Goal: Participate in discussion: Engage in conversation with other users on a specific topic

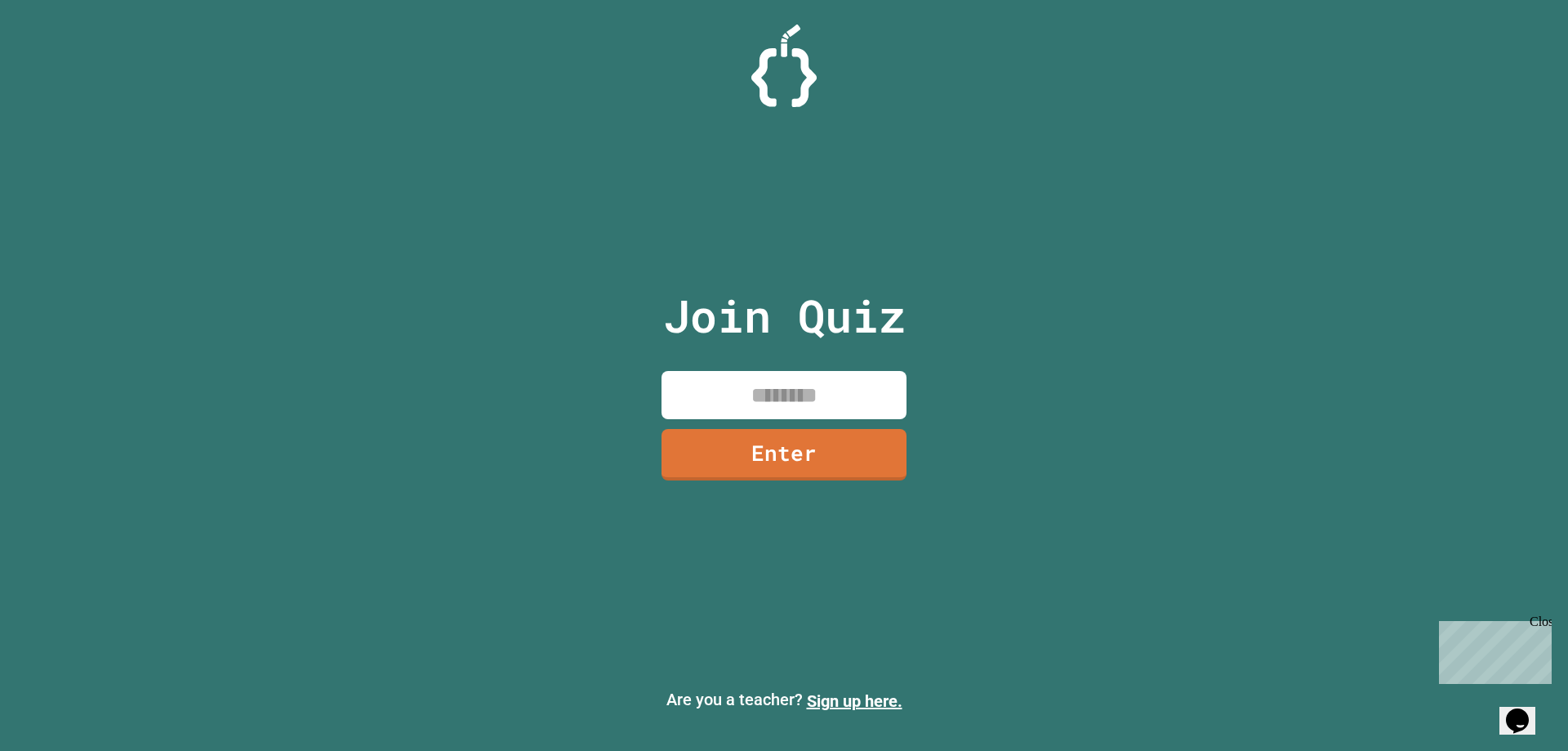
click at [817, 392] on input at bounding box center [784, 395] width 245 height 48
click at [762, 446] on link "Enter" at bounding box center [784, 453] width 232 height 54
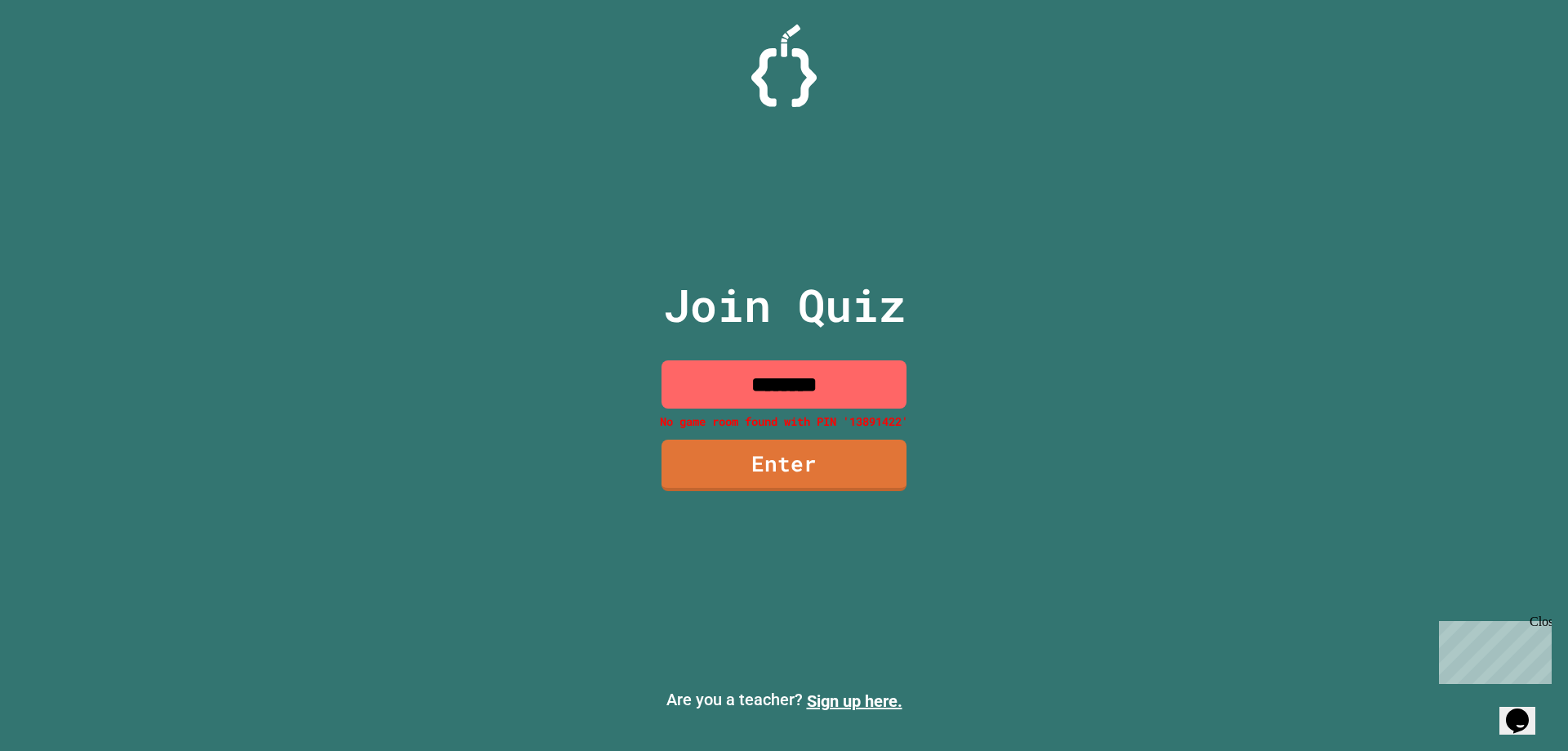
click at [764, 388] on input "********" at bounding box center [784, 385] width 245 height 48
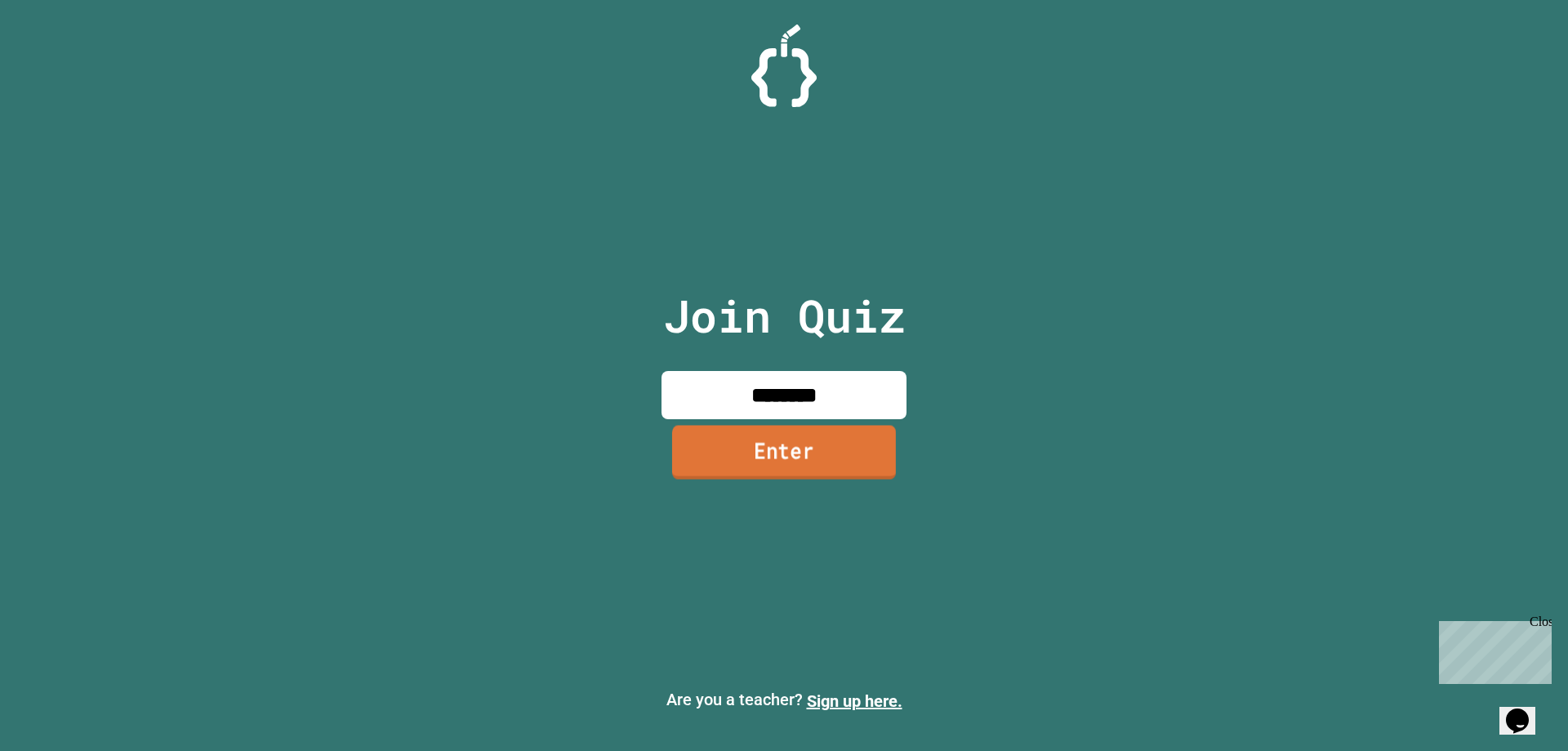
type input "********"
click at [784, 445] on link "Enter" at bounding box center [784, 452] width 224 height 54
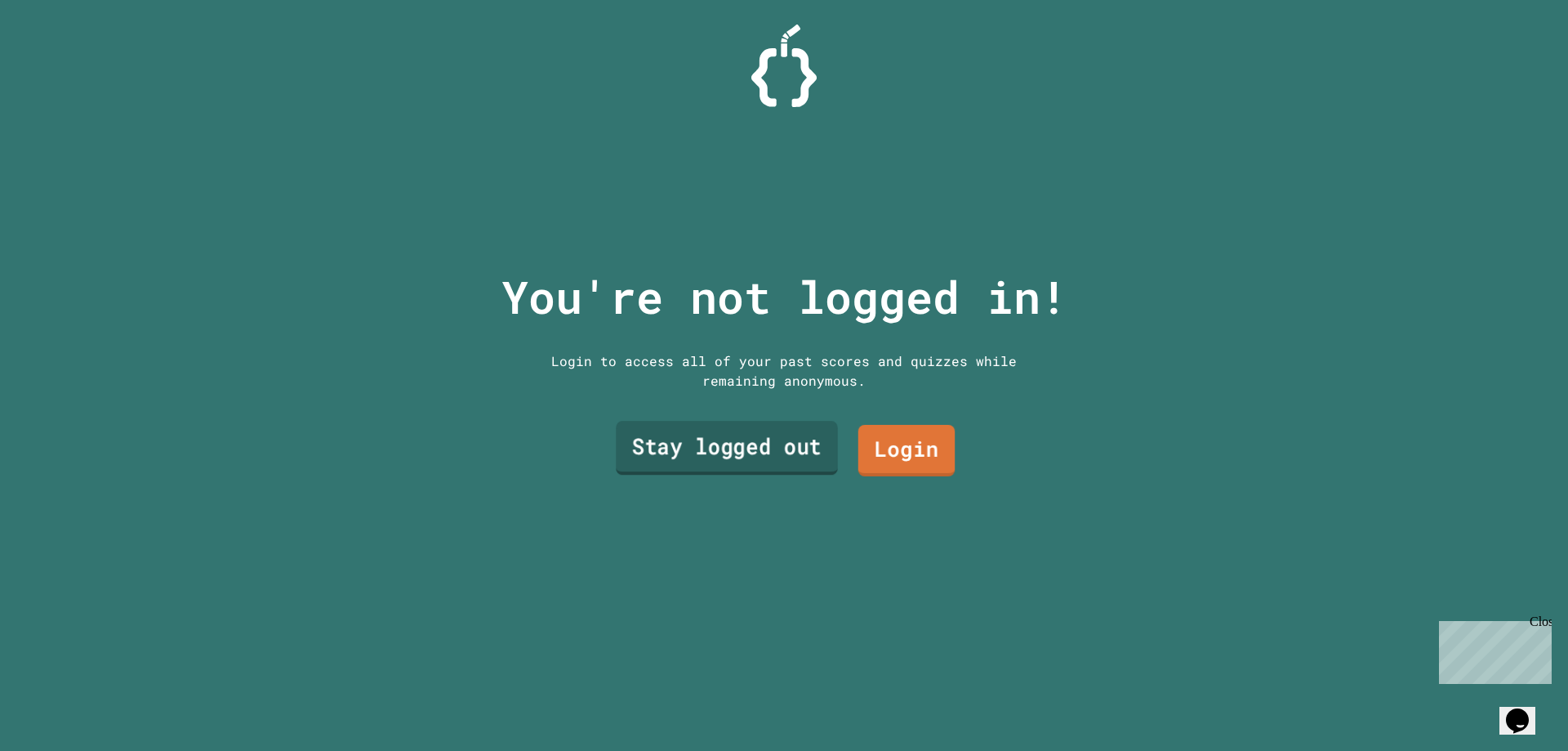
click at [791, 441] on link "Stay logged out" at bounding box center [727, 448] width 222 height 54
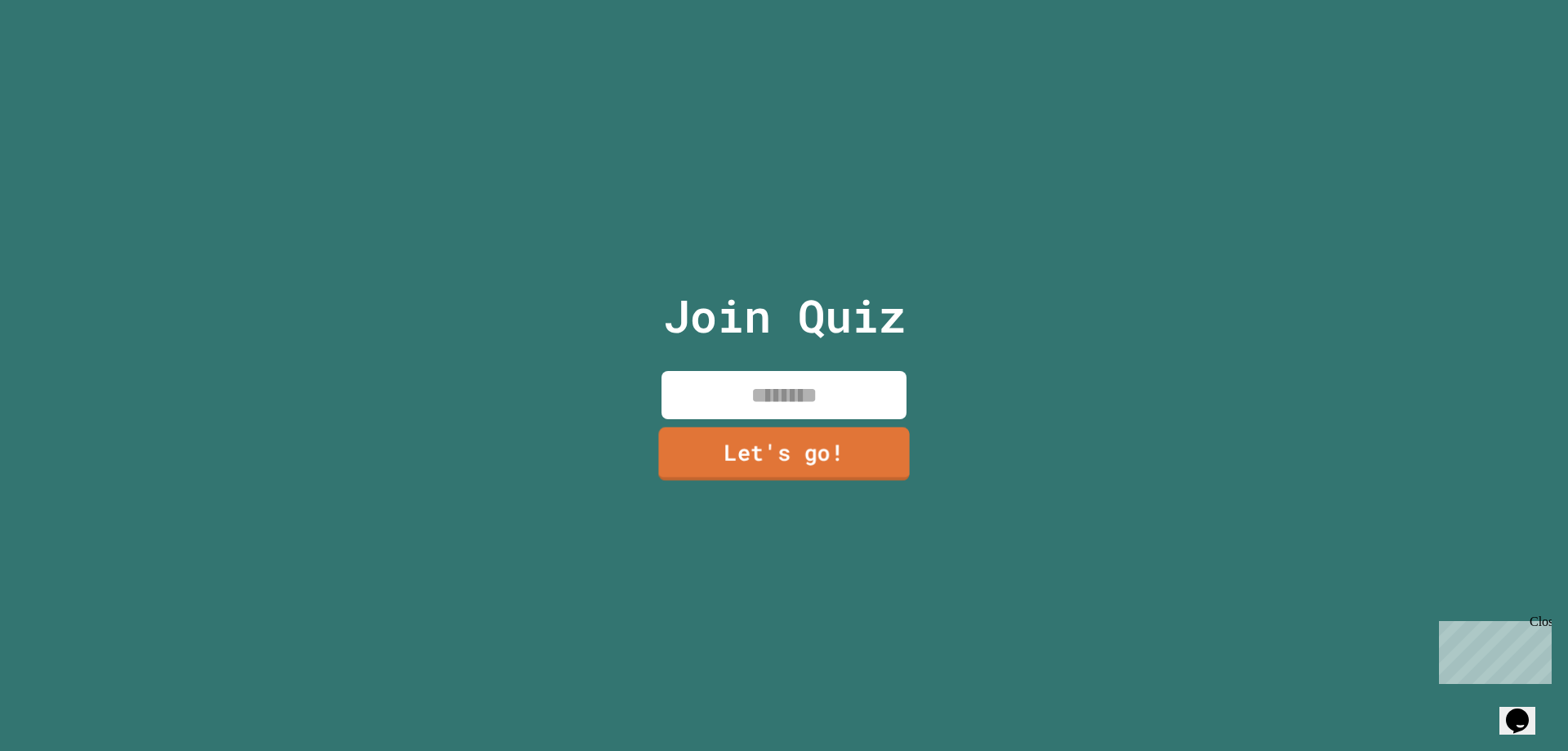
click at [795, 382] on input at bounding box center [784, 395] width 245 height 48
type input "*********"
click at [773, 455] on link "Let's go!" at bounding box center [784, 452] width 228 height 54
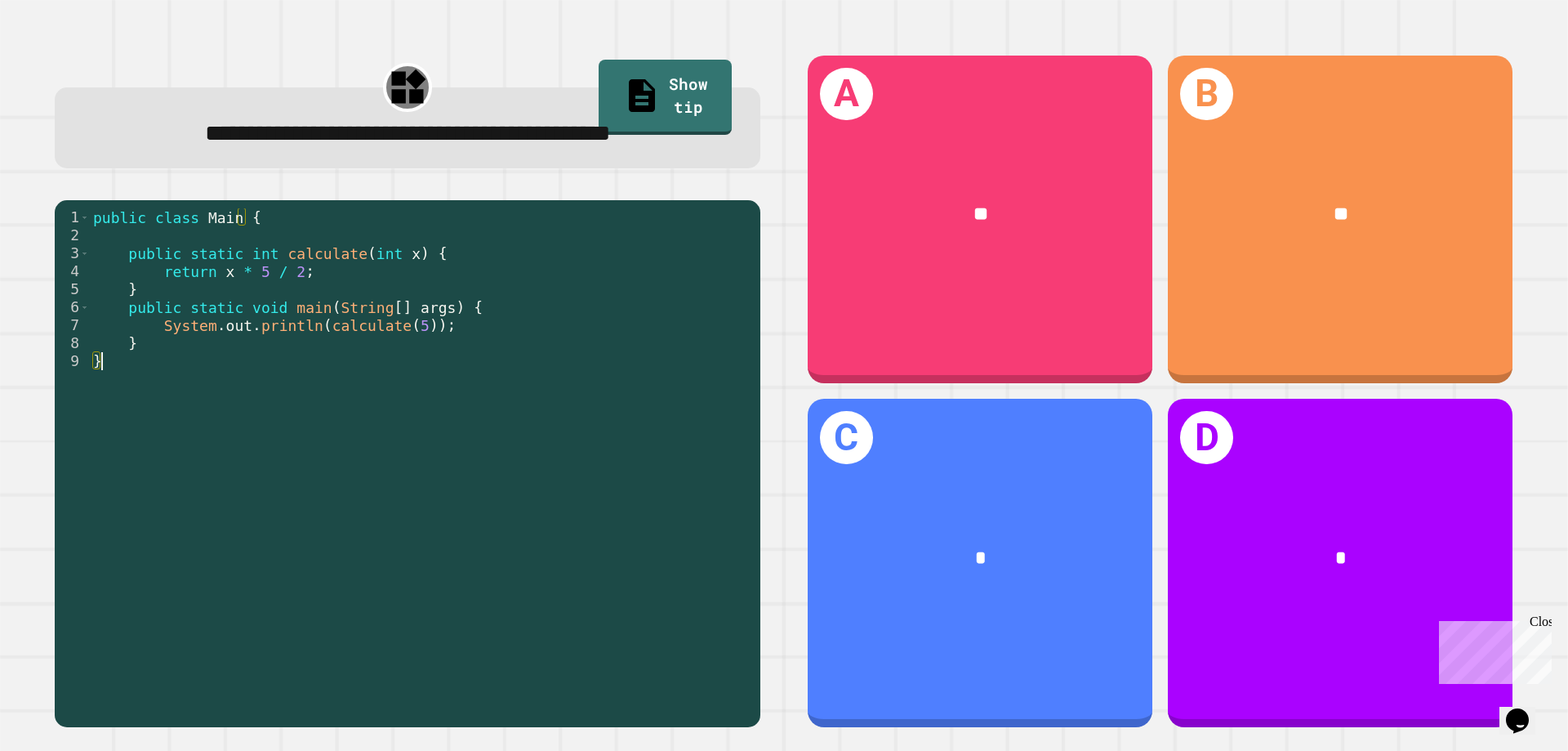
drag, startPoint x: 507, startPoint y: 358, endPoint x: 509, endPoint y: 368, distance: 10.2
drag, startPoint x: 509, startPoint y: 368, endPoint x: 519, endPoint y: 367, distance: 10.0
click at [519, 367] on div "public class Main { public static int calculate ( int x ) { return x * 5 / 2 ; …" at bounding box center [421, 459] width 663 height 503
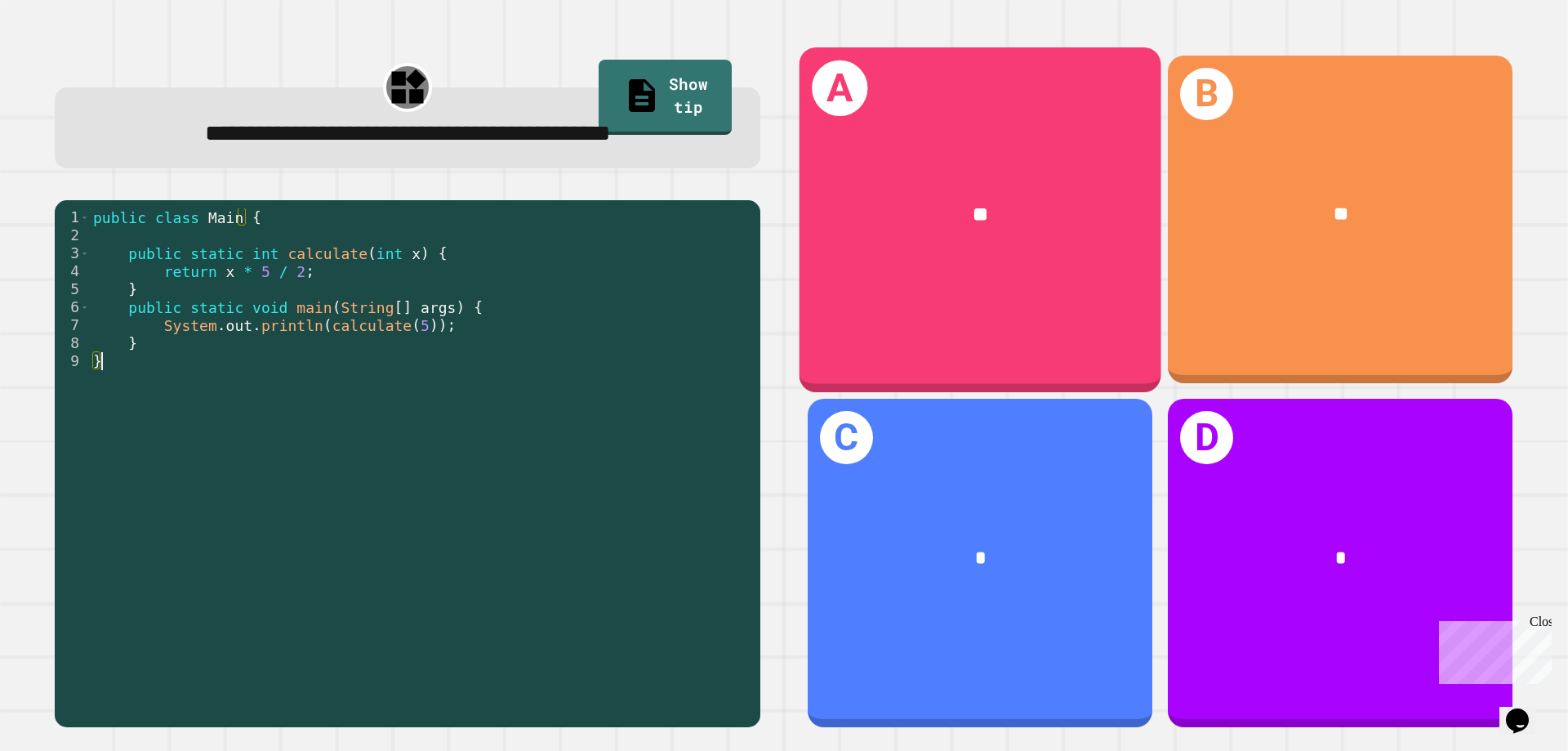
click at [937, 320] on div "A **" at bounding box center [980, 219] width 362 height 345
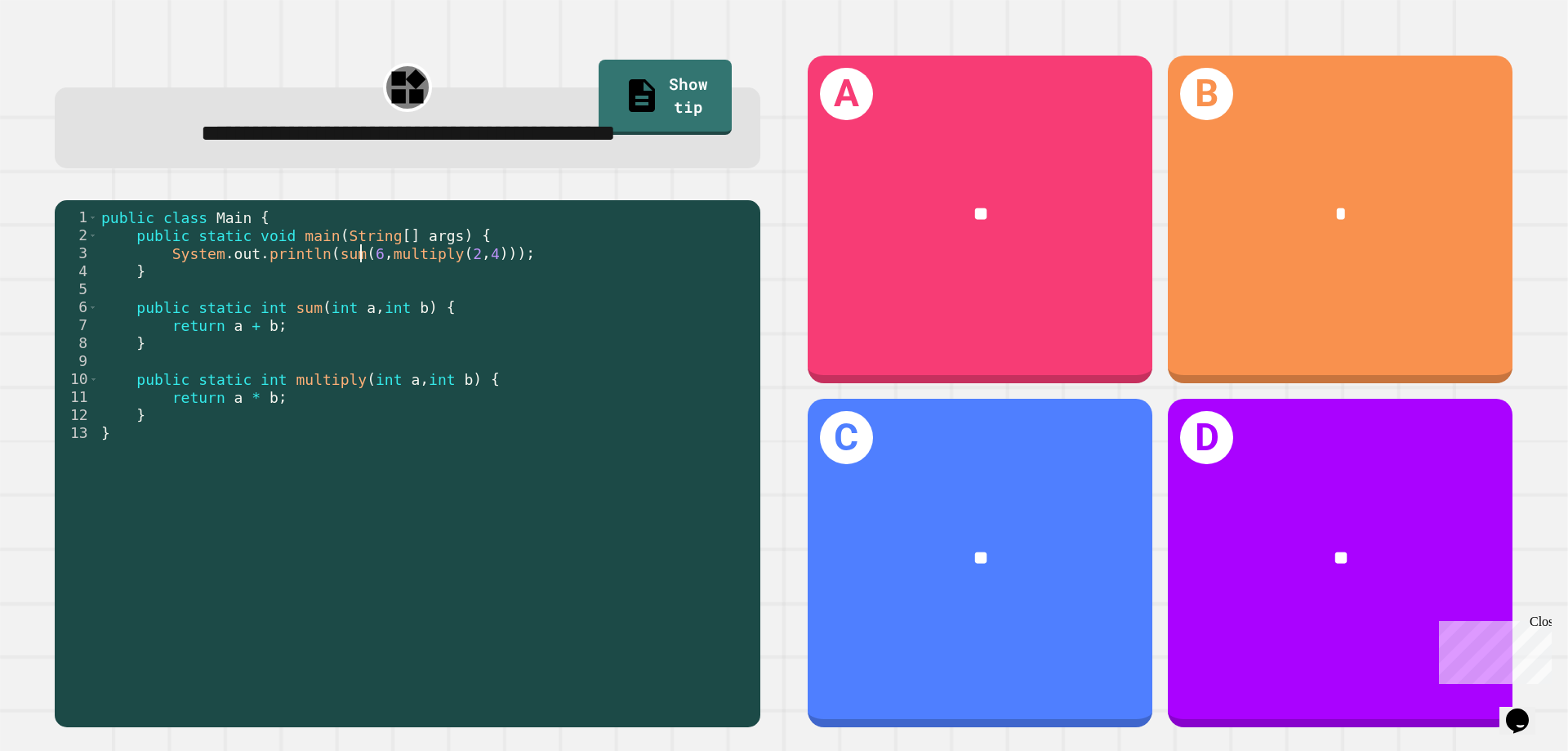
click at [358, 296] on div "public class Main { public static void main ( String [ ] args ) { System . out …" at bounding box center [425, 441] width 654 height 468
drag, startPoint x: 350, startPoint y: 296, endPoint x: 521, endPoint y: 287, distance: 171.2
click at [521, 287] on div "public class Main { public static void main ( String [ ] args ) { System . out …" at bounding box center [425, 441] width 654 height 468
click at [521, 288] on div "public class Main { public static void main ( String [ ] args ) { System . out …" at bounding box center [425, 424] width 654 height 431
drag, startPoint x: 230, startPoint y: 431, endPoint x: 270, endPoint y: 441, distance: 41.2
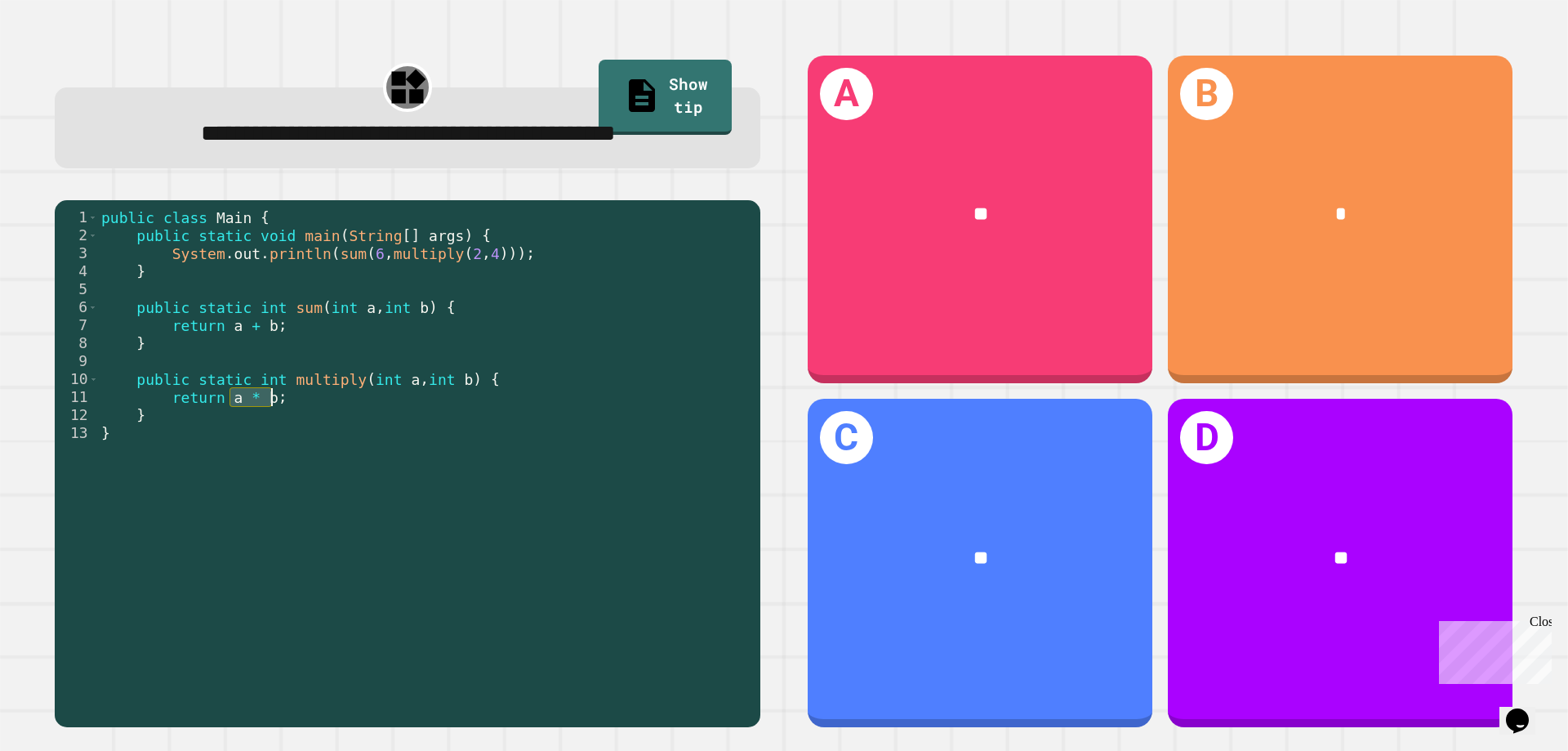
click at [270, 441] on div "public class Main { public static void main ( String [ ] args ) { System . out …" at bounding box center [425, 441] width 654 height 468
click at [295, 422] on div "public class Main { public static void main ( String [ ] args ) { System . out …" at bounding box center [425, 441] width 654 height 468
drag, startPoint x: 219, startPoint y: 364, endPoint x: 289, endPoint y: 372, distance: 70.5
click at [289, 372] on div "public class Main { public static void main ( String [ ] args ) { System . out …" at bounding box center [425, 441] width 654 height 468
click at [955, 282] on div "A **" at bounding box center [980, 219] width 345 height 328
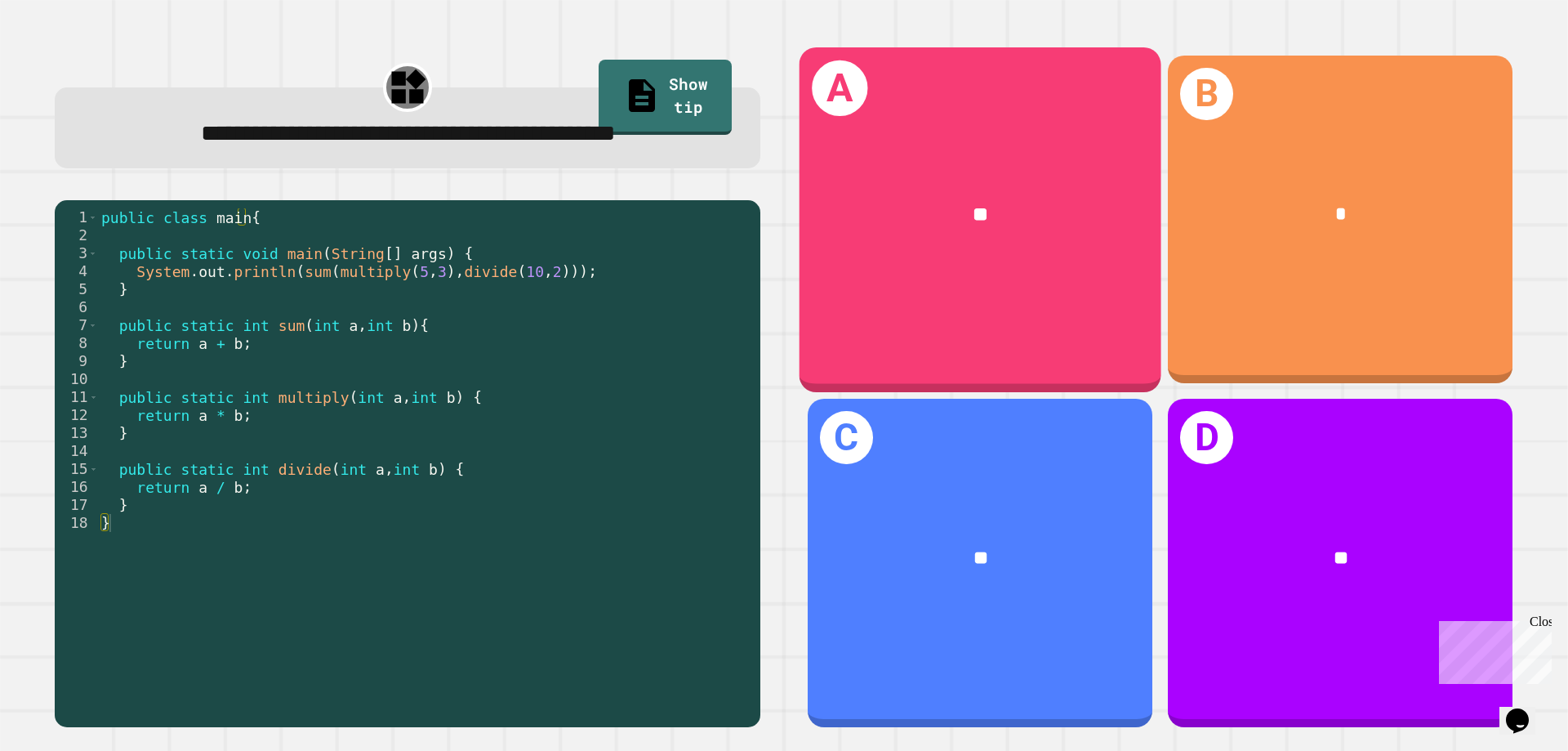
click at [872, 160] on div "**" at bounding box center [980, 215] width 362 height 110
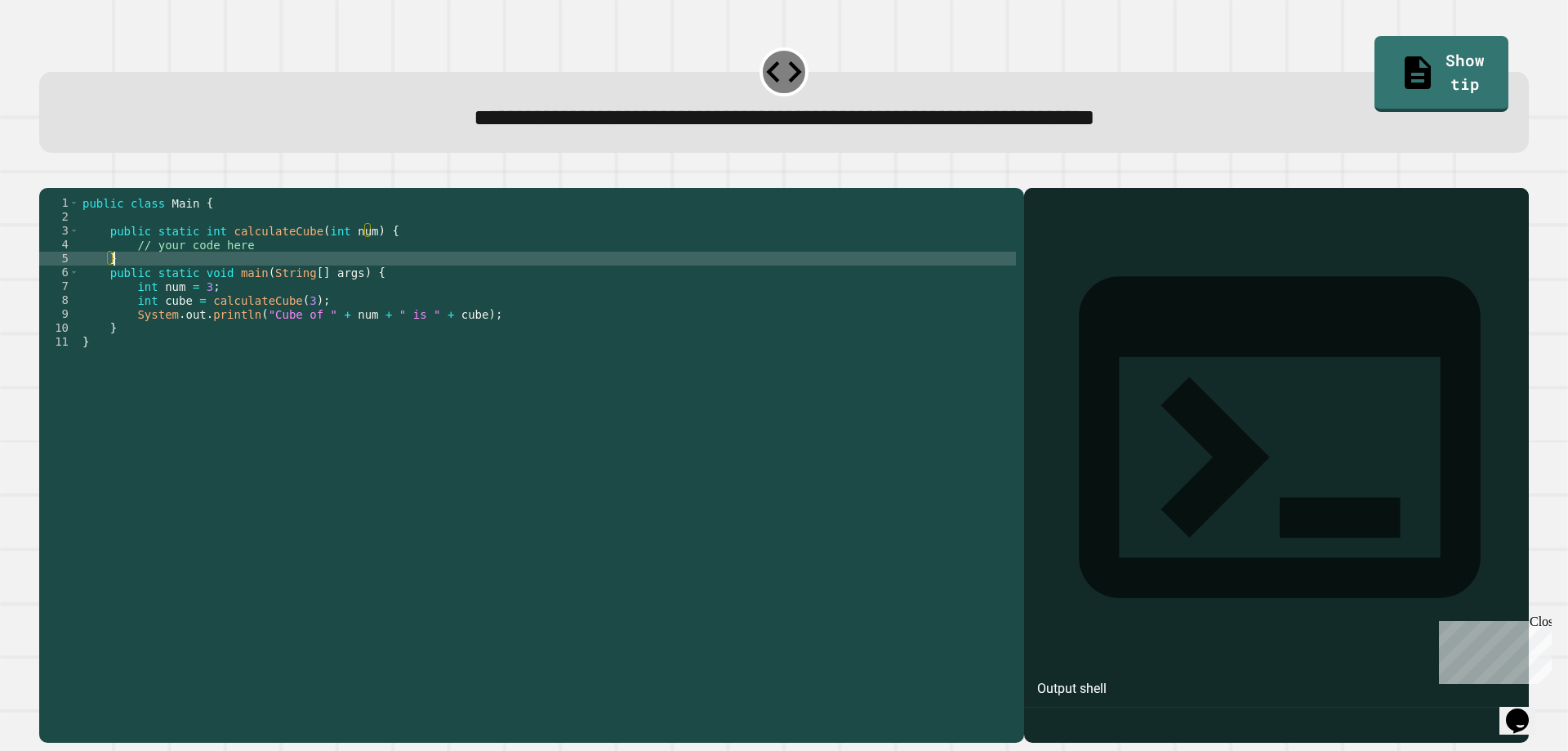
click at [210, 288] on div "public class Main { public static int calculateCube ( int num ) { // your code …" at bounding box center [547, 446] width 937 height 500
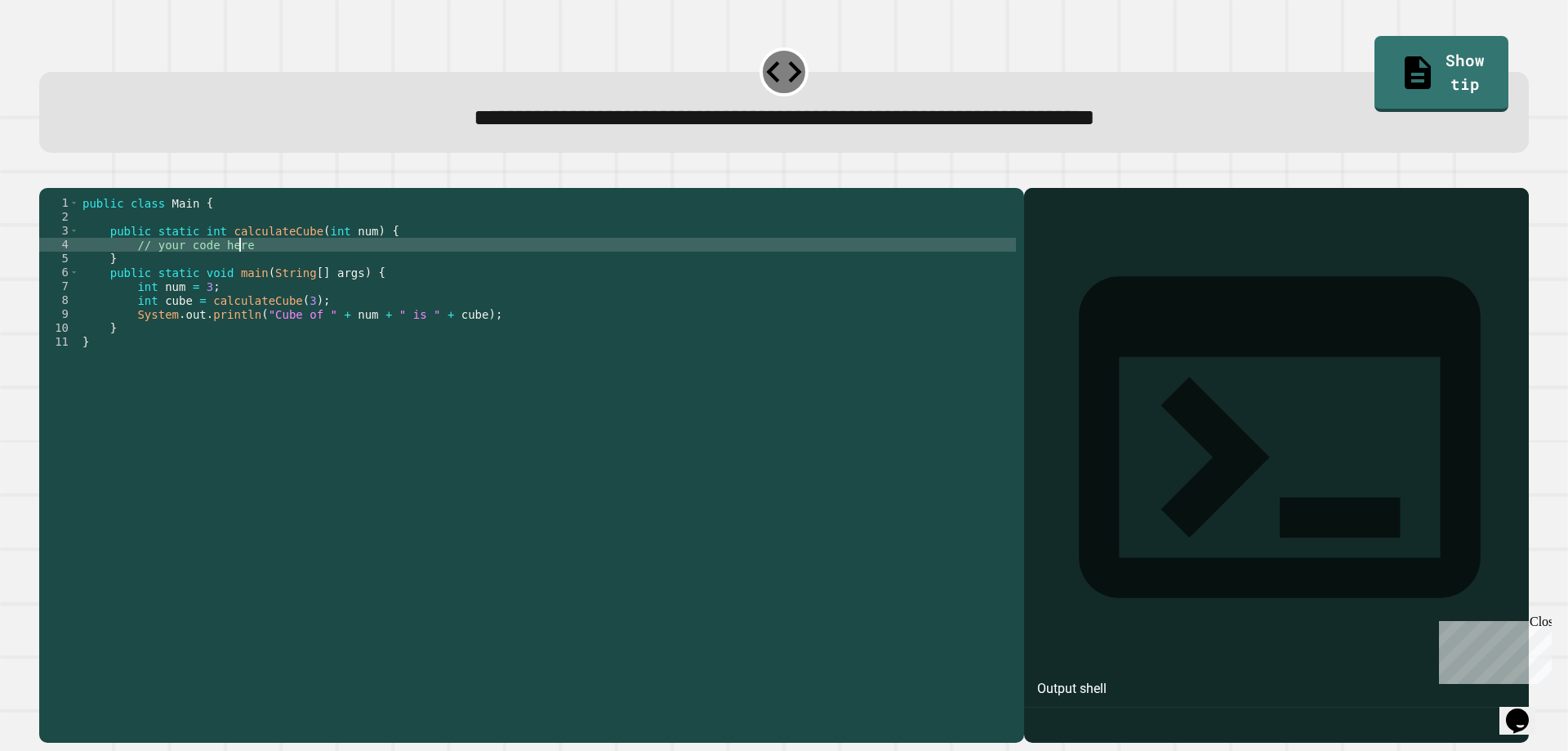
click at [536, 270] on div "public class Main { public static int calculateCube ( int num ) { // your code …" at bounding box center [547, 446] width 937 height 500
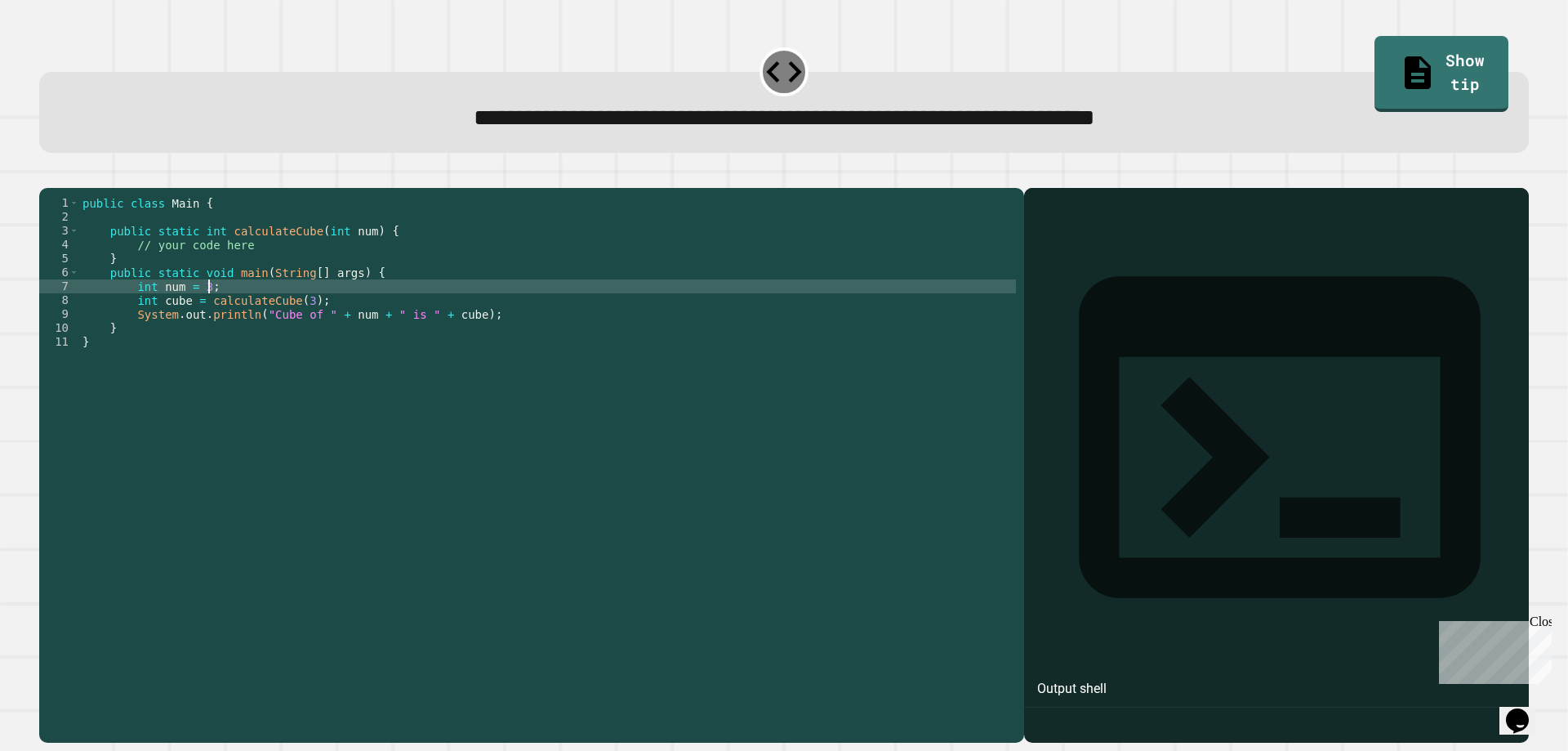
drag, startPoint x: 231, startPoint y: 313, endPoint x: 269, endPoint y: 320, distance: 38.6
click at [229, 313] on div "public class Main { public static int calculateCube ( int num ) { // your code …" at bounding box center [547, 446] width 937 height 500
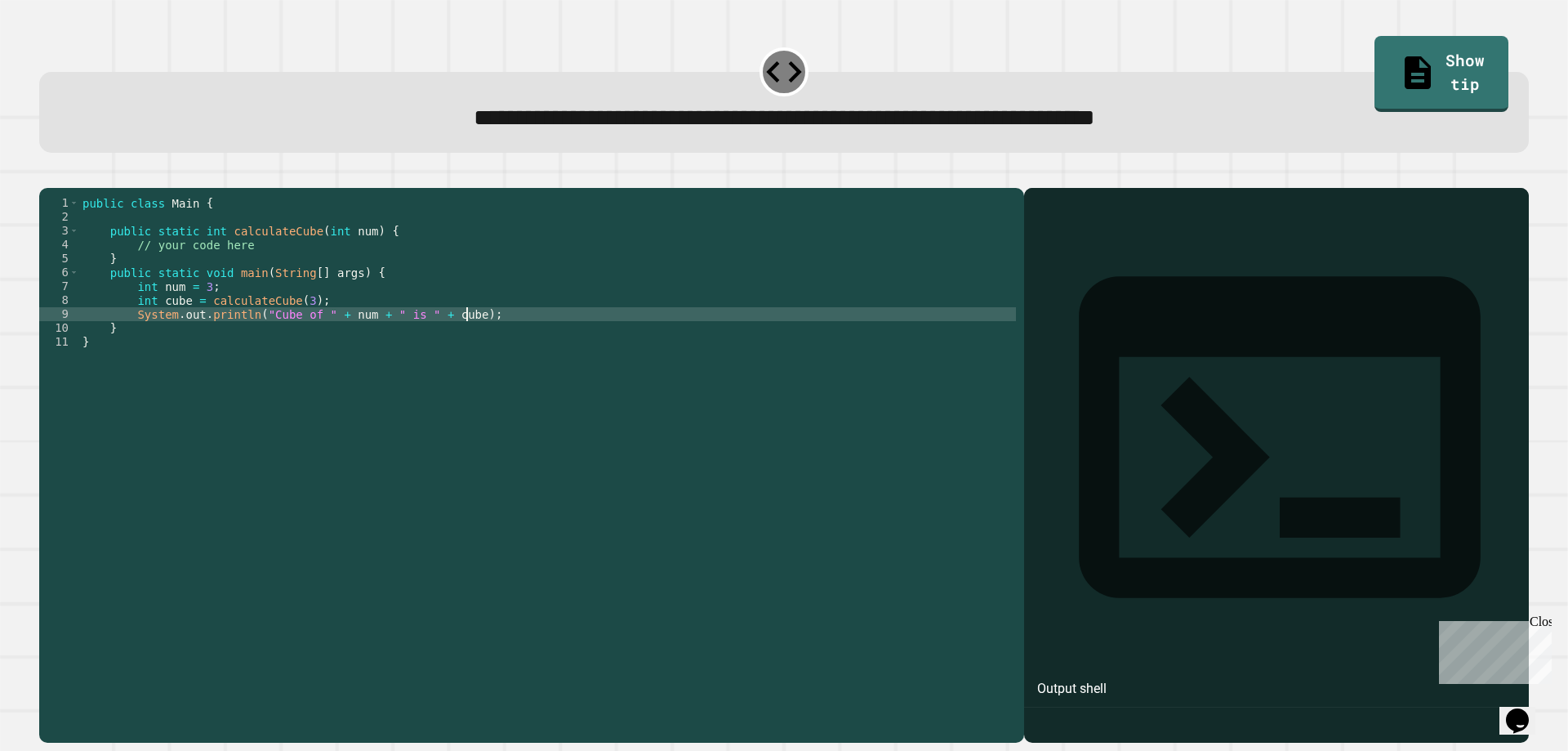
click at [523, 344] on div "public class Main { public static int calculateCube ( int num ) { // your code …" at bounding box center [547, 446] width 937 height 500
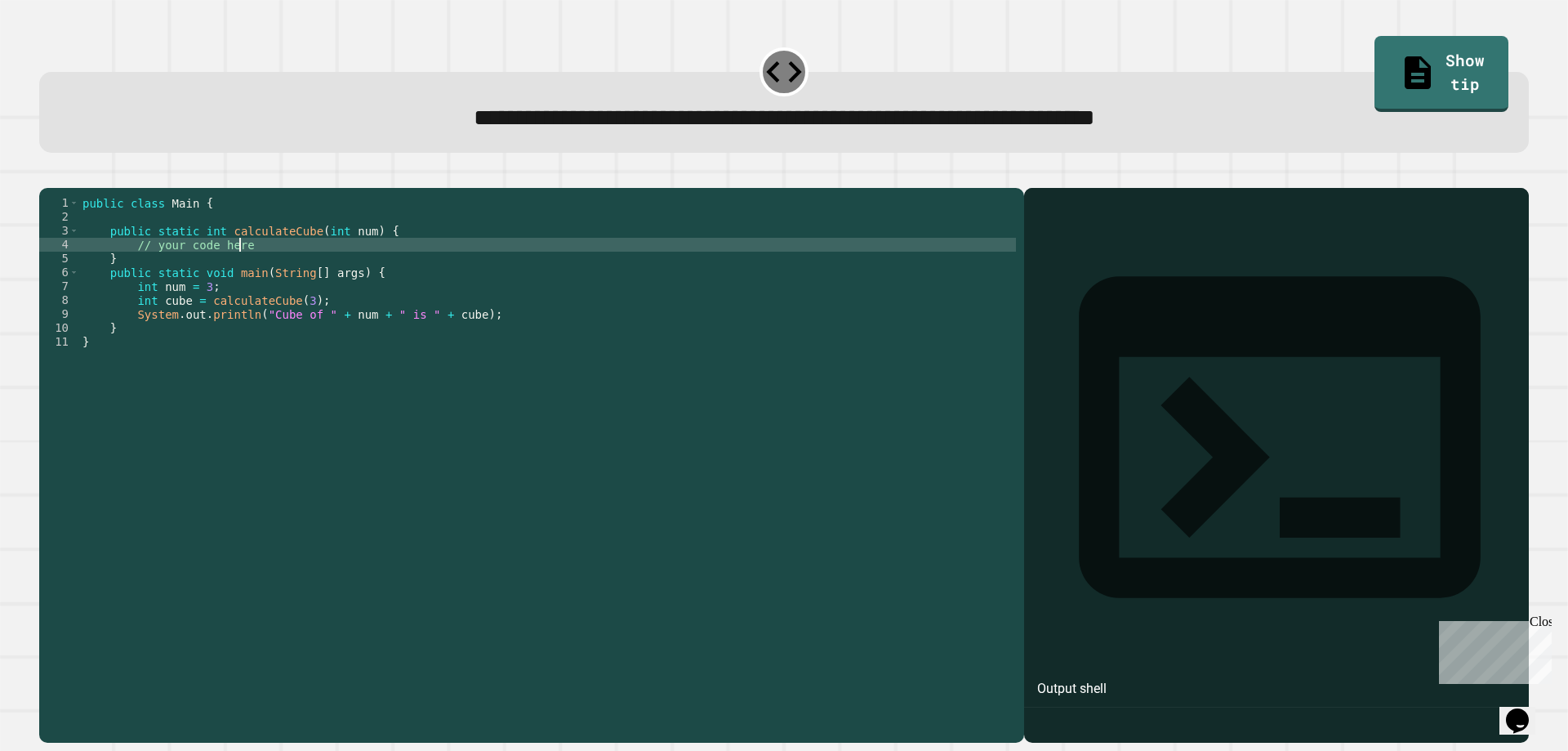
click at [271, 265] on div "public class Main { public static int calculateCube ( int num ) { // your code …" at bounding box center [547, 446] width 937 height 500
type textarea "**********"
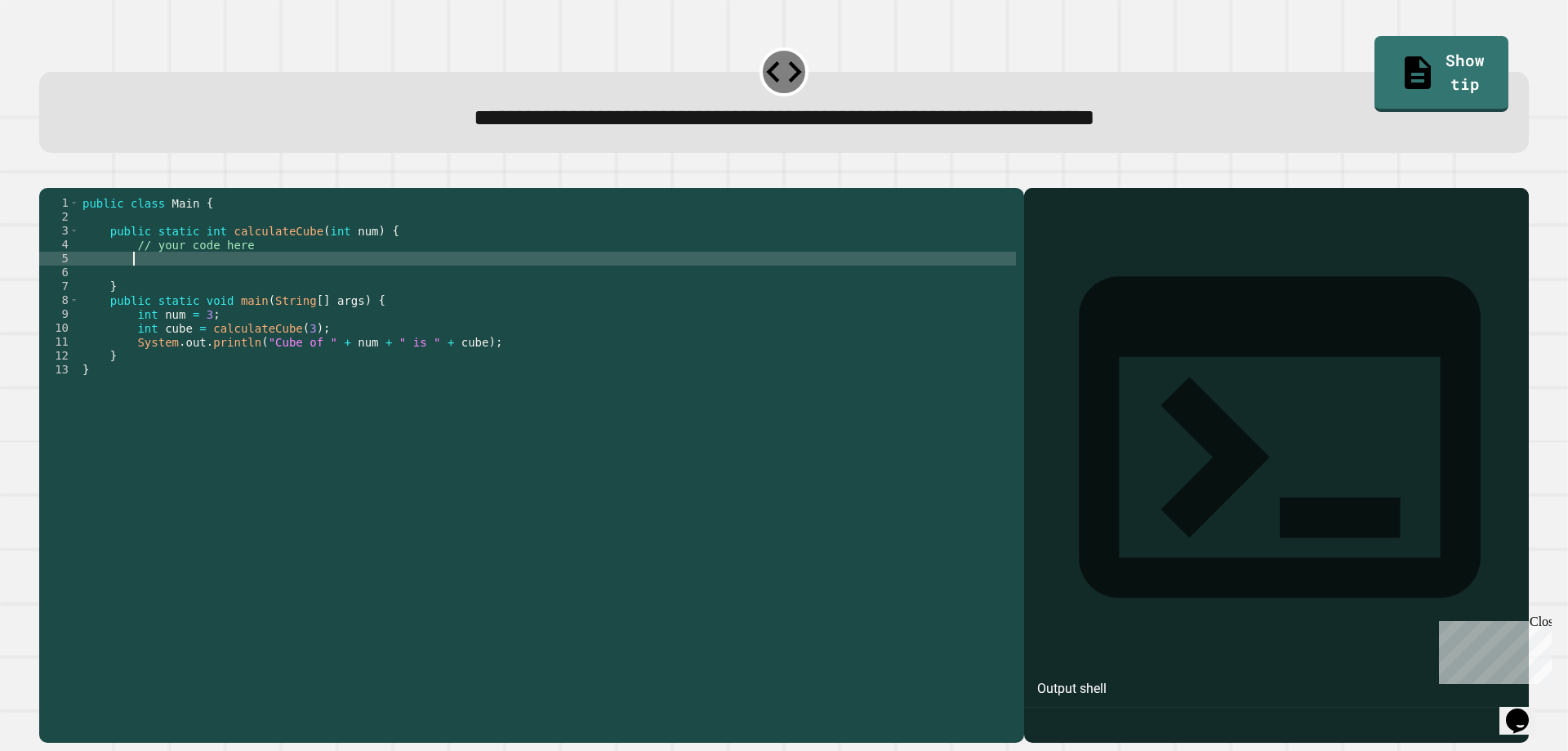
type textarea "**********"
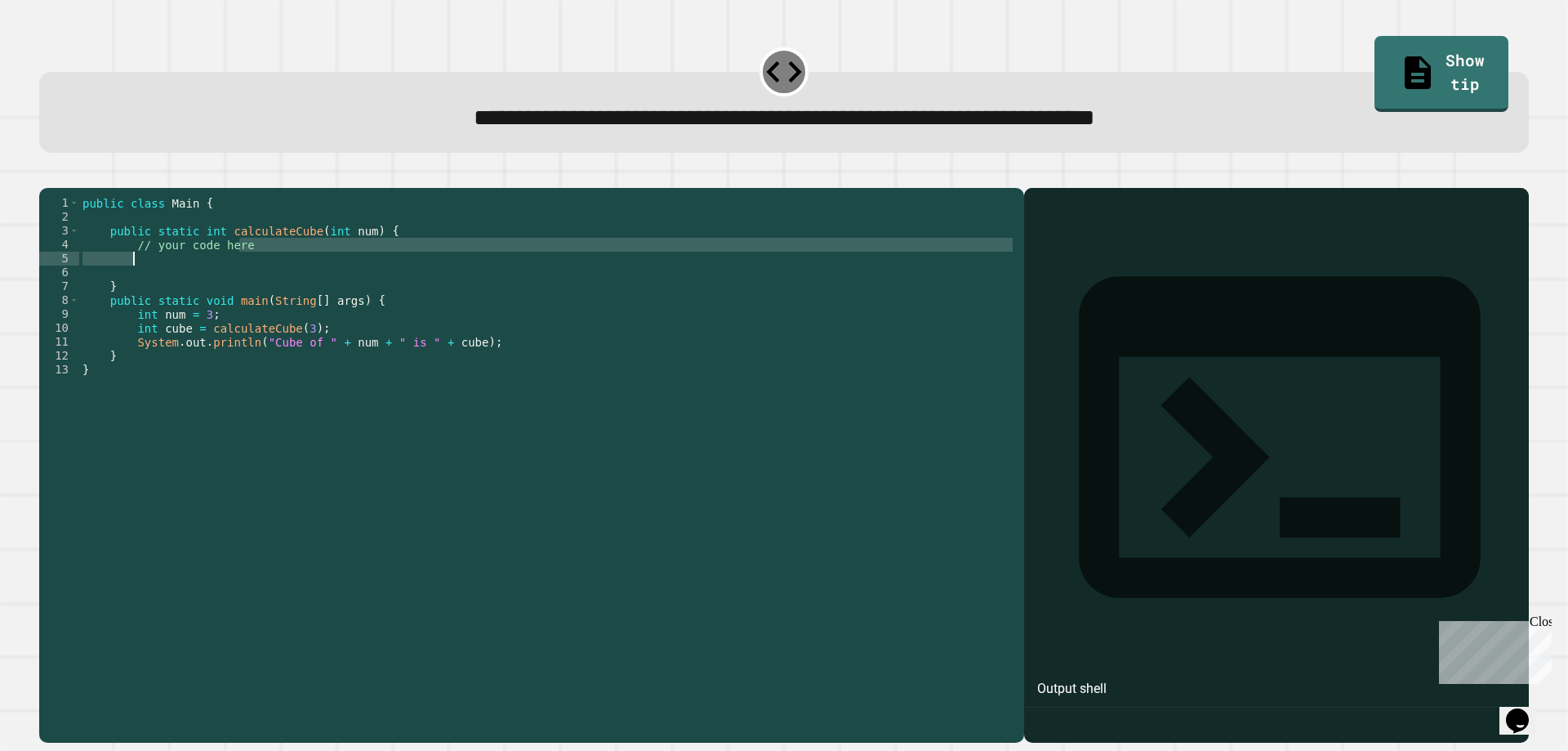
drag, startPoint x: 270, startPoint y: 265, endPoint x: 149, endPoint y: 276, distance: 121.5
click at [149, 276] on div "public class Main { public static int calculateCube ( int num ) { // your code …" at bounding box center [547, 446] width 937 height 500
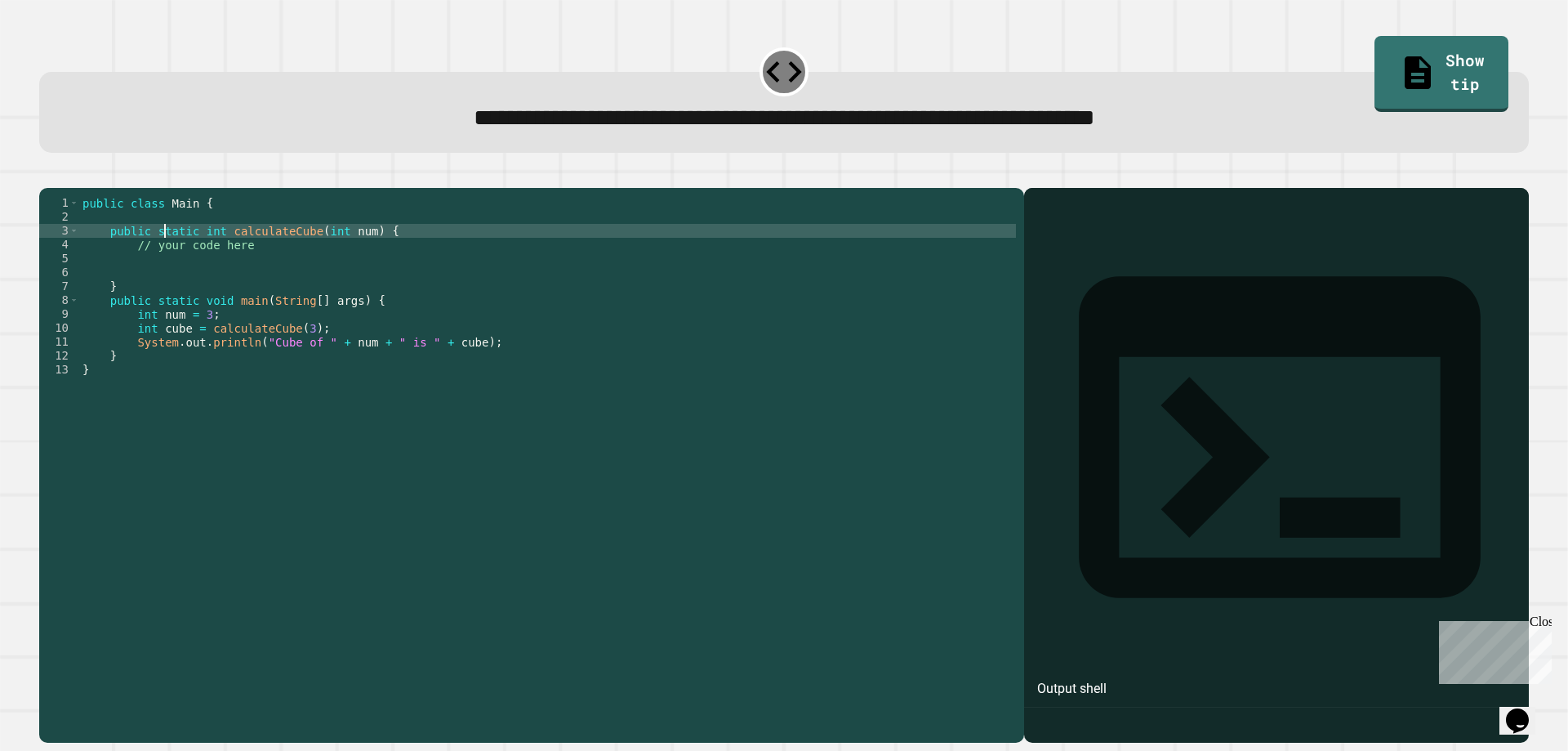
click at [166, 257] on div "public class Main { public static int calculateCube ( int num ) { // your code …" at bounding box center [547, 446] width 937 height 500
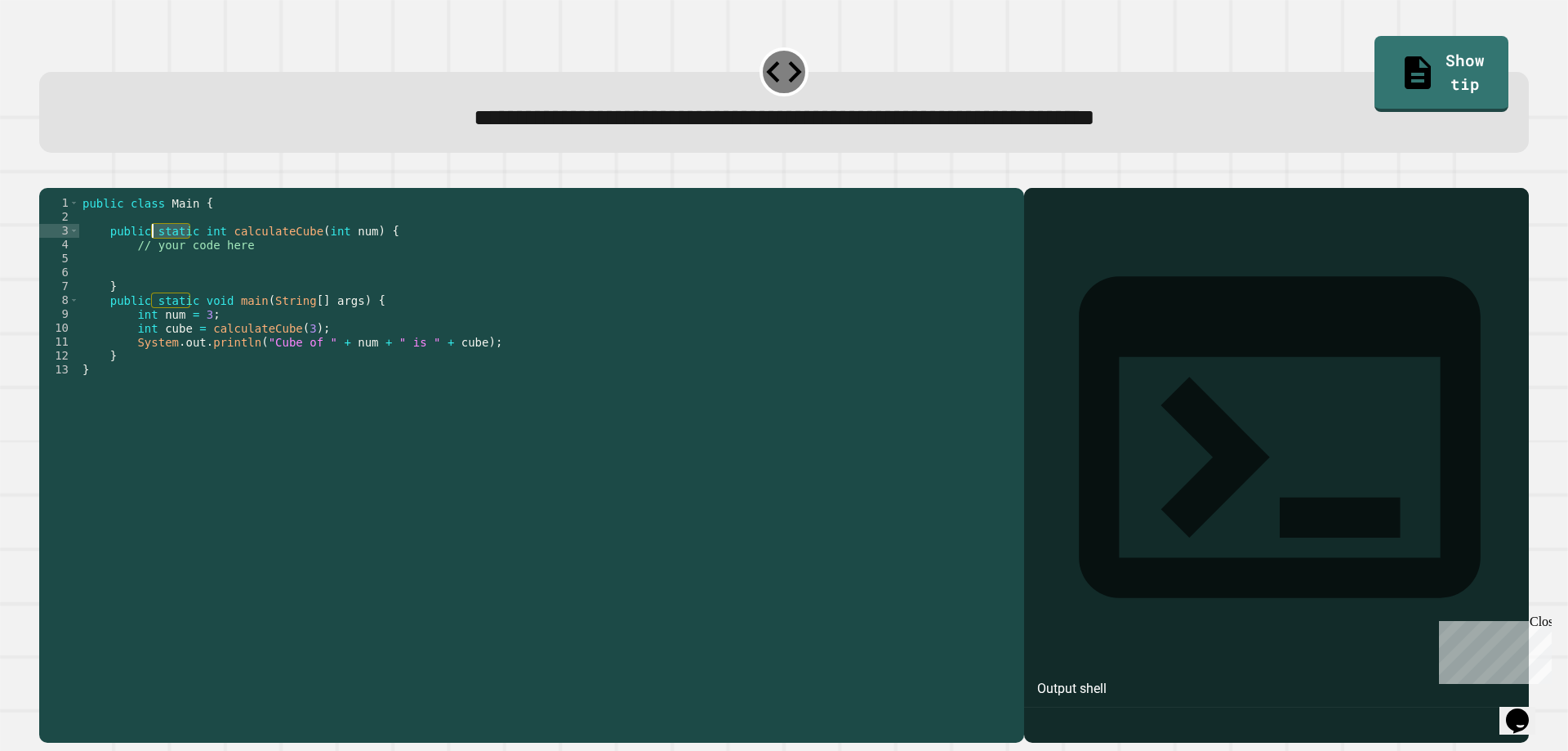
drag, startPoint x: 166, startPoint y: 257, endPoint x: 178, endPoint y: 280, distance: 25.9
click at [166, 257] on div "public class Main { public static int calculateCube ( int num ) { // your code …" at bounding box center [547, 446] width 937 height 500
click at [198, 273] on div "public class Main { public static int calculateCube ( int num ) { // your code …" at bounding box center [547, 446] width 937 height 500
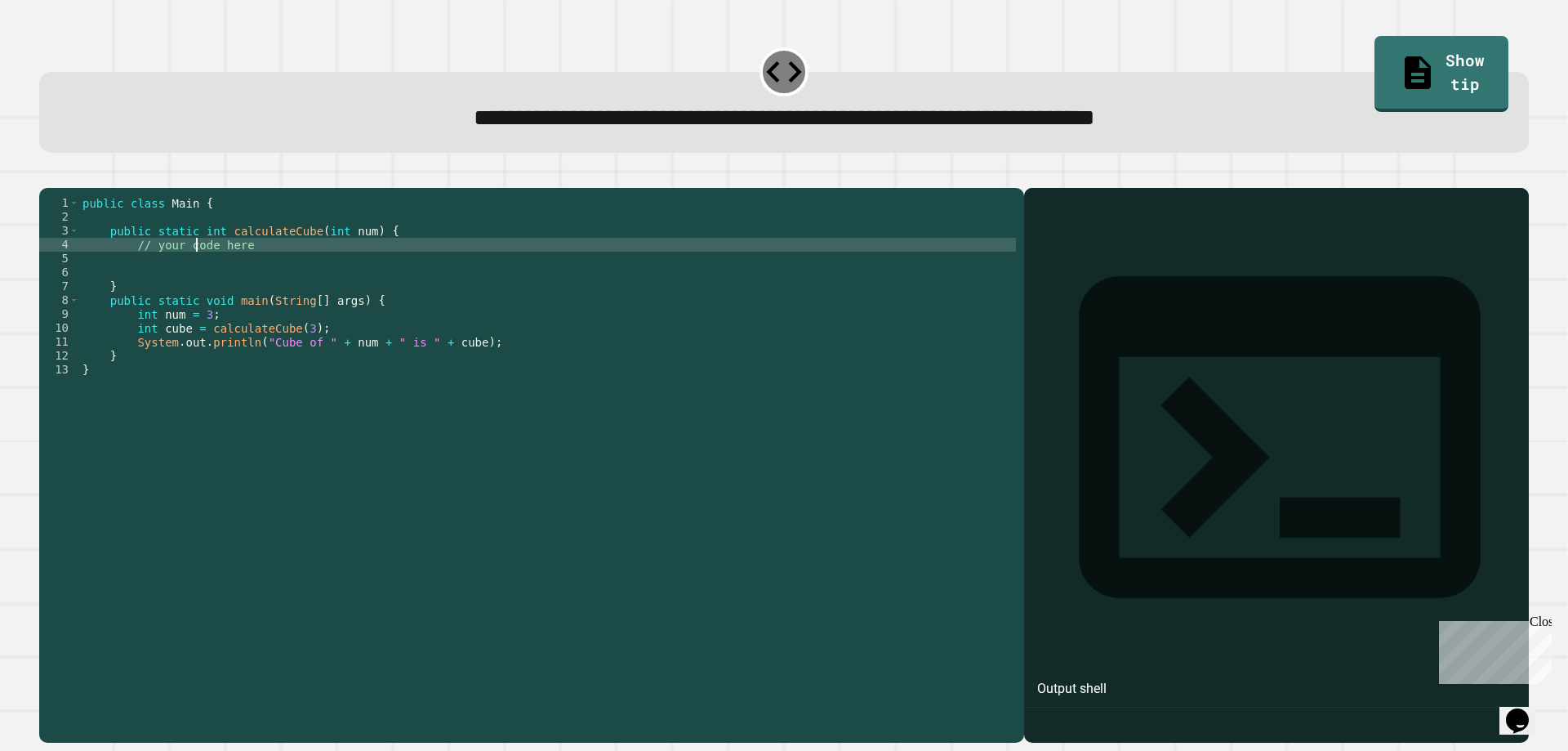
click at [198, 273] on div "public class Main { public static int calculateCube ( int num ) { // your code …" at bounding box center [547, 446] width 937 height 500
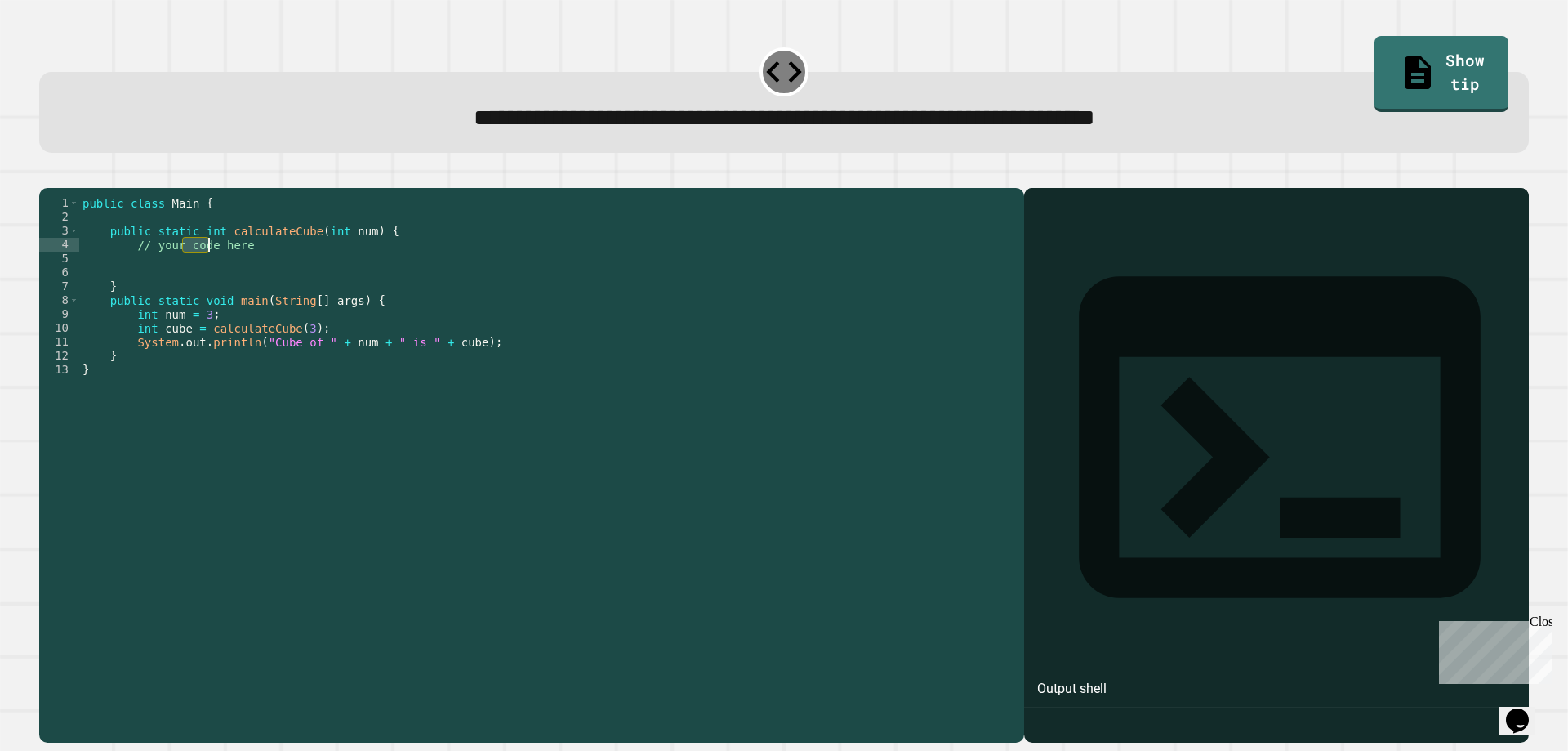
click at [198, 273] on div "public class Main { public static int calculateCube ( int num ) { // your code …" at bounding box center [547, 446] width 937 height 500
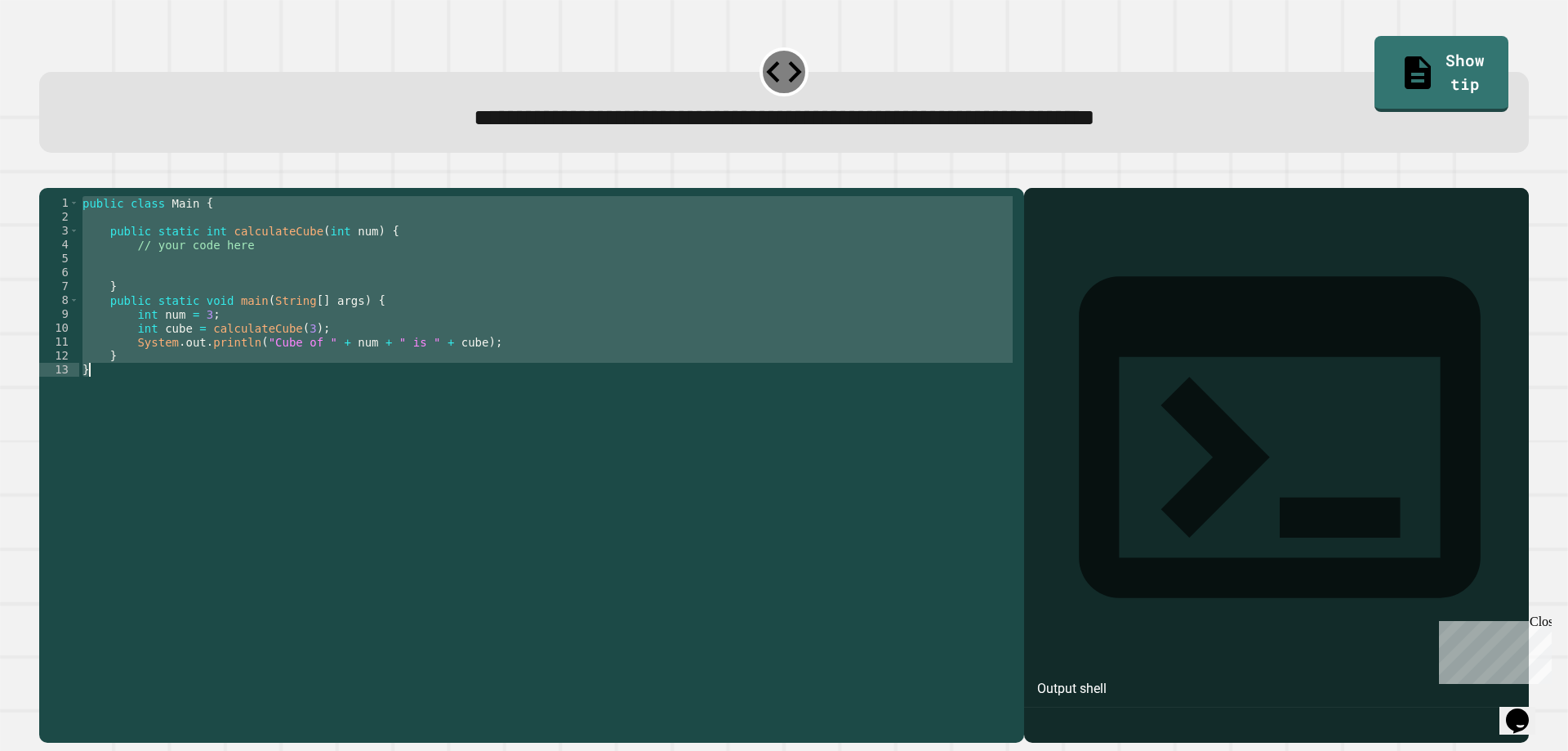
click at [198, 273] on div "public class Main { public static int calculateCube ( int num ) { // your code …" at bounding box center [547, 446] width 937 height 500
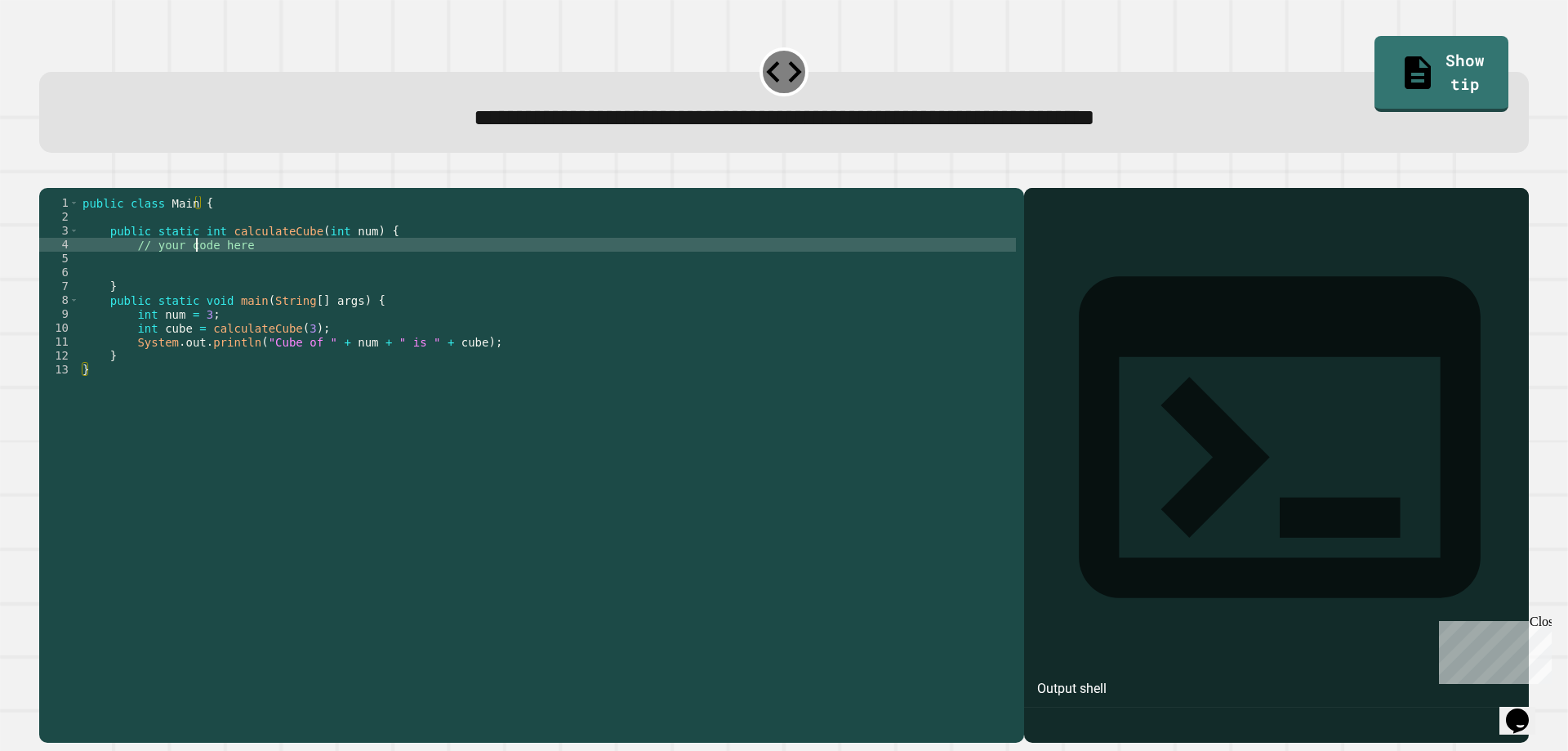
click at [198, 273] on div "public class Main { public static int calculateCube ( int num ) { // your code …" at bounding box center [547, 446] width 937 height 500
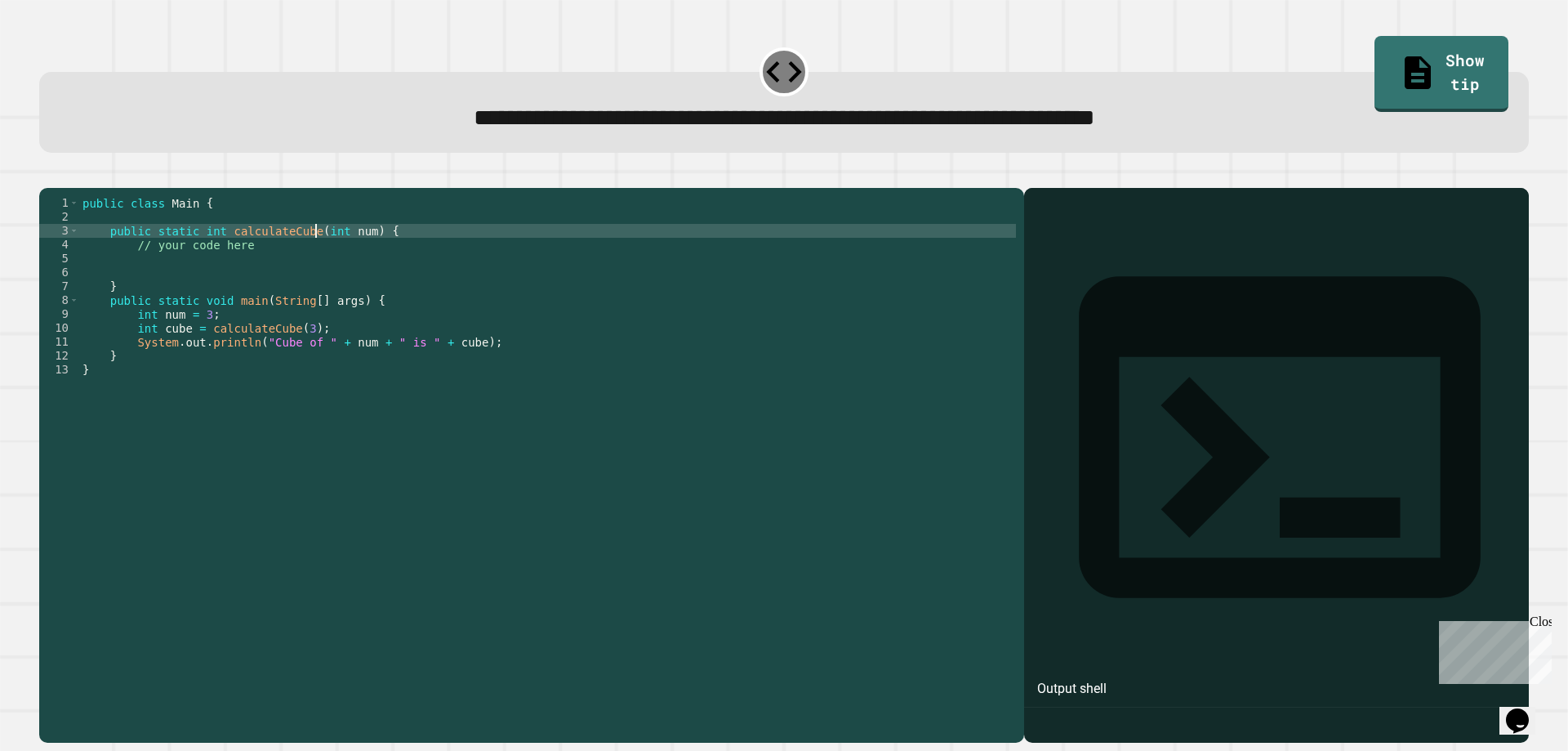
click at [313, 256] on div "public class Main { public static int calculateCube ( int num ) { // your code …" at bounding box center [547, 446] width 937 height 500
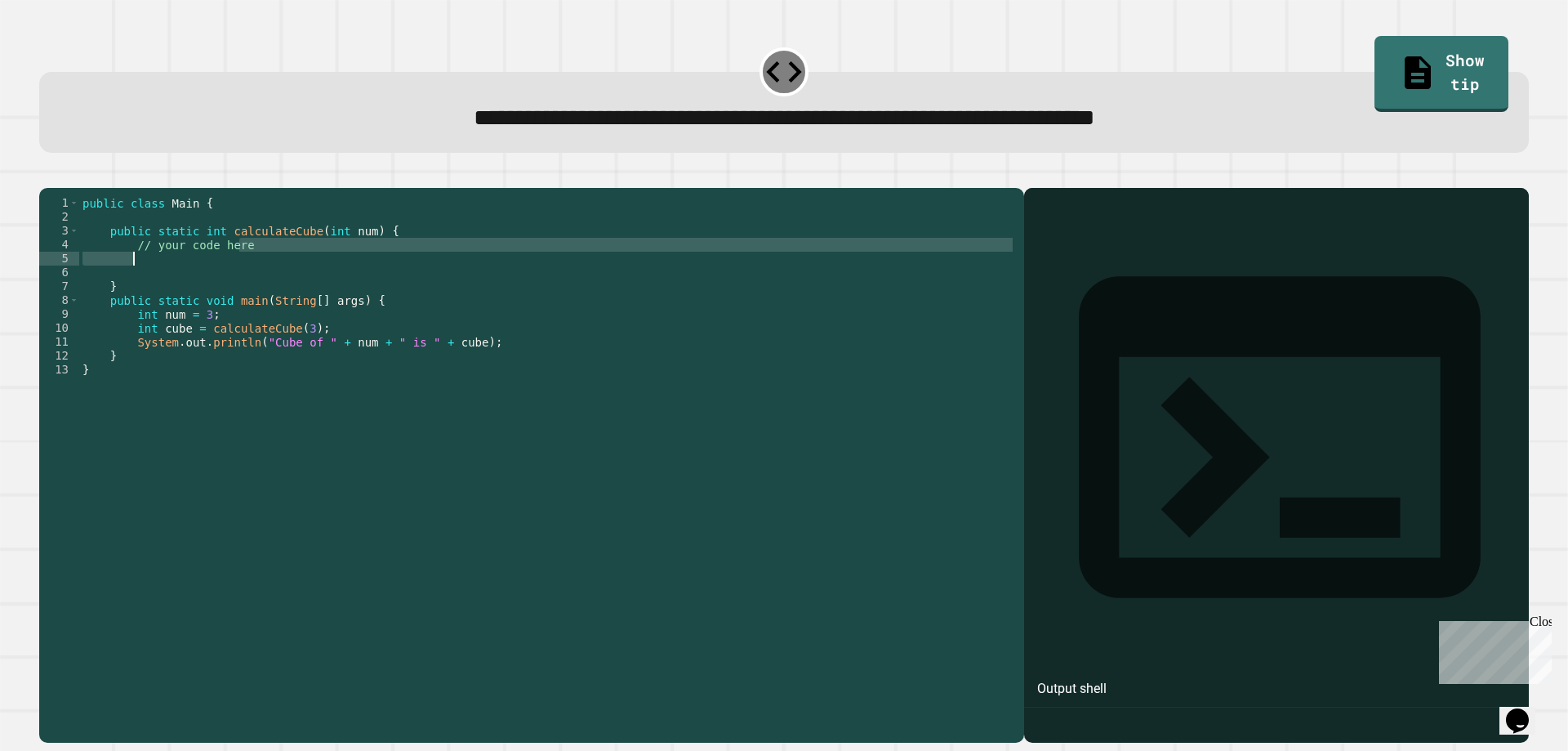
drag, startPoint x: 266, startPoint y: 272, endPoint x: 167, endPoint y: 274, distance: 99.0
click at [167, 275] on div "public class Main { public static int calculateCube ( int num ) { // your code …" at bounding box center [547, 446] width 937 height 500
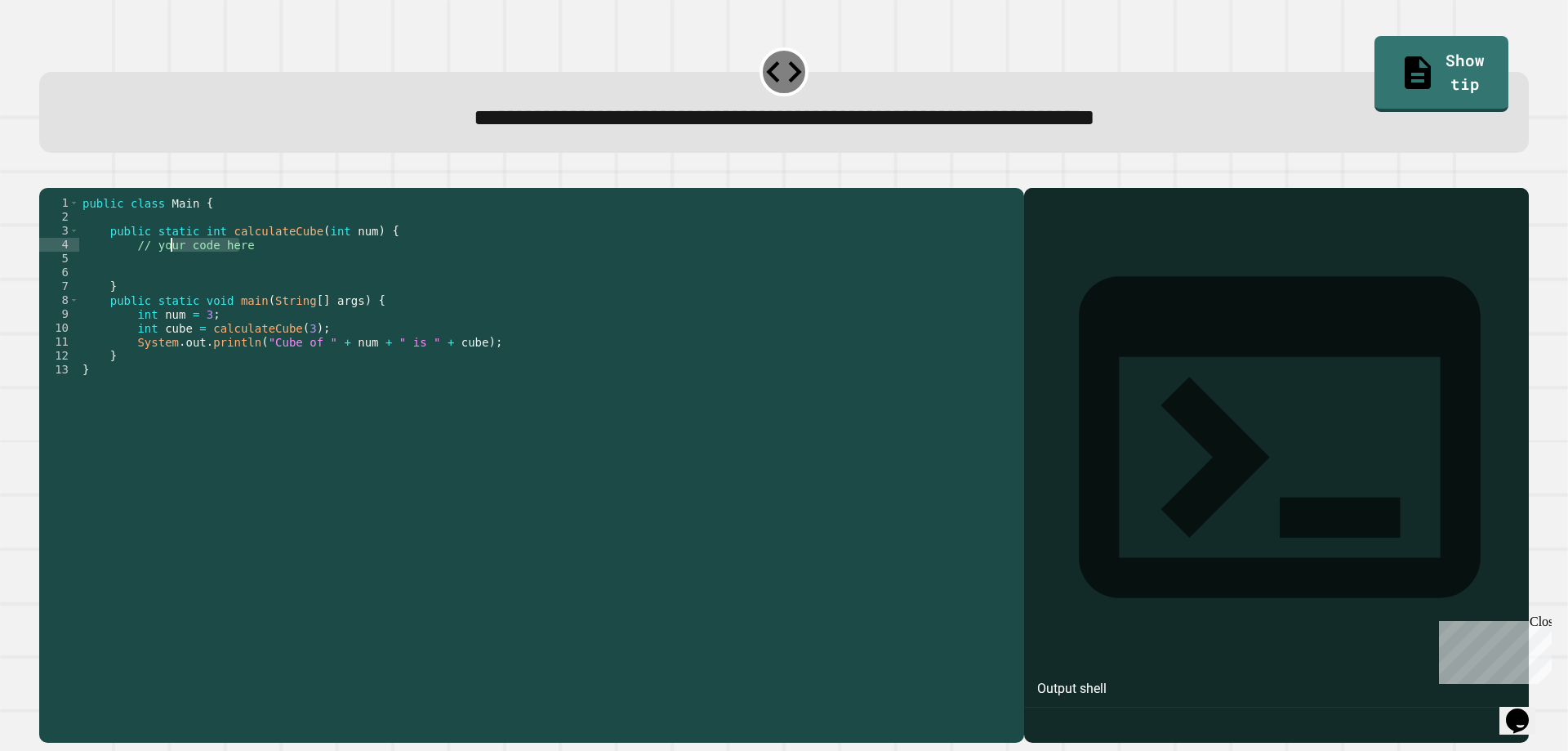
click at [256, 266] on div "public class Main { public static int calculateCube ( int num ) { // your code …" at bounding box center [547, 432] width 937 height 472
drag, startPoint x: 246, startPoint y: 267, endPoint x: 135, endPoint y: 273, distance: 111.2
click at [135, 273] on div "public class Main { public static int calculateCube ( int num ) { // your code …" at bounding box center [547, 446] width 937 height 500
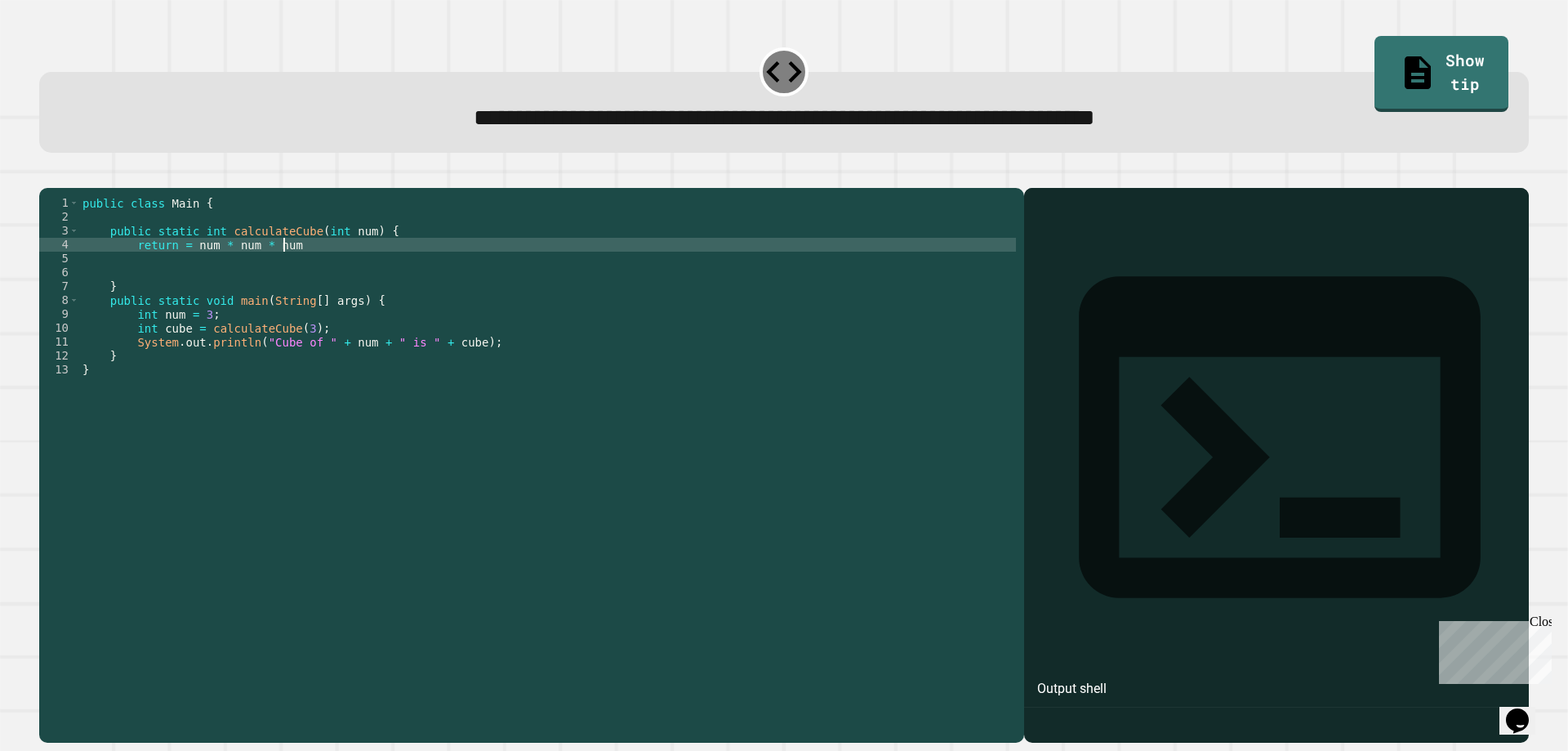
scroll to position [0, 14]
type textarea "**********"
click at [47, 175] on icon "button" at bounding box center [47, 175] width 0 height 0
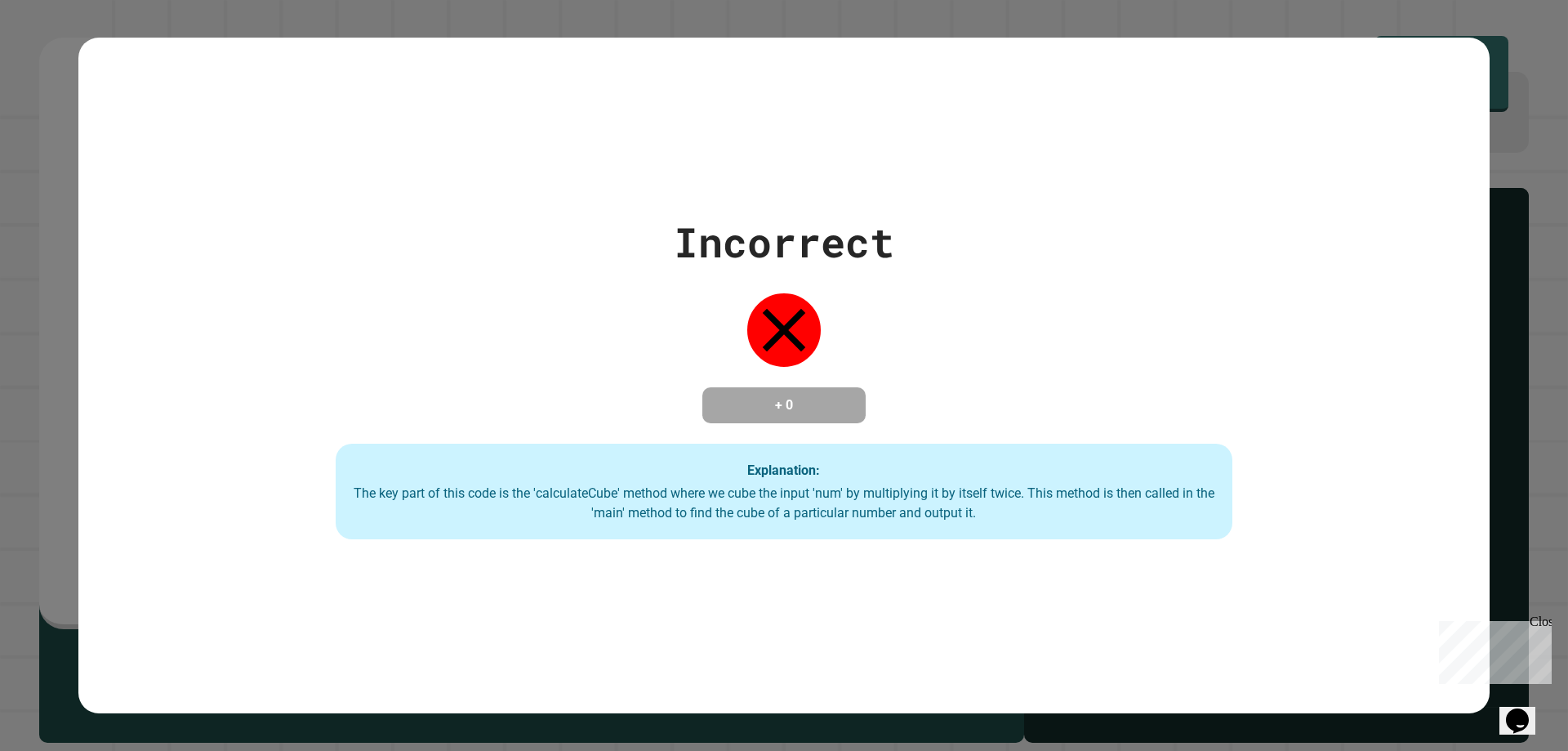
click at [389, 114] on div "Incorrect + 0 Explanation: The key part of this code is the 'calculateCube' met…" at bounding box center [784, 375] width 1411 height 676
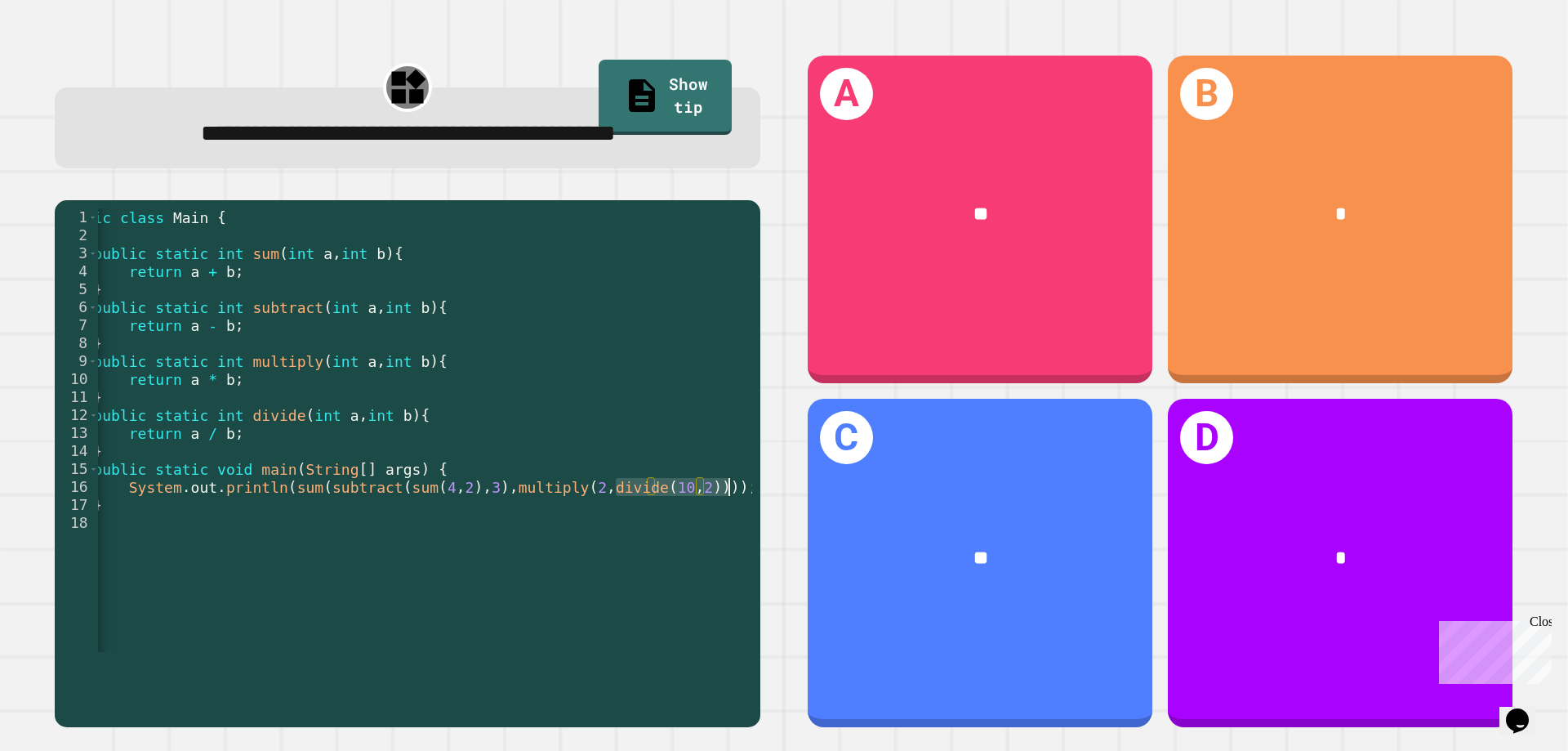
scroll to position [0, 44]
drag, startPoint x: 656, startPoint y: 528, endPoint x: 733, endPoint y: 533, distance: 77.2
click at [733, 533] on div "public class Main { public static int sum ( int a , int b ) { return a + b ; } …" at bounding box center [397, 441] width 685 height 468
click at [712, 534] on div "public class Main { public static int sum ( int a , int b ) { return a + b ; } …" at bounding box center [425, 429] width 654 height 443
drag, startPoint x: 705, startPoint y: 533, endPoint x: 573, endPoint y: 534, distance: 132.0
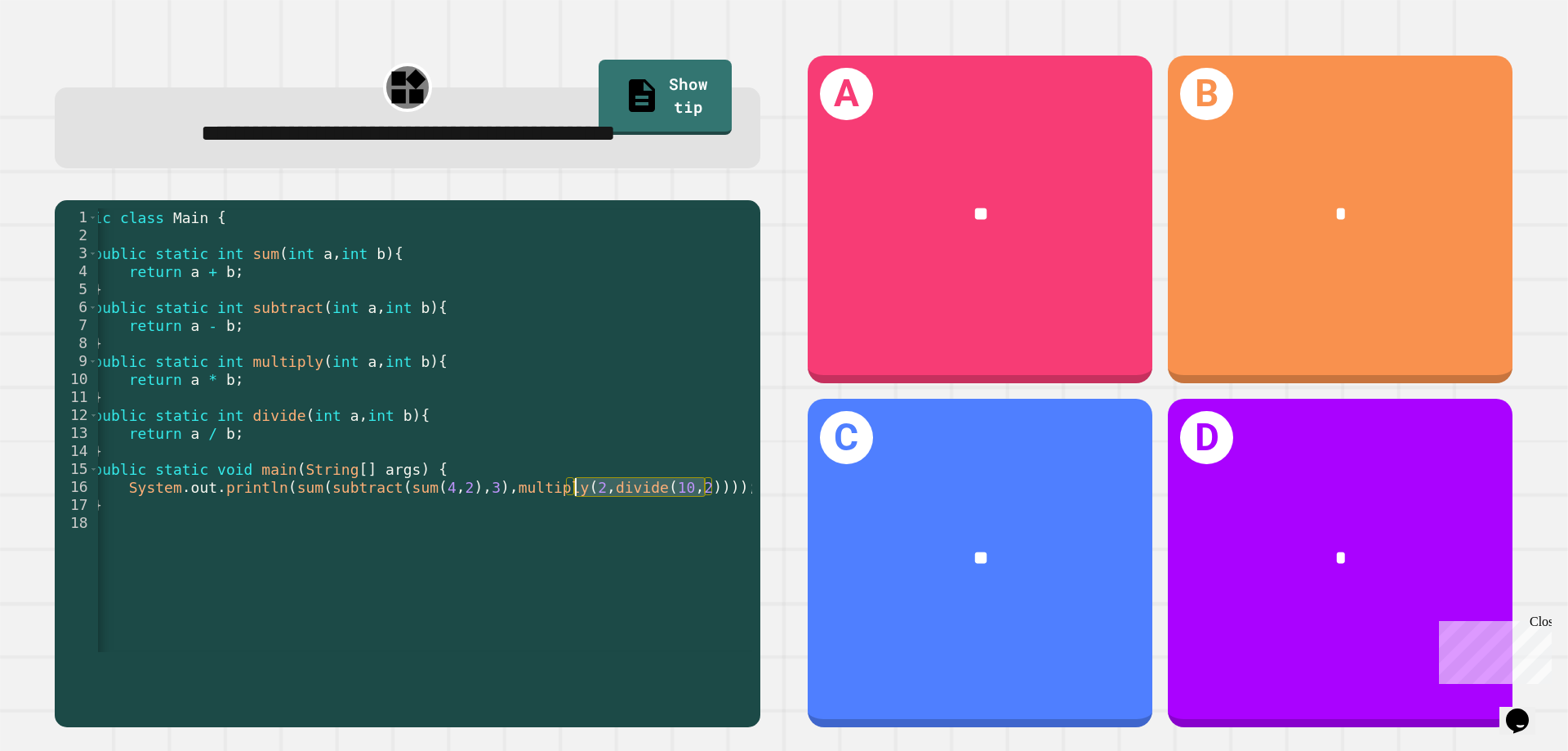
click at [573, 534] on div "public class Main { public static int sum ( int a , int b ) { return a + b ; } …" at bounding box center [397, 441] width 685 height 468
click at [407, 521] on div "public class Main { public static int sum ( int a , int b ) { return a + b ; } …" at bounding box center [397, 441] width 685 height 468
click at [331, 541] on div "public class Main { public static int sum ( int a , int b ) { return a + b ; } …" at bounding box center [397, 441] width 685 height 468
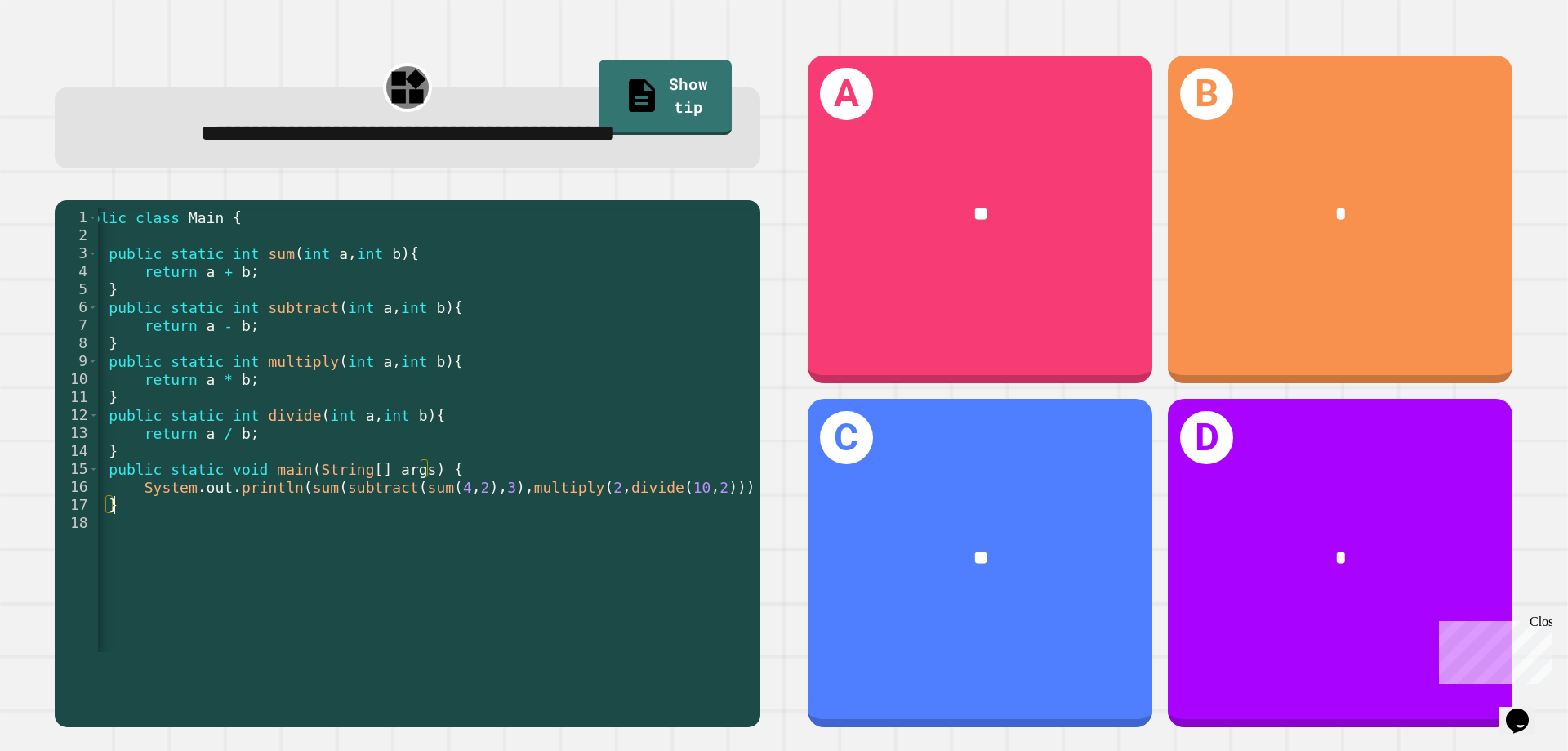
click at [445, 547] on div "public class Main { public static int sum ( int a , int b ) { return a + b ; } …" at bounding box center [413, 441] width 685 height 468
drag, startPoint x: 278, startPoint y: 483, endPoint x: 232, endPoint y: 480, distance: 46.1
click at [232, 480] on div "public class Main { public static int sum ( int a , int b ) { return a + b ; } …" at bounding box center [413, 441] width 685 height 468
click at [239, 476] on div "public class Main { public static int sum ( int a , int b ) { return a + b ; } …" at bounding box center [425, 429] width 654 height 443
click at [376, 481] on div "public class Main { public static int sum ( int a , int b ) { return a + b ; } …" at bounding box center [413, 441] width 685 height 468
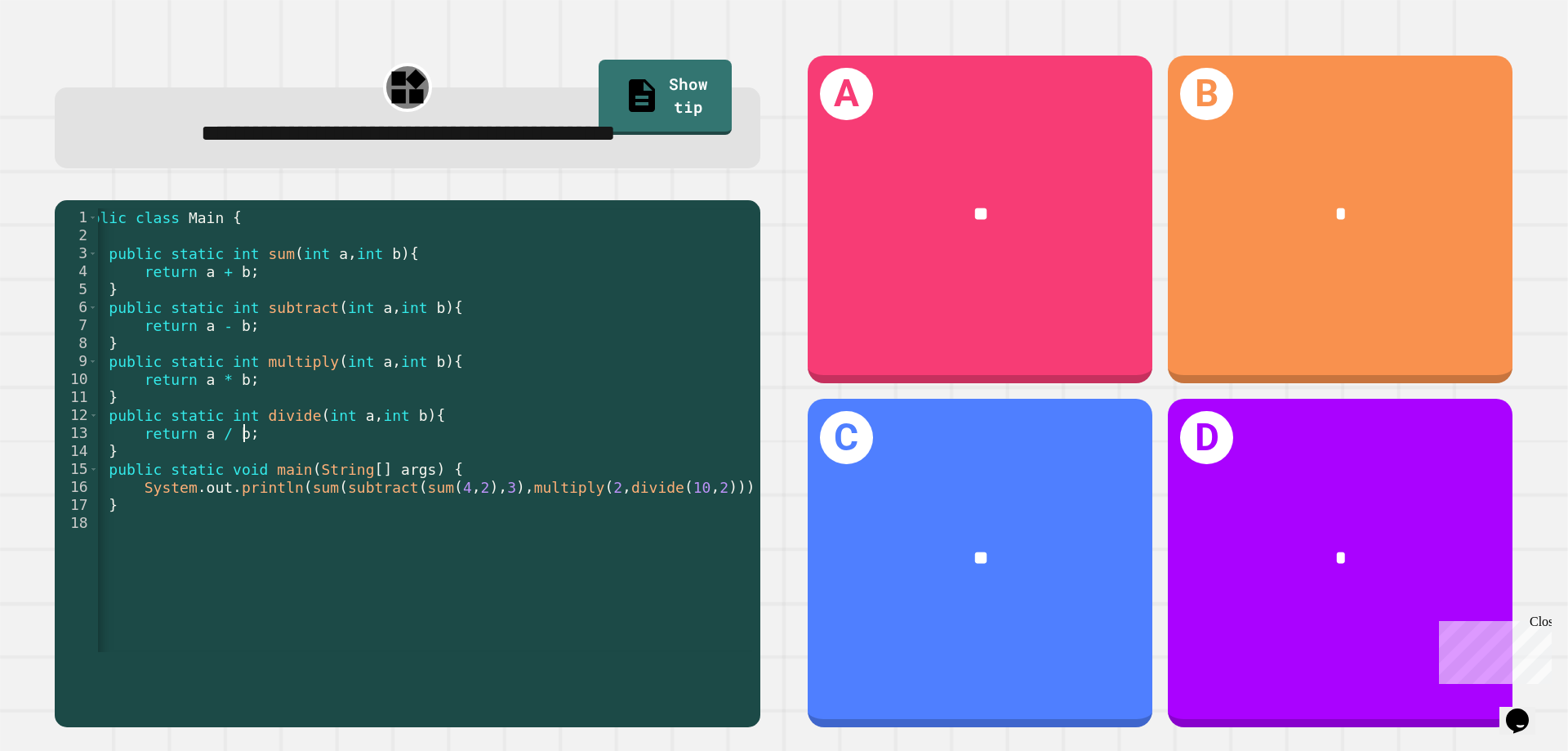
click at [515, 531] on div "public class Main { public static int sum ( int a , int b ) { return a + b ; } …" at bounding box center [413, 441] width 685 height 468
drag, startPoint x: 515, startPoint y: 531, endPoint x: 630, endPoint y: 531, distance: 115.0
click at [630, 531] on div "public class Main { public static int sum ( int a , int b ) { return a + b ; } …" at bounding box center [413, 441] width 685 height 468
click at [630, 531] on div "public class Main { public static int sum ( int a , int b ) { return a + b ; } …" at bounding box center [425, 429] width 654 height 443
drag, startPoint x: 709, startPoint y: 529, endPoint x: 602, endPoint y: 537, distance: 107.3
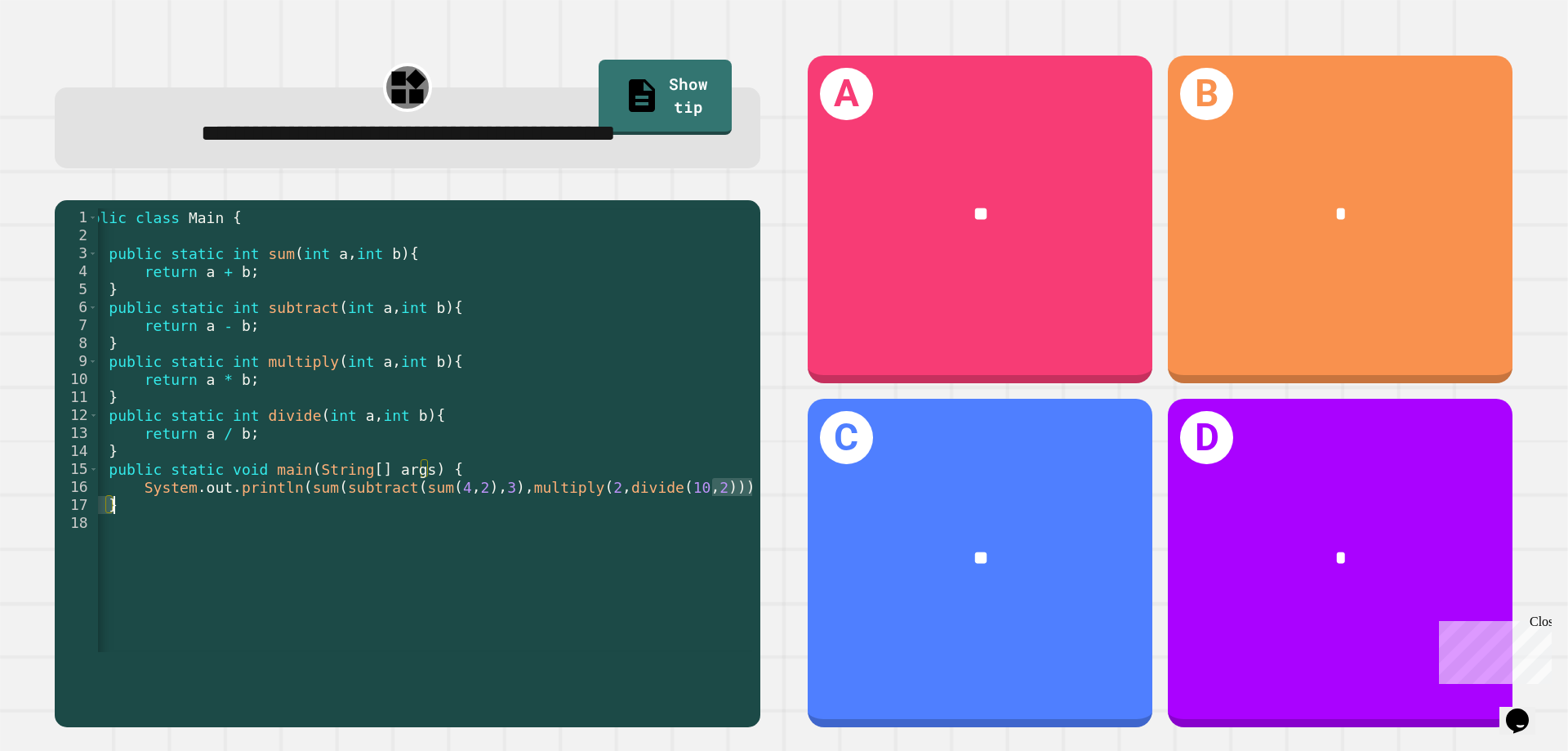
click at [602, 537] on div "public class Main { public static int sum ( int a , int b ) { return a + b ; } …" at bounding box center [413, 441] width 685 height 468
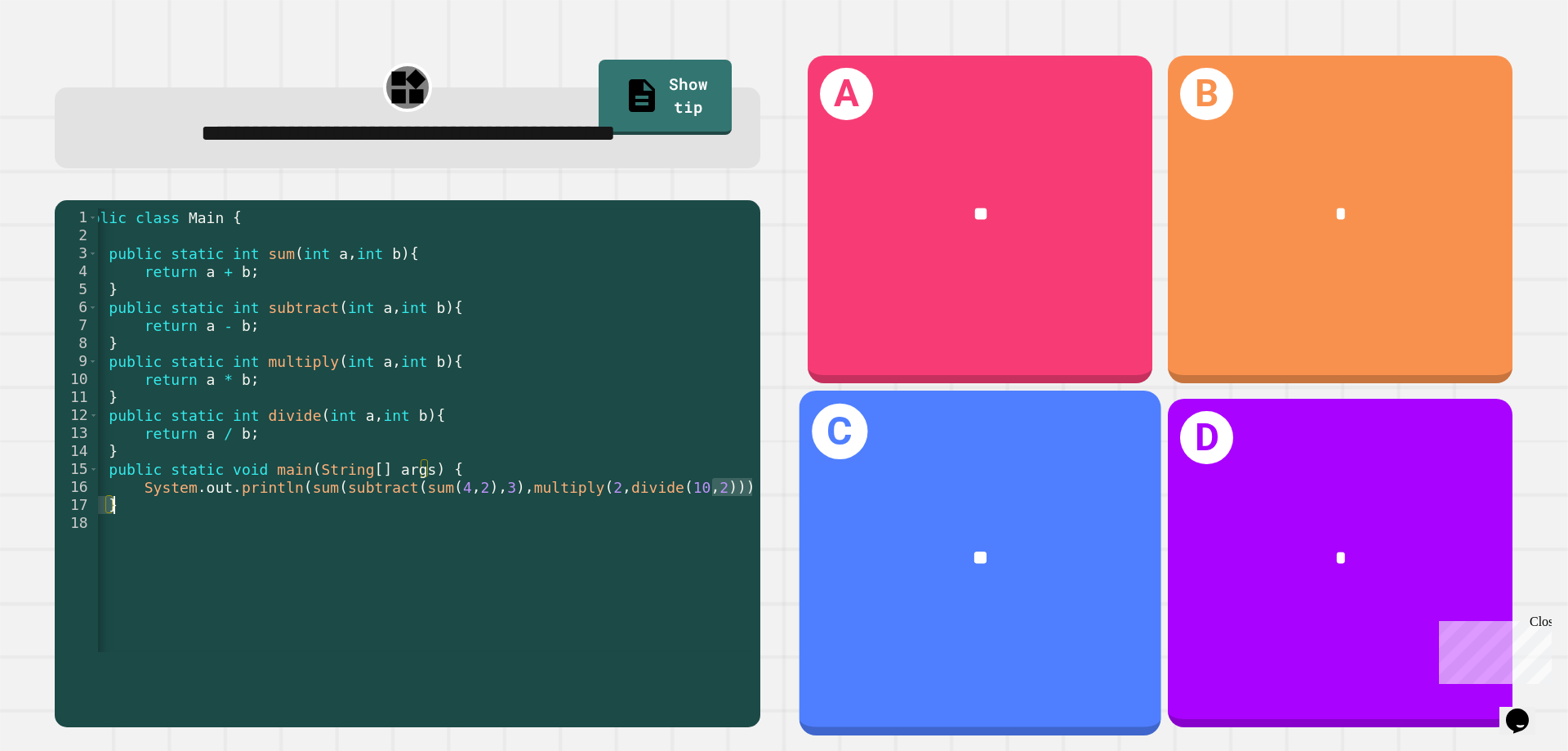
click at [890, 546] on div "**" at bounding box center [980, 558] width 282 height 31
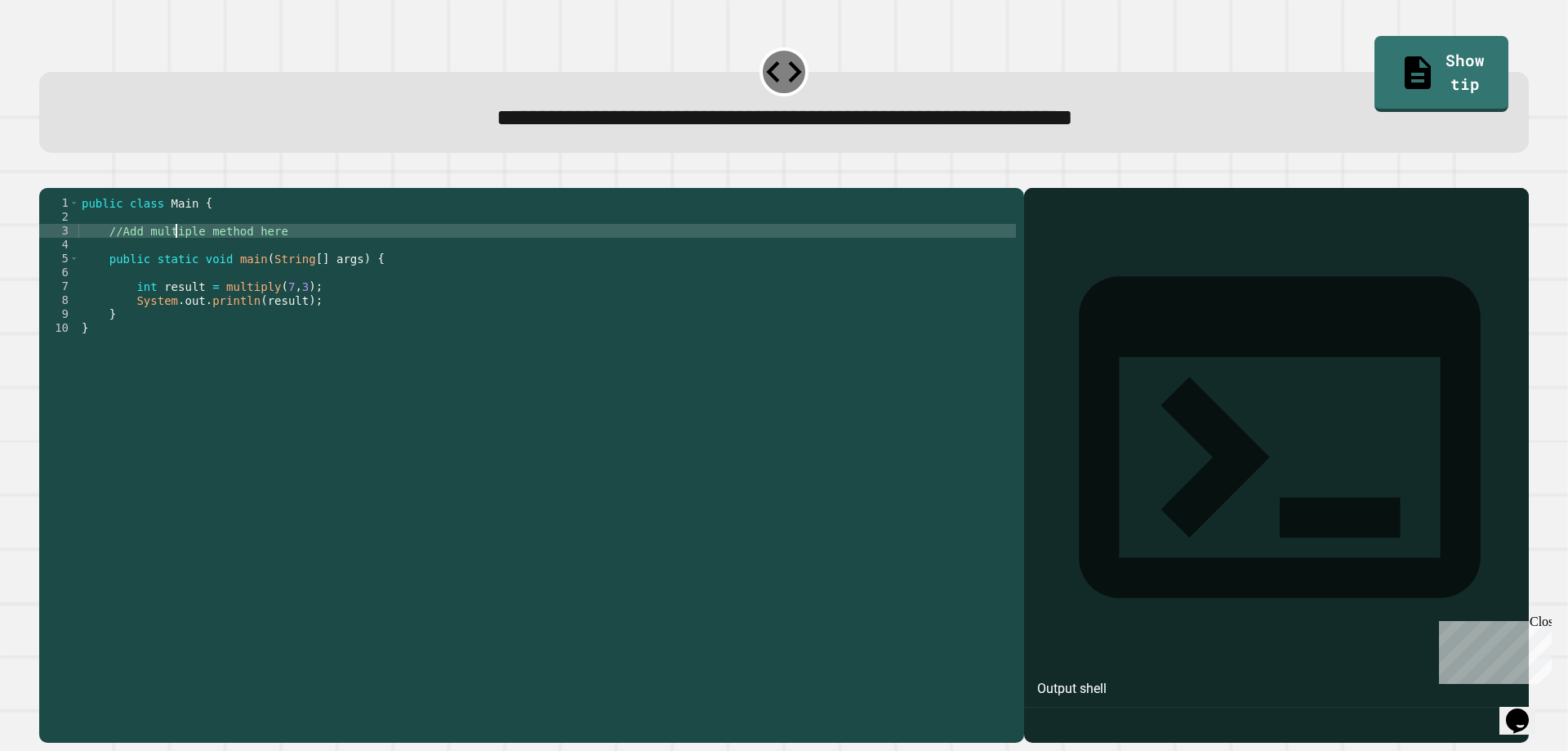
click at [178, 254] on div "public class Main { //Add multiple method here public static void main ( String…" at bounding box center [547, 446] width 938 height 500
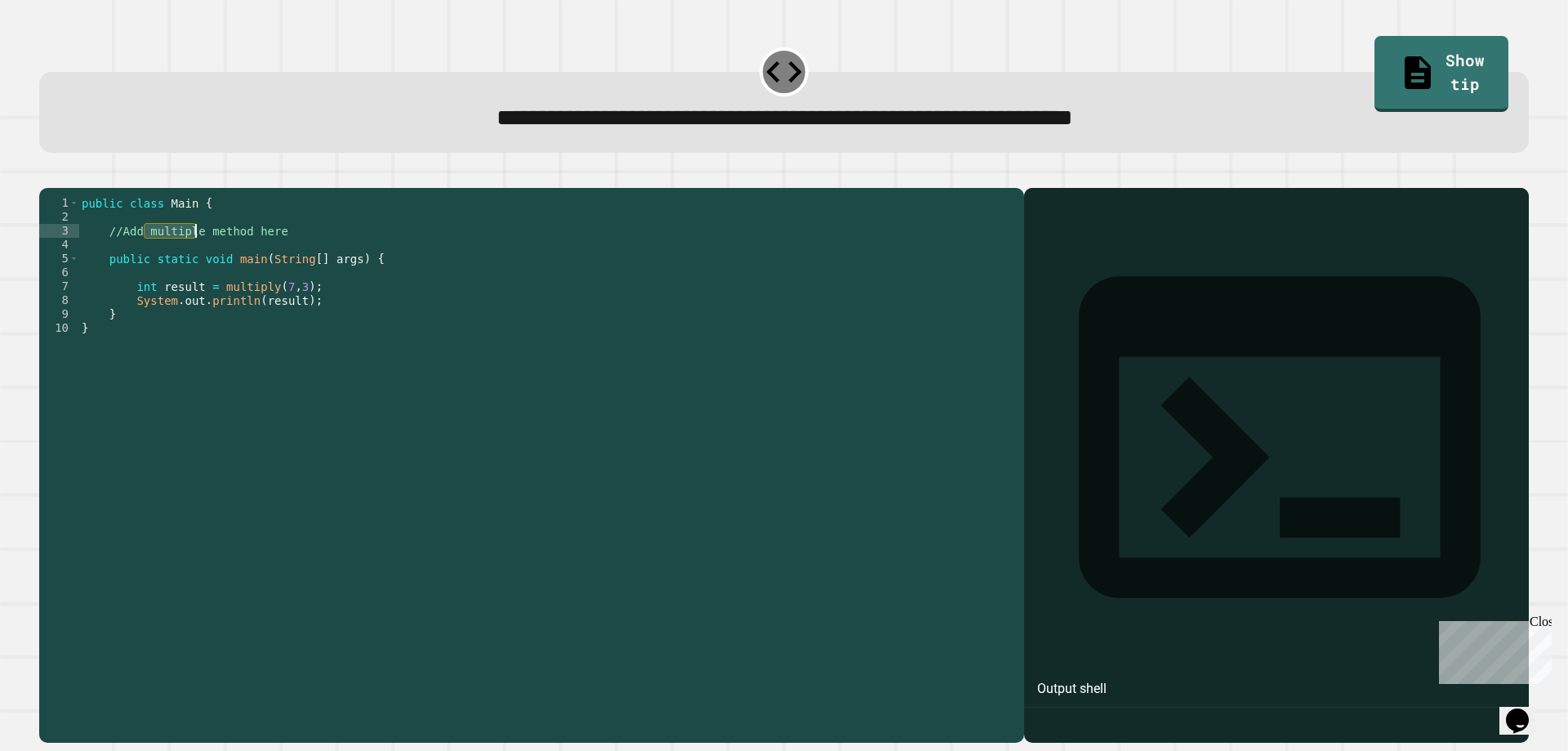
click at [178, 254] on div "public class Main { //Add multiple method here public static void main ( String…" at bounding box center [547, 446] width 938 height 500
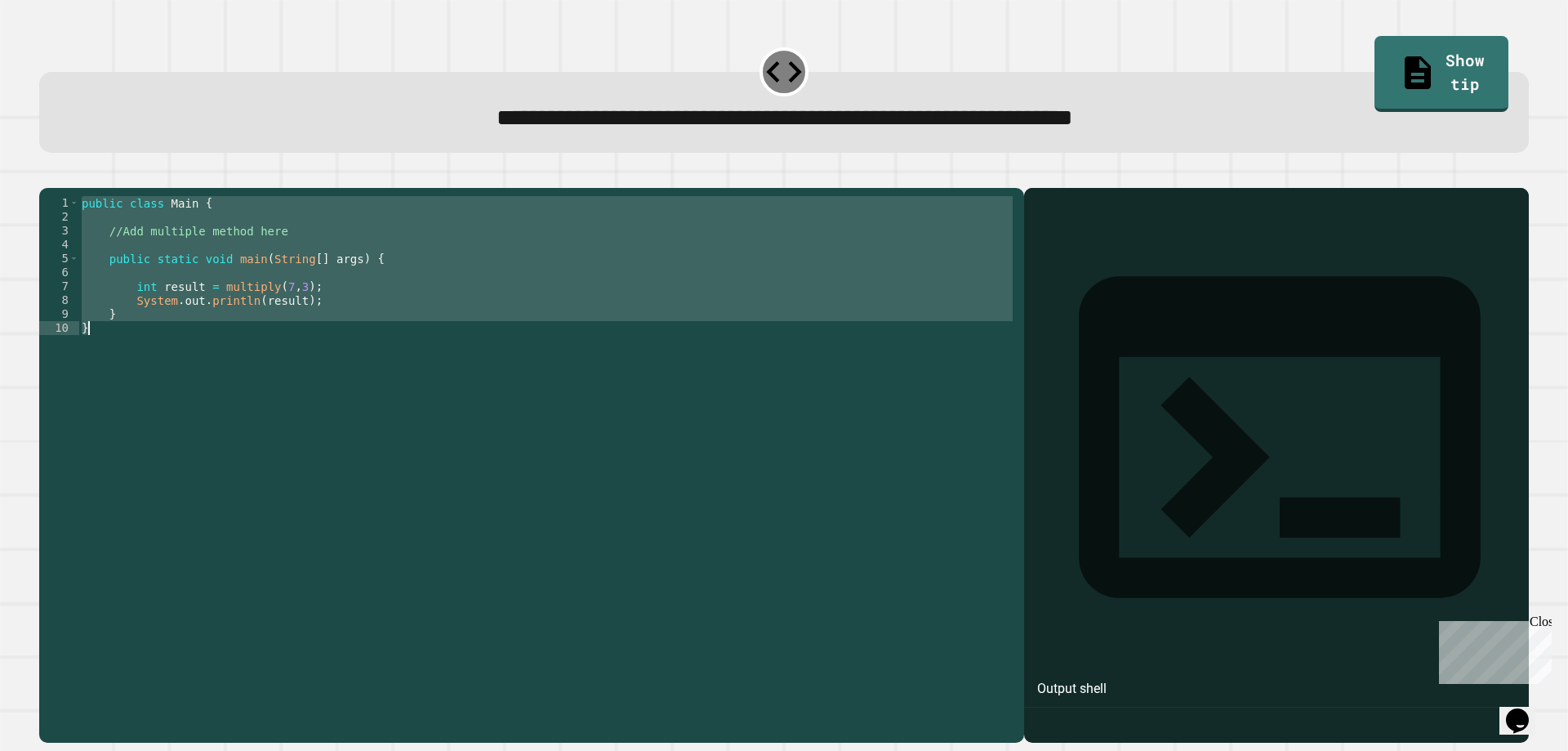
click at [178, 254] on div "public class Main { //Add multiple method here public static void main ( String…" at bounding box center [547, 446] width 938 height 500
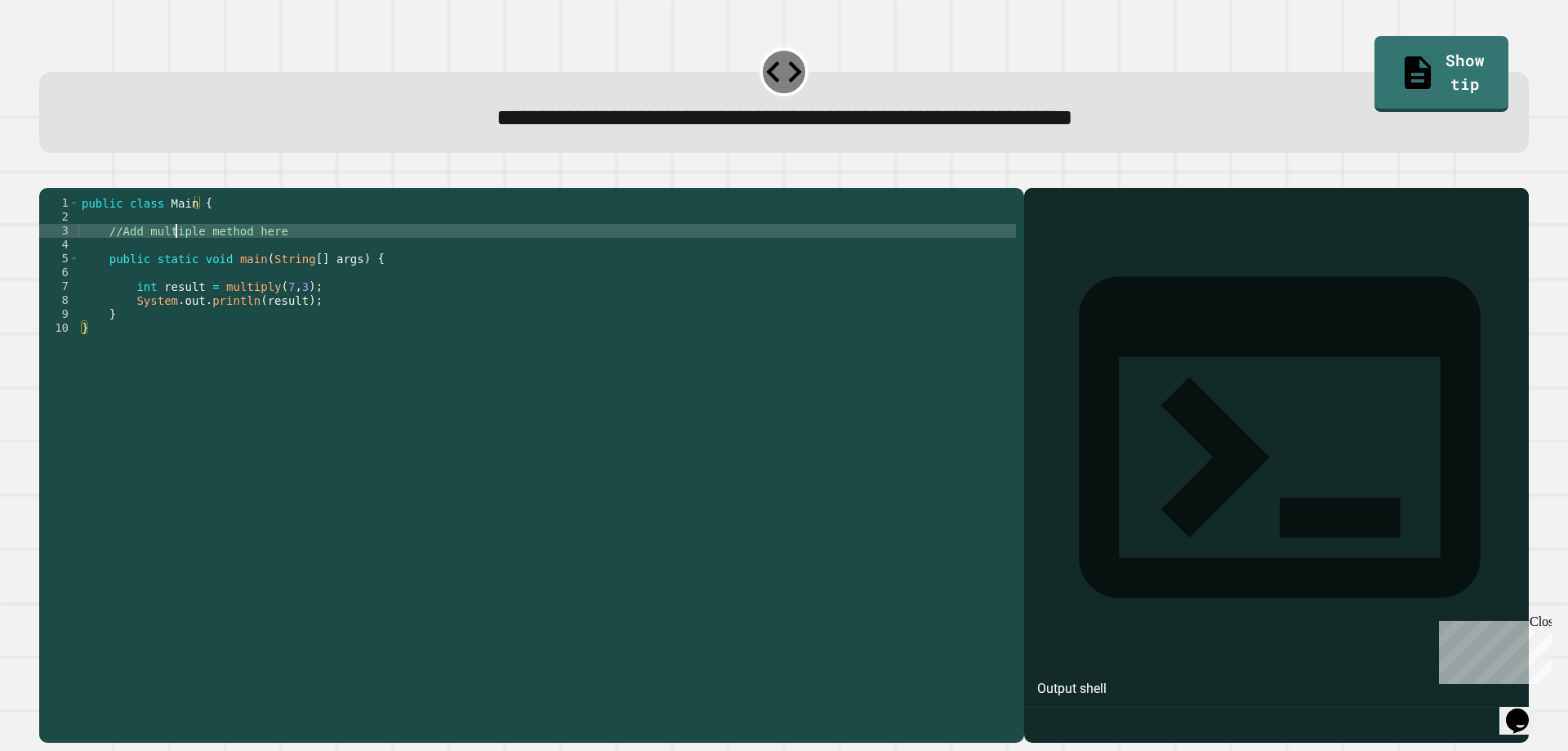
click at [178, 254] on div "public class Main { //Add multiple method here public static void main ( String…" at bounding box center [547, 446] width 938 height 500
drag, startPoint x: 293, startPoint y: 250, endPoint x: 202, endPoint y: 265, distance: 92.2
click at [206, 265] on div "public class Main { //Add multiple method here public static void main ( String…" at bounding box center [547, 446] width 938 height 500
click at [279, 251] on div "public class Main { //Add multiple method here public static void main ( String…" at bounding box center [547, 432] width 938 height 472
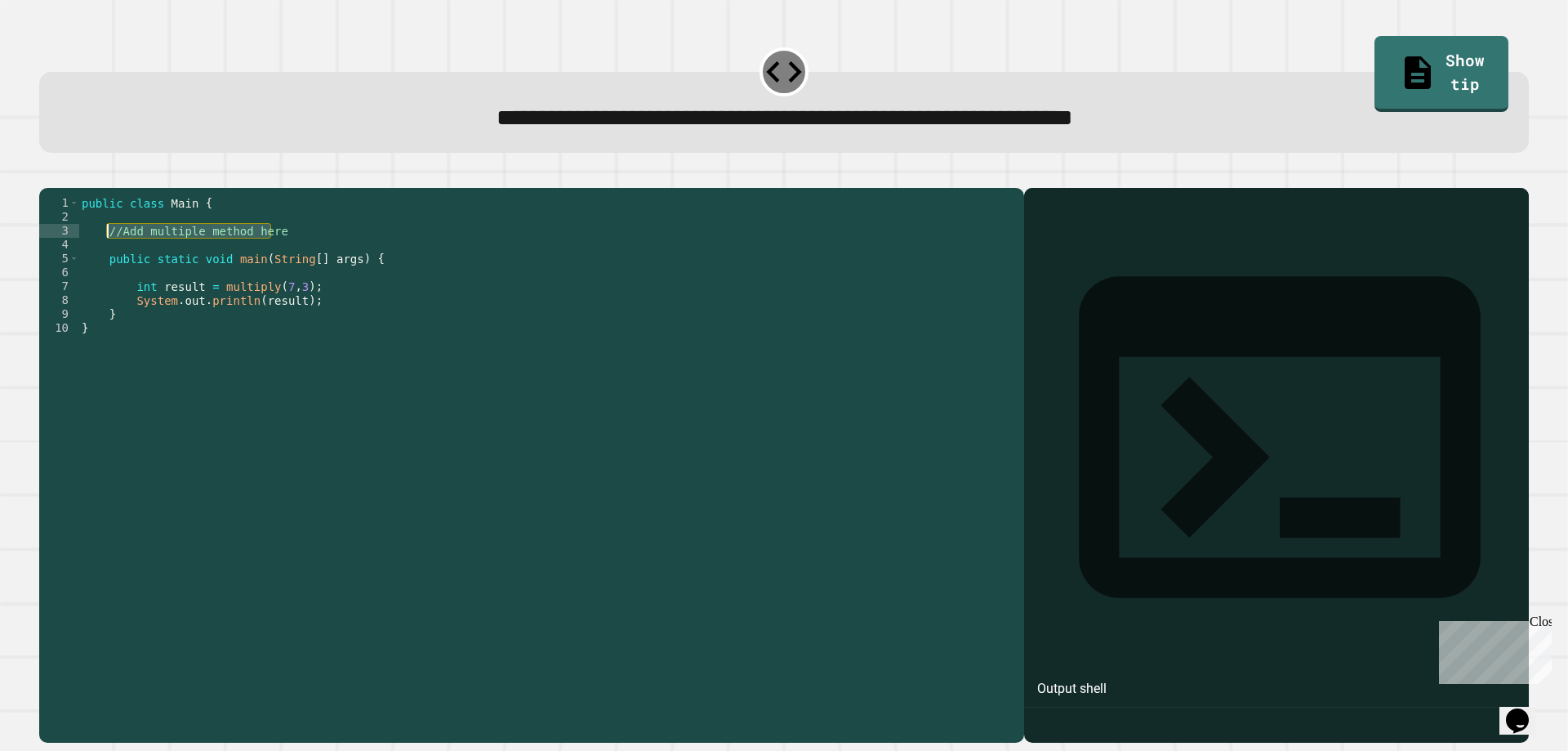
drag, startPoint x: 268, startPoint y: 253, endPoint x: 106, endPoint y: 251, distance: 162.0
click at [106, 251] on div "public class Main { //Add multiple method here public static void main ( String…" at bounding box center [547, 446] width 938 height 500
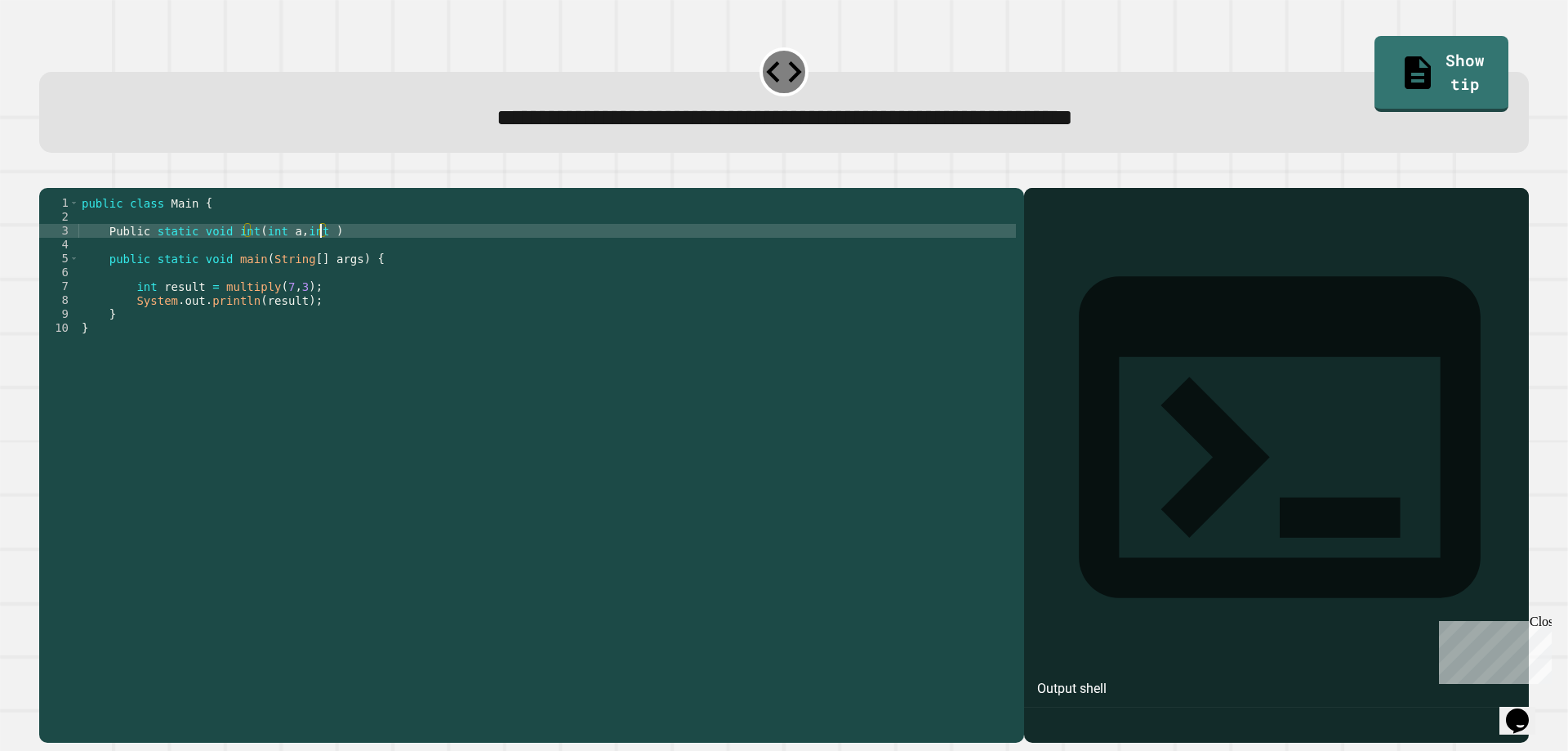
scroll to position [0, 17]
type textarea "**********"
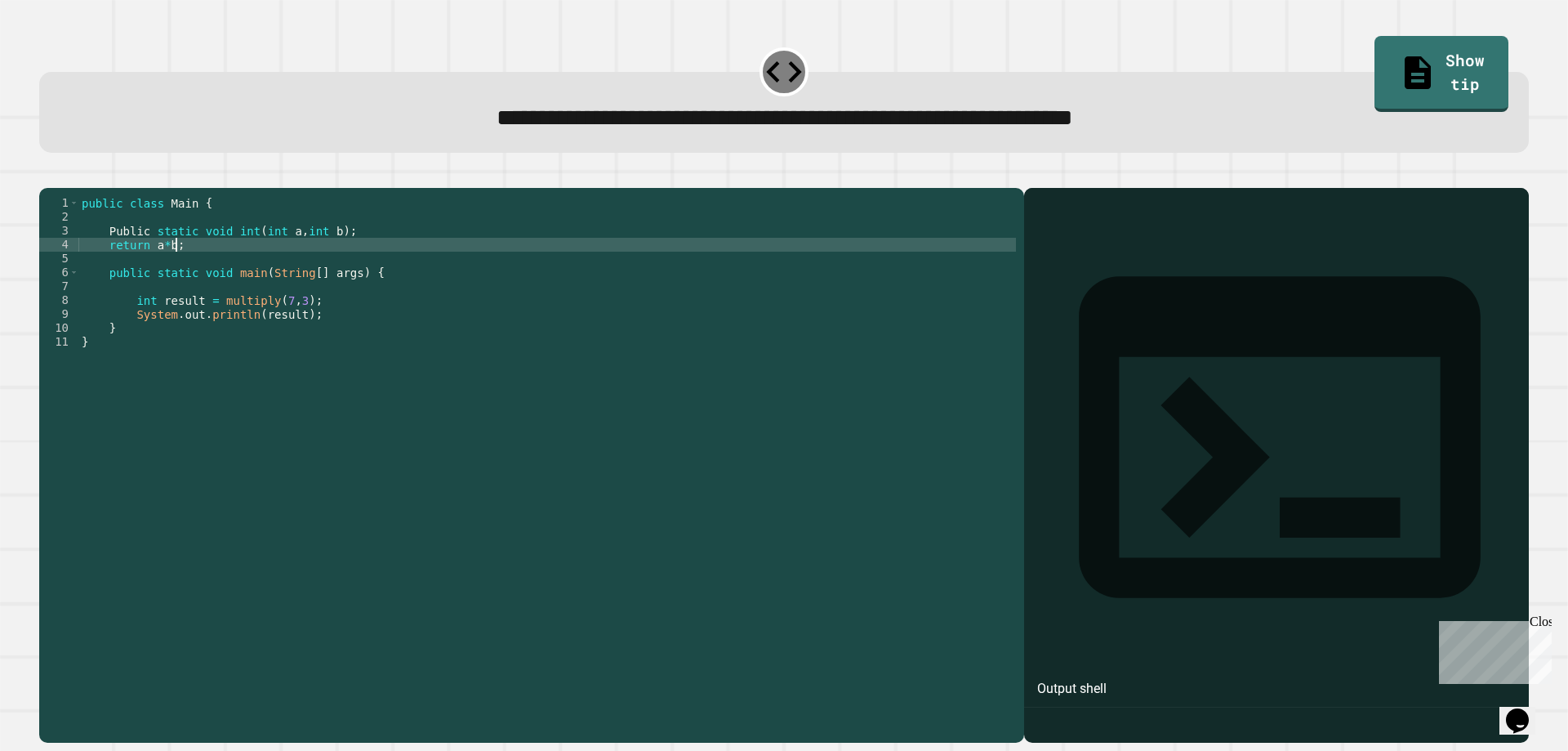
scroll to position [0, 6]
click at [351, 261] on div "public class Main { Public static void int ( int a , int b ) ; return a * b ; p…" at bounding box center [547, 446] width 938 height 500
type textarea "**********"
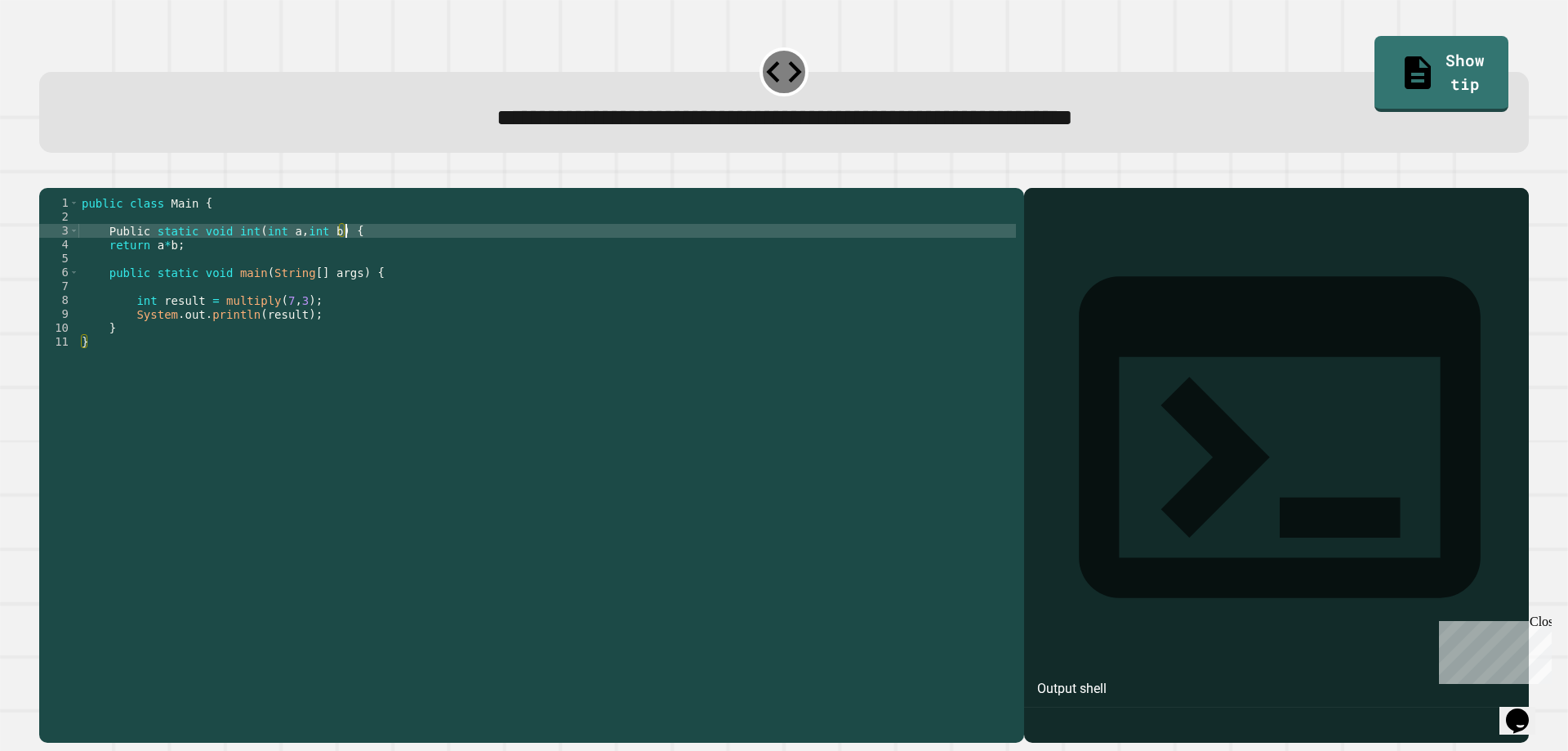
click at [351, 261] on div "public class Main { Public static void int ( int a , int b ) { return a * b ; p…" at bounding box center [547, 446] width 938 height 500
click at [341, 270] on div "public class Main { Public static void int ( int a , int b ) { return a * b ; p…" at bounding box center [547, 446] width 938 height 500
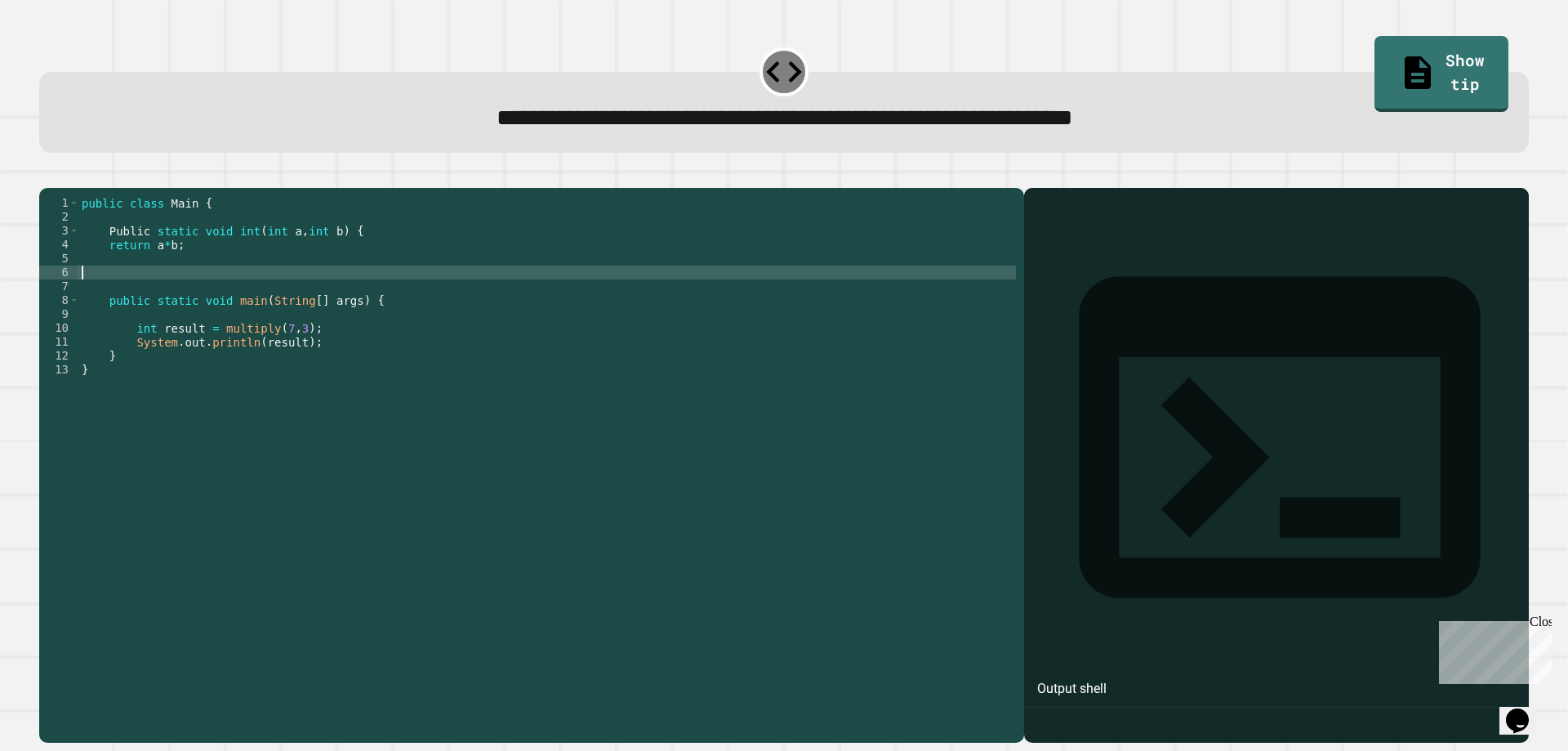
scroll to position [0, 0]
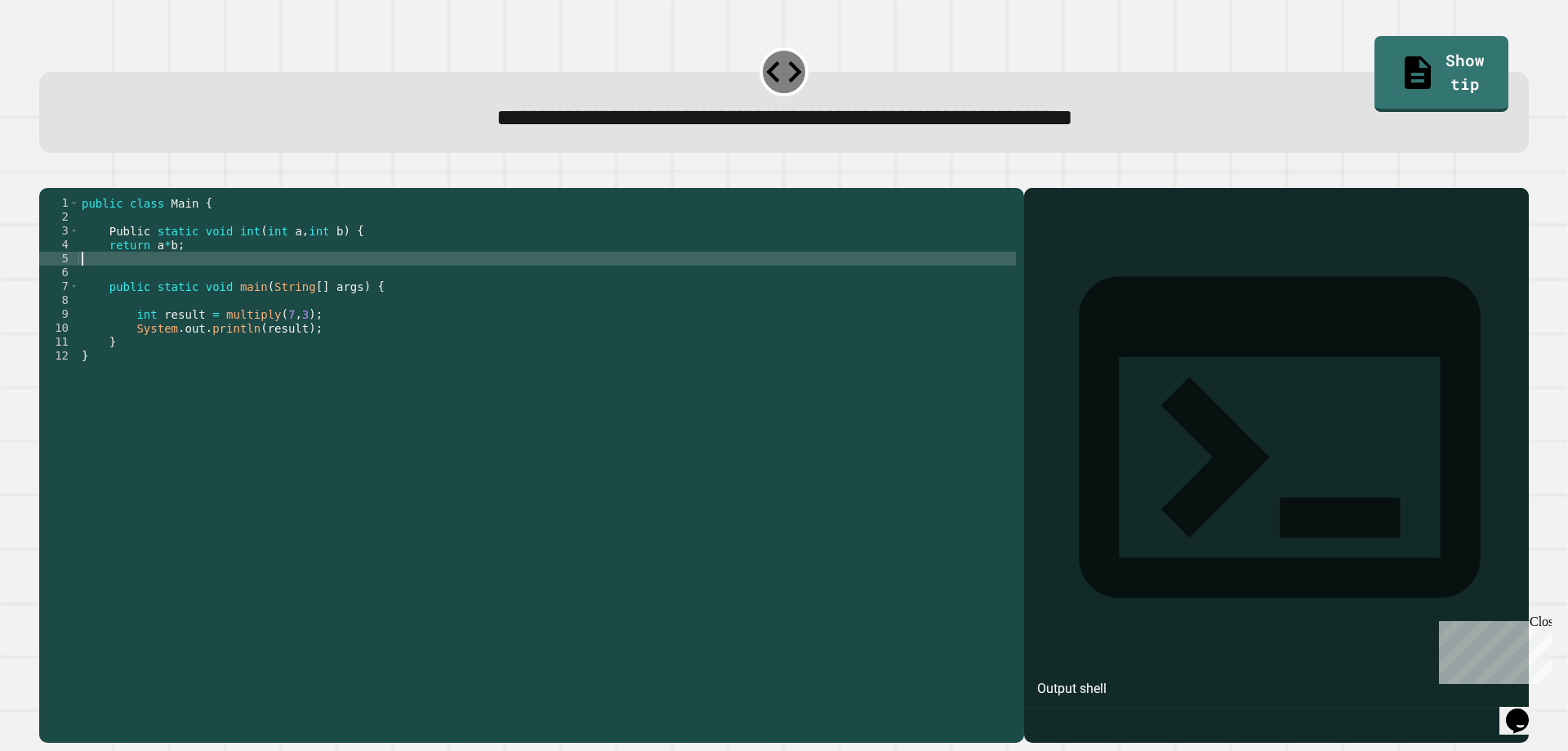
type textarea "*"
type textarea "**********"
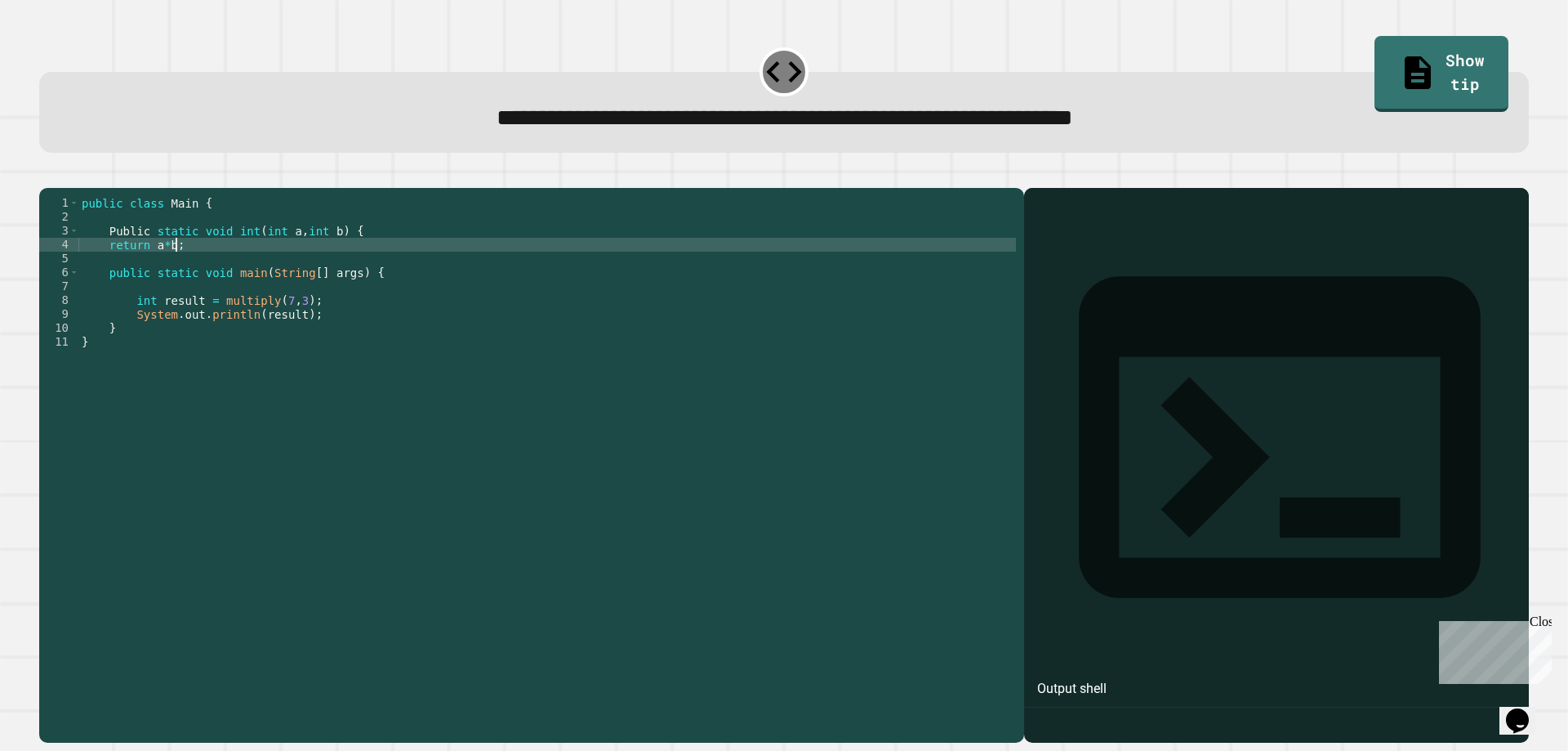
scroll to position [0, 1]
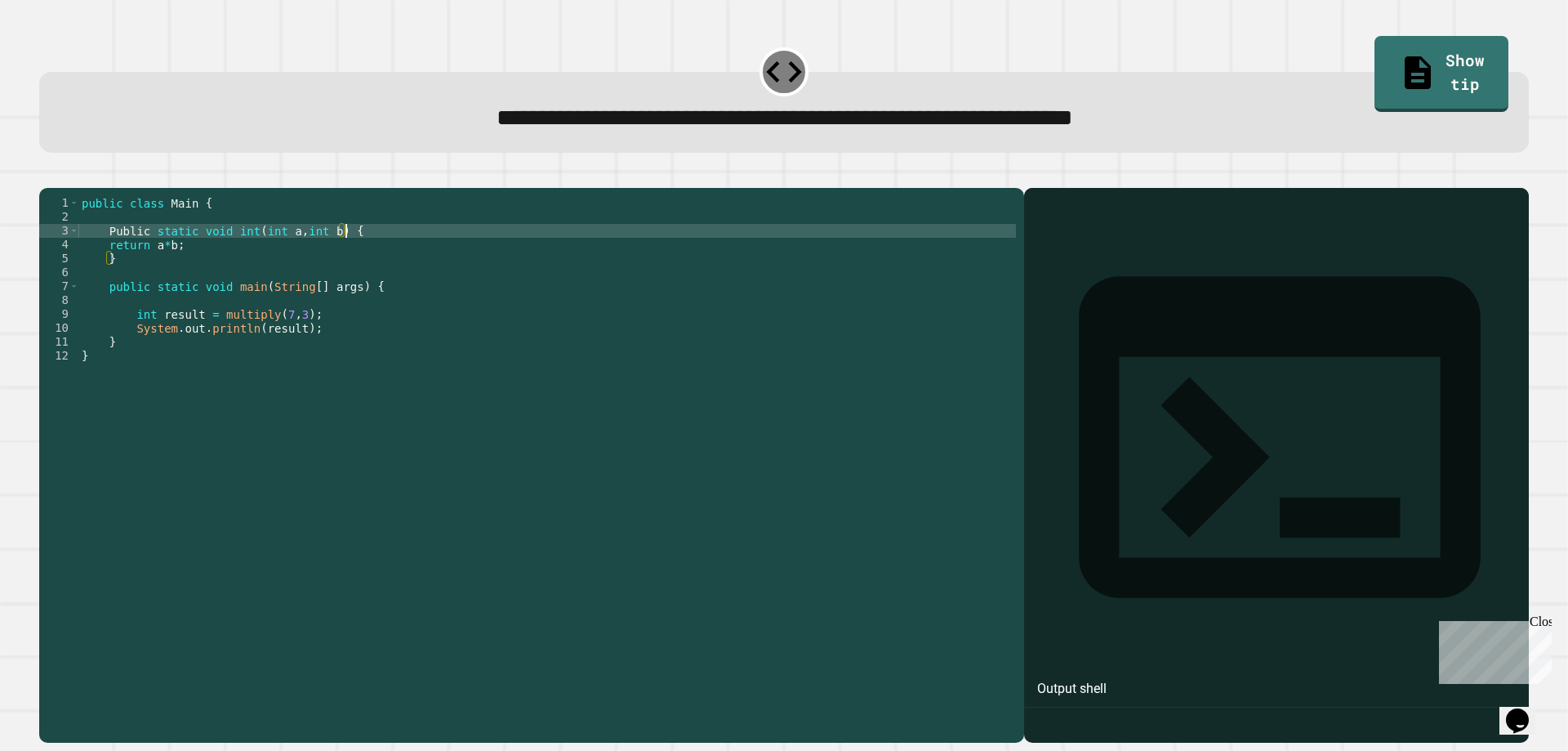
click at [384, 249] on div "public class Main { Public static void int ( int a , int b ) { return a * b ; }…" at bounding box center [547, 446] width 938 height 500
type textarea "**********"
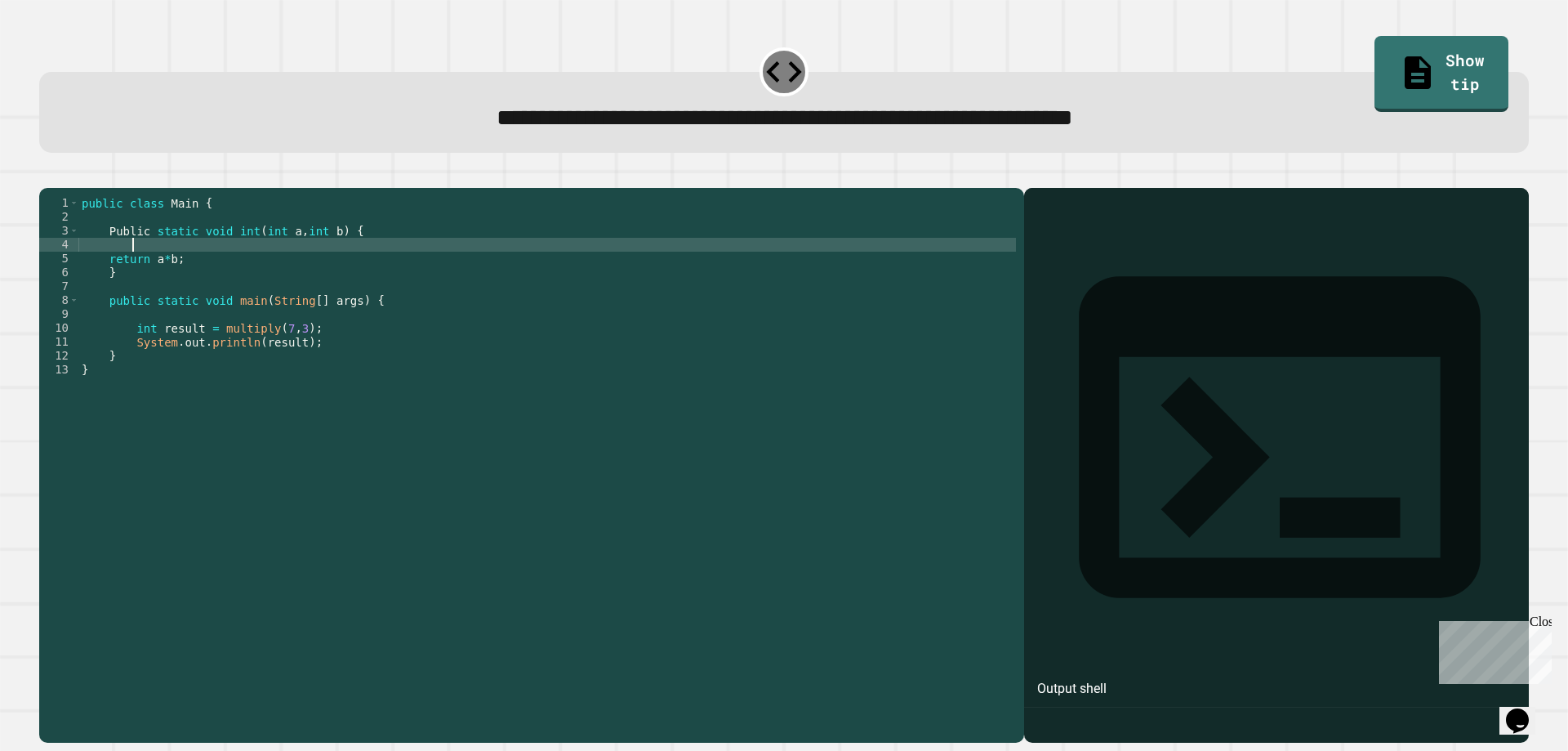
click at [47, 175] on icon "button" at bounding box center [47, 175] width 0 height 0
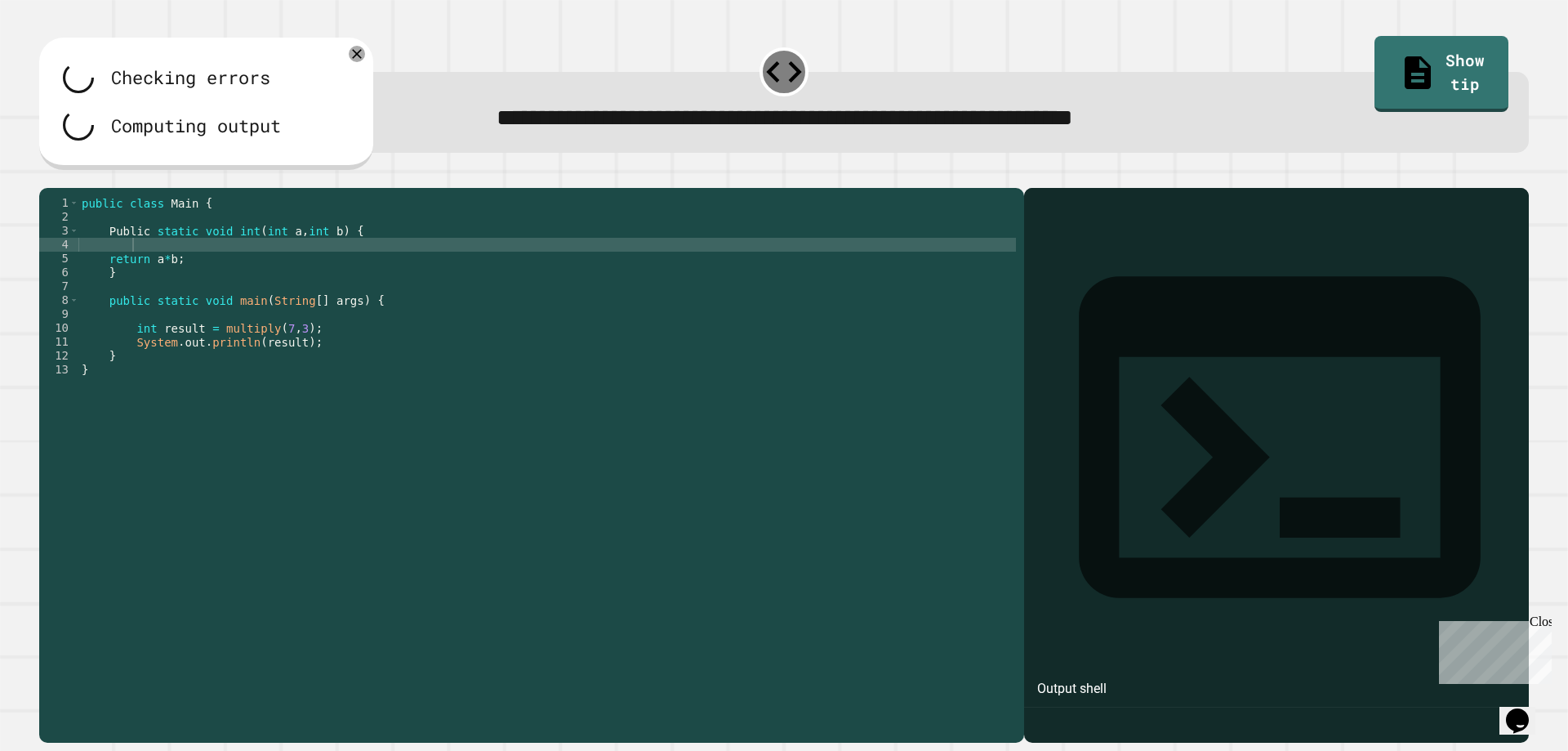
scroll to position [0, 0]
click at [153, 304] on div "public class Main { Public static void int ( int a , int b ) { return a * b ; }…" at bounding box center [547, 446] width 938 height 500
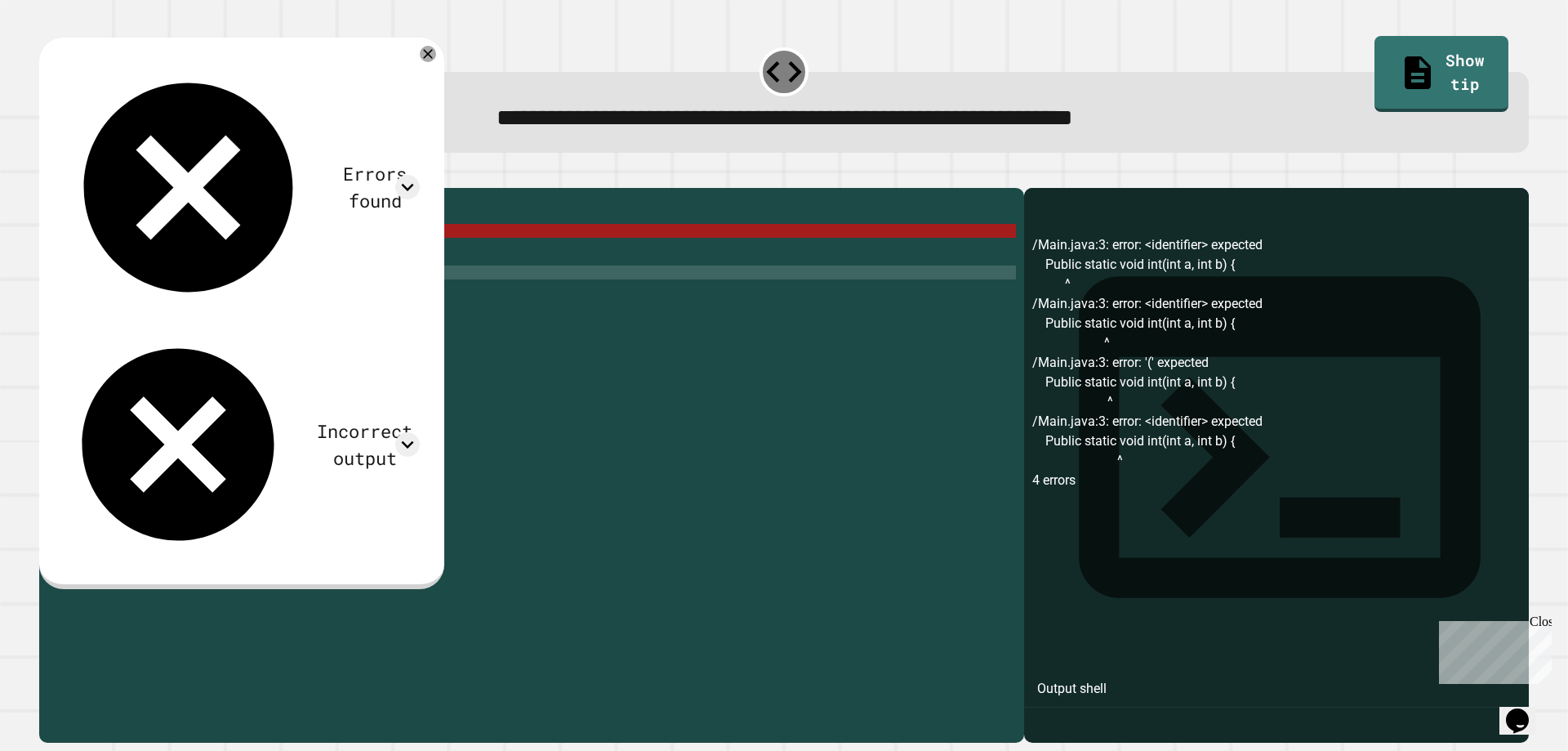
click at [153, 299] on div "public class Main { Public static void int ( int a , int b ) { return a * b ; }…" at bounding box center [547, 446] width 938 height 500
click at [256, 255] on div "public class Main { Public static void int ( int a , int b ) { return a * b ; }…" at bounding box center [547, 446] width 938 height 500
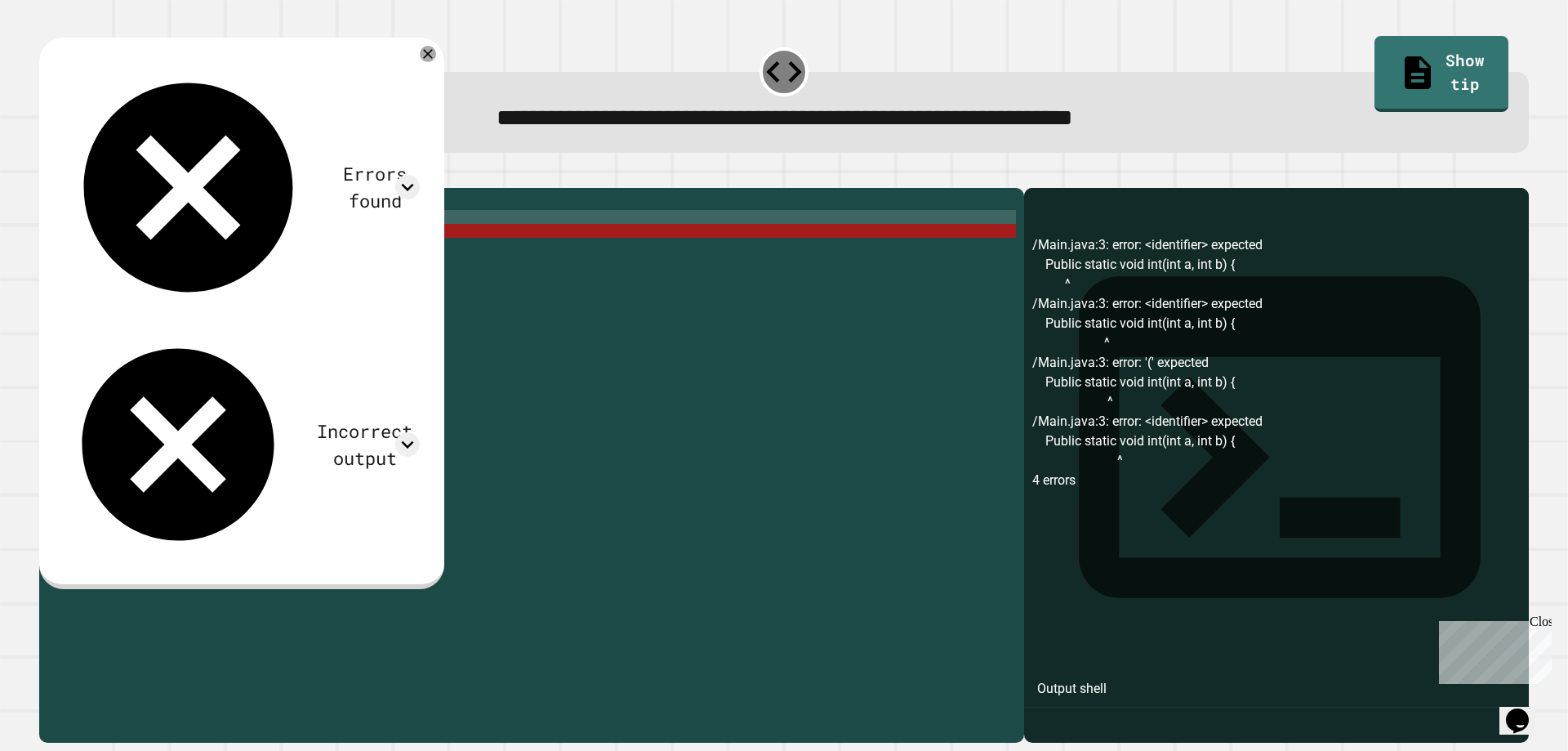
click at [369, 244] on div "public class Main { Public static void int ( int a , int b ) { return a * b ; }…" at bounding box center [547, 446] width 938 height 500
click at [299, 255] on div "public class Main { Public static void int ( int a , int b ) { return a * b ; }…" at bounding box center [547, 446] width 938 height 500
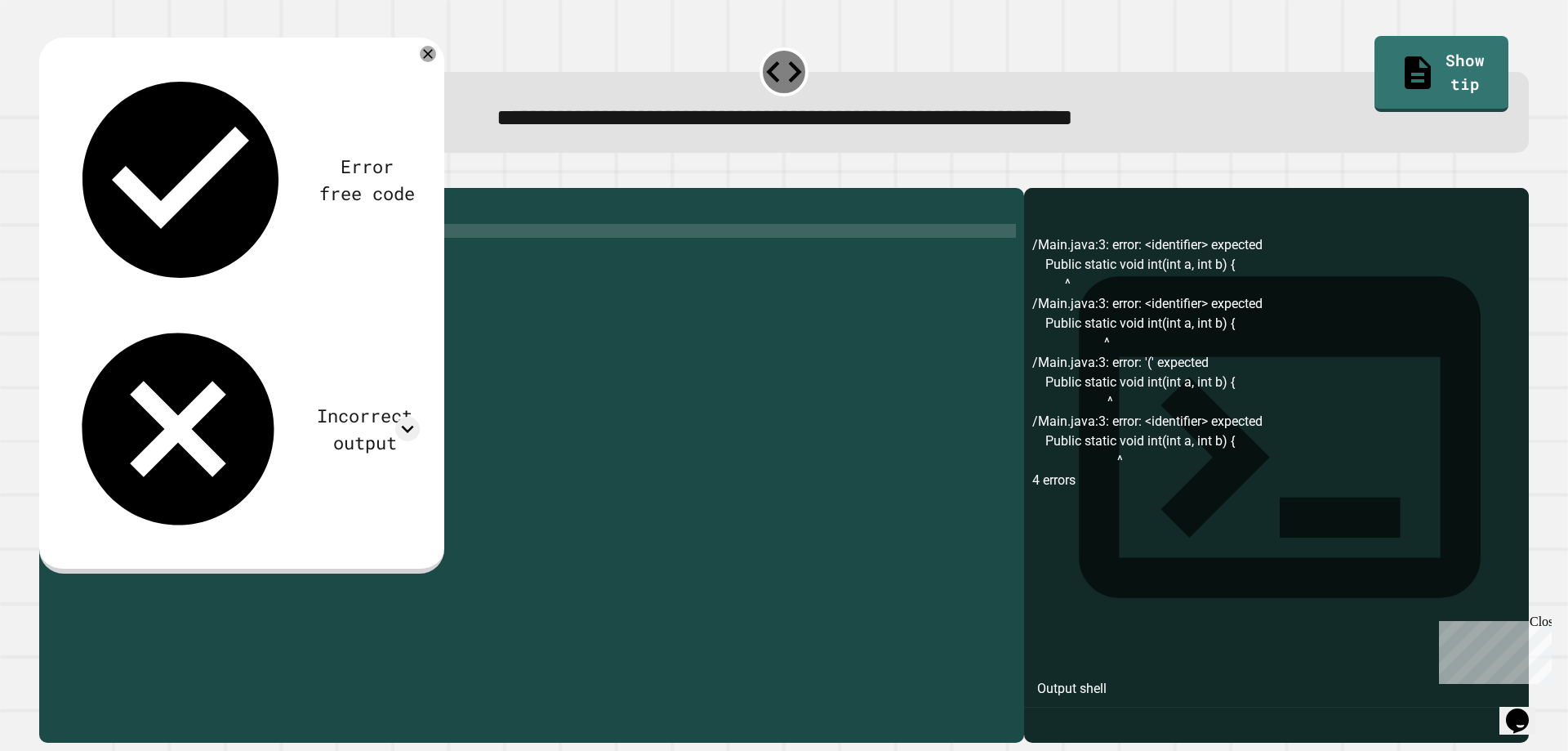
click at [258, 253] on div "public class Main { Public static void int ( int a , b ) { return a * b ; } pub…" at bounding box center [547, 446] width 938 height 500
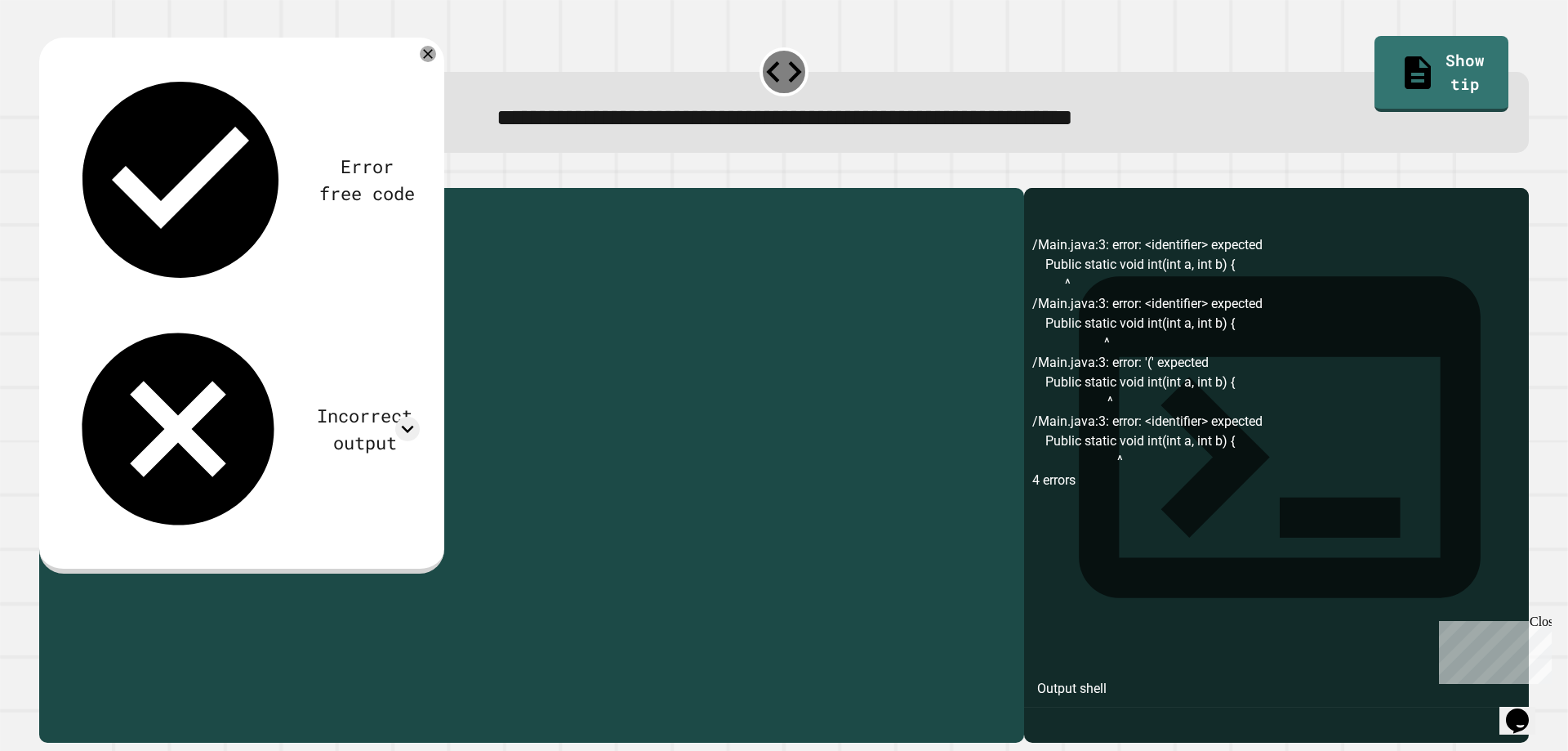
click at [258, 253] on div "public class Main { Public static void int ( int a , b ) { return a * b ; } pub…" at bounding box center [547, 446] width 938 height 500
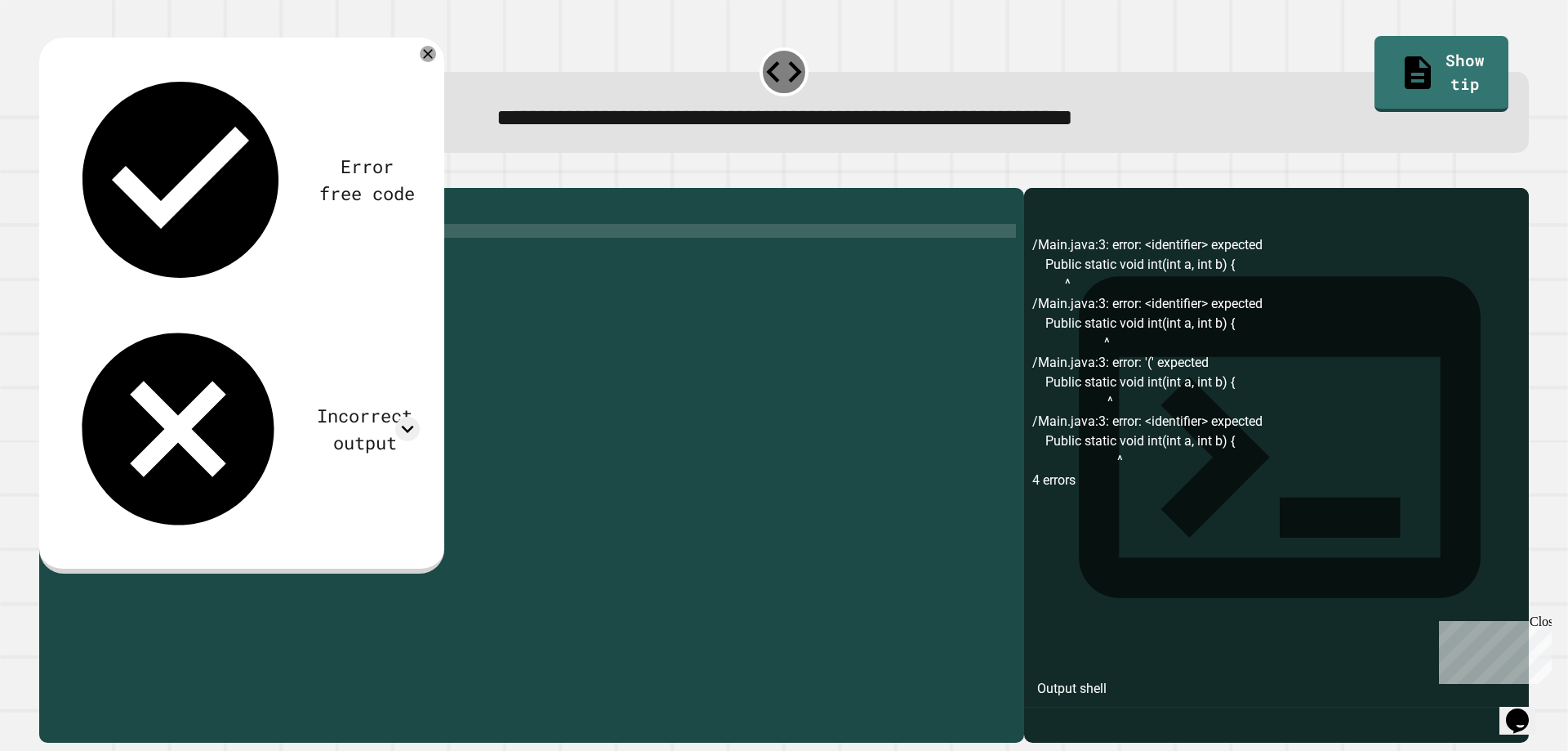
click at [276, 260] on div "public class Main { Public static void int ( a , b ) { return a * b ; } public …" at bounding box center [547, 446] width 938 height 500
click at [284, 257] on div "public class Main { Public static void int ( a , b ) { return a * b ; } public …" at bounding box center [547, 446] width 938 height 500
click at [259, 251] on div "public class Main { Public static void int ( a , b ) { return a * b ; } public …" at bounding box center [547, 446] width 938 height 500
click at [420, 416] on icon at bounding box center [407, 428] width 24 height 24
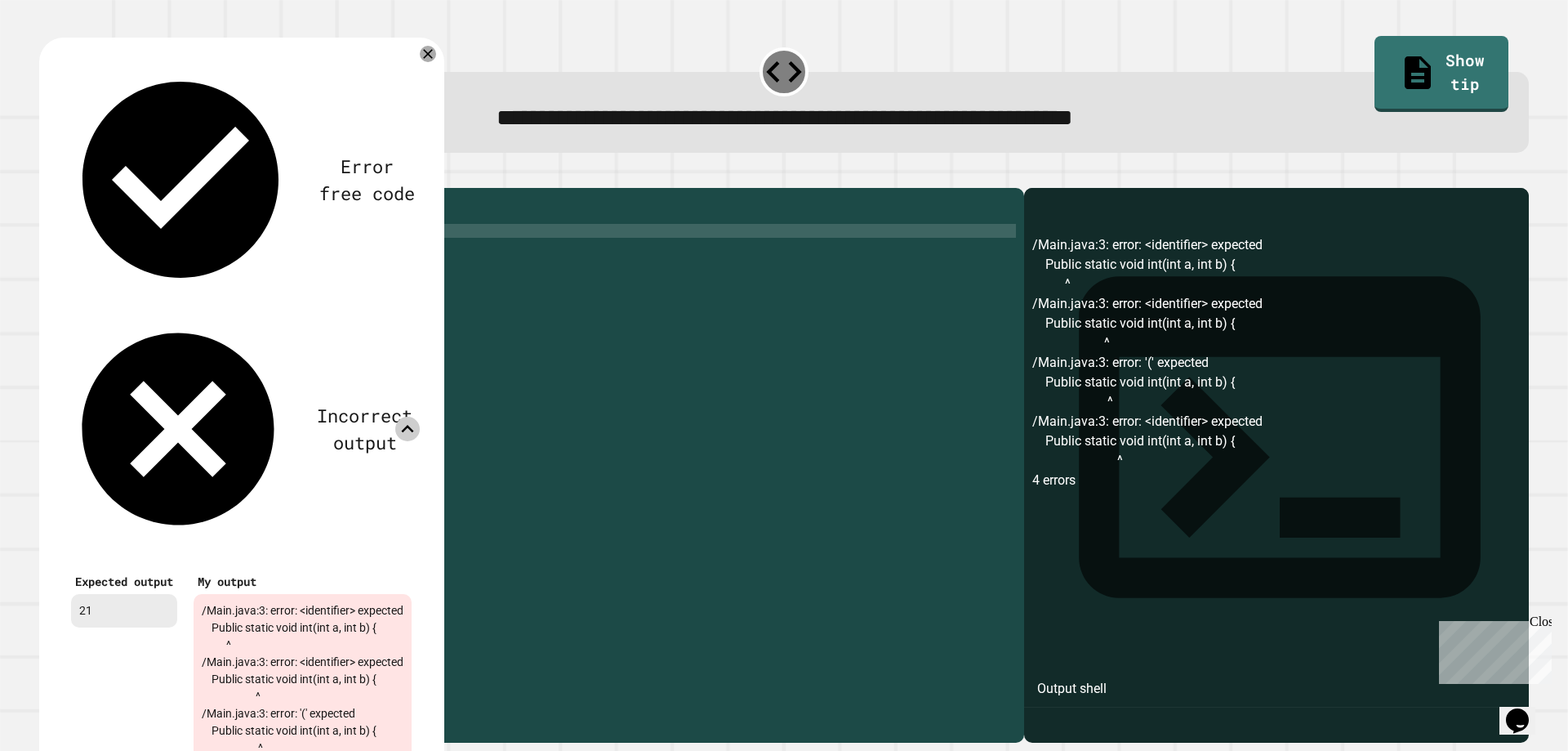
click at [420, 416] on div at bounding box center [407, 428] width 24 height 24
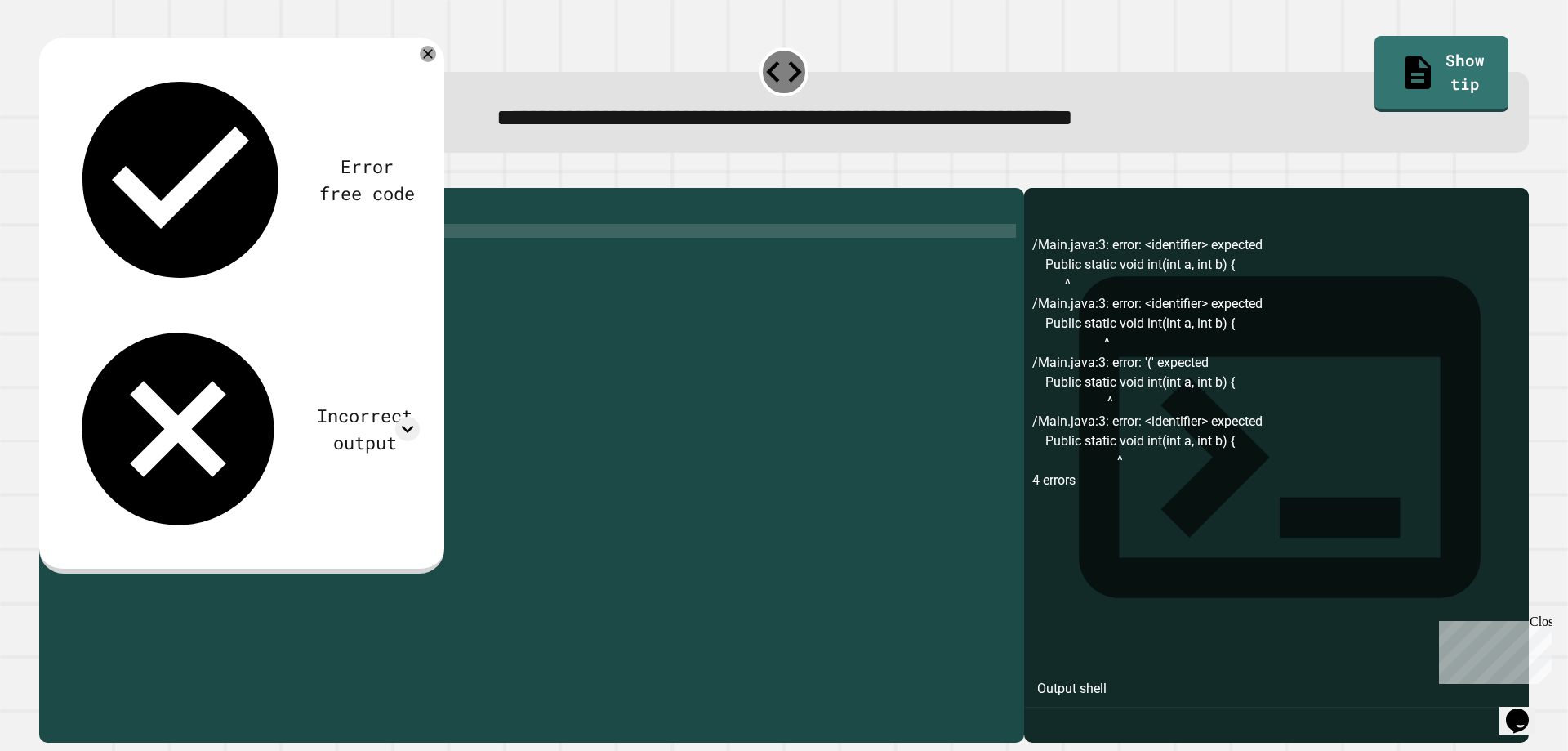
click at [112, 260] on div "public class Main { Public static void int ( a , b ) { return a * b ; } public …" at bounding box center [547, 446] width 938 height 500
click at [251, 257] on div "public class Main { public static void int ( a , b ) { return a * b ; } public …" at bounding box center [547, 446] width 938 height 500
type textarea "**********"
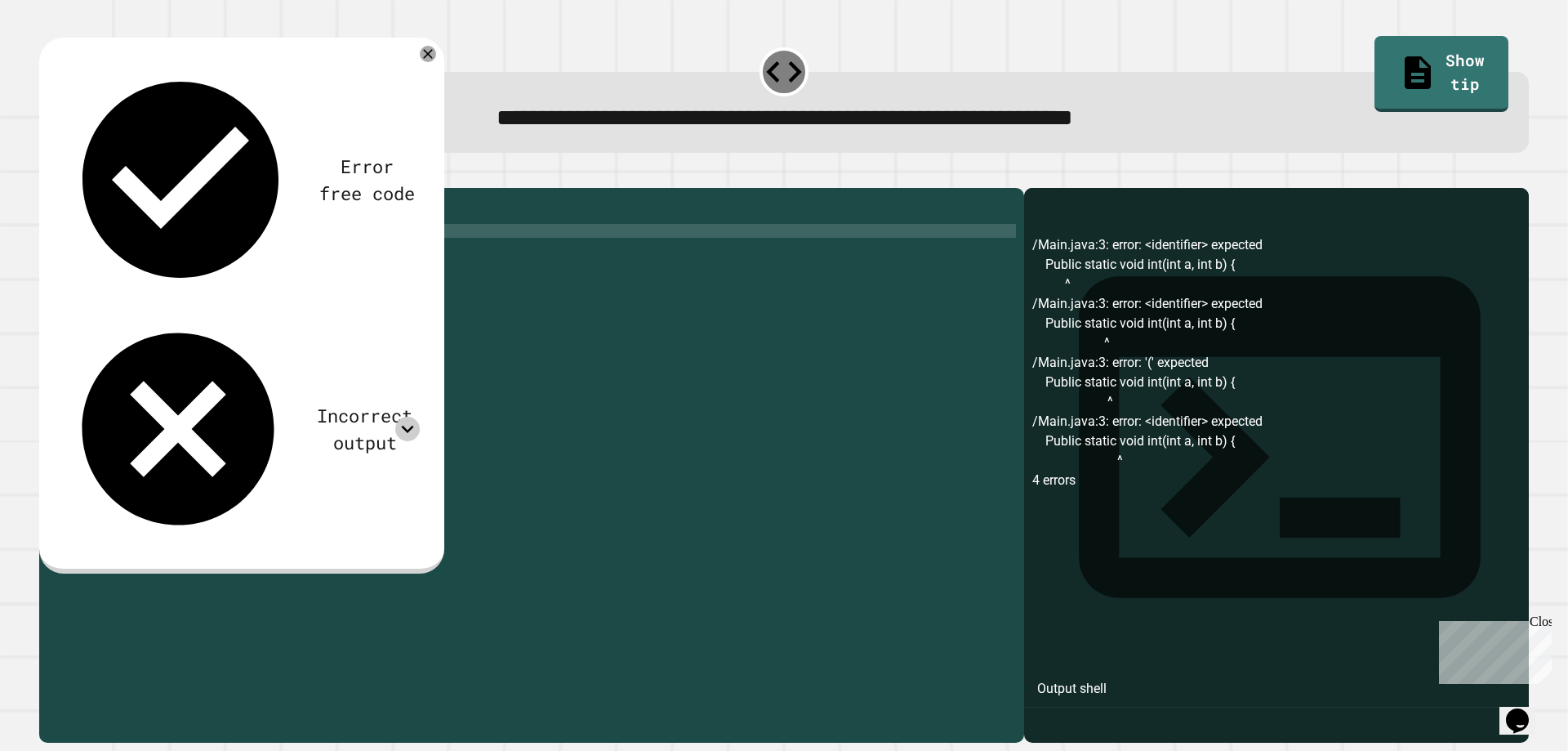
type textarea "**********"
click at [420, 416] on icon at bounding box center [407, 428] width 24 height 24
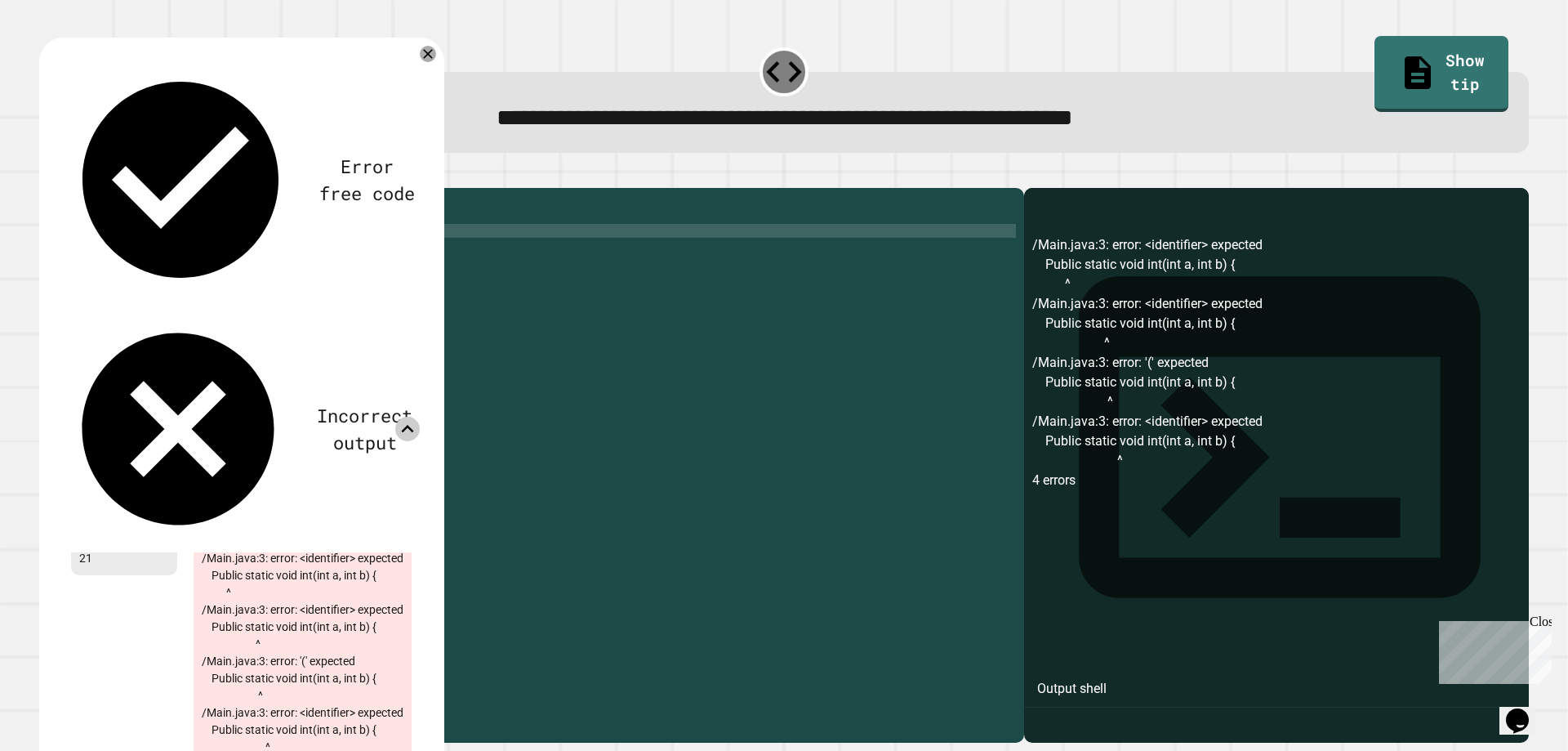
scroll to position [0, 0]
click at [239, 486] on div "public class Main { public static void int ( int a , int b ) { return a * b ; }…" at bounding box center [547, 446] width 938 height 500
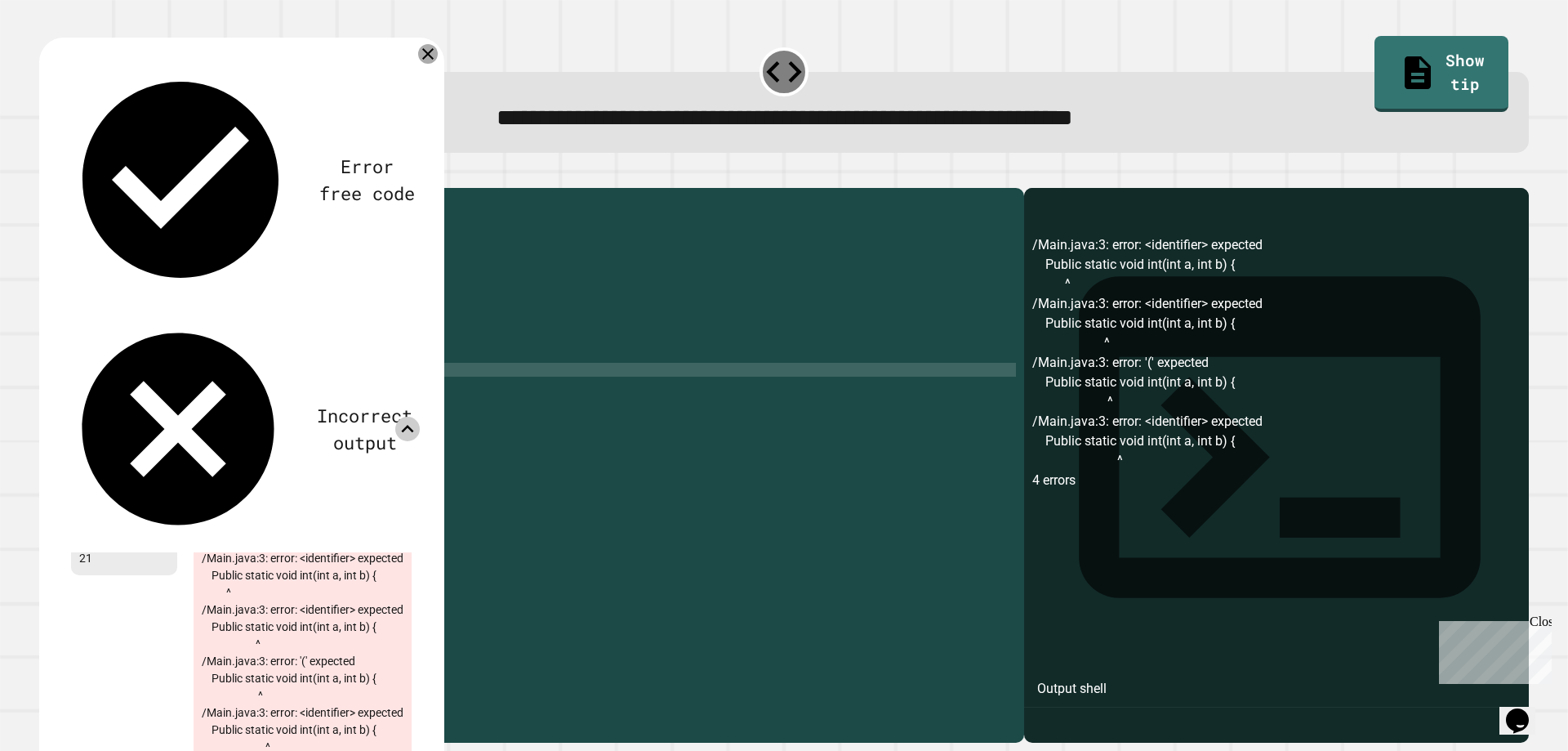
click at [438, 53] on icon at bounding box center [428, 53] width 20 height 20
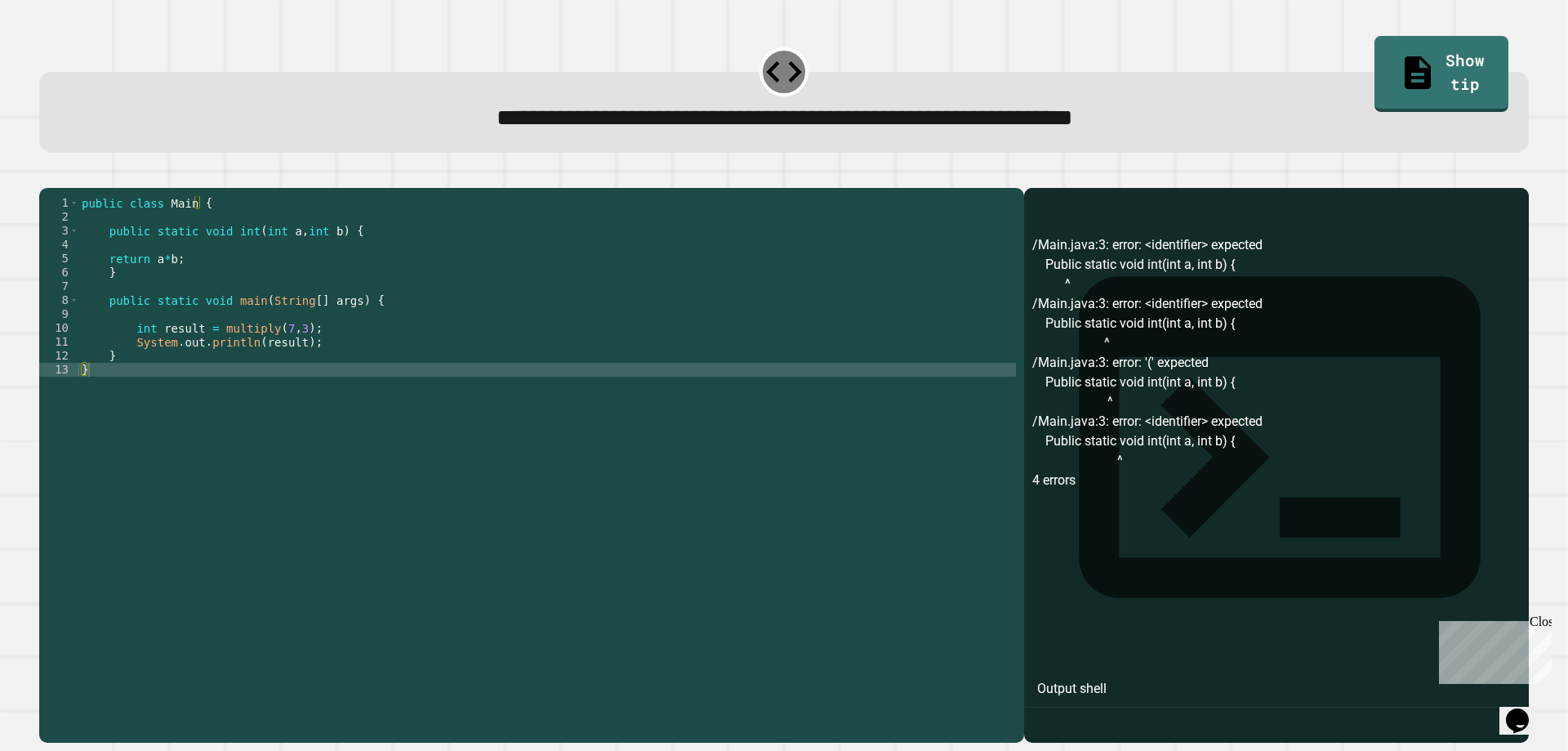
click at [47, 175] on button "button" at bounding box center [47, 175] width 0 height 0
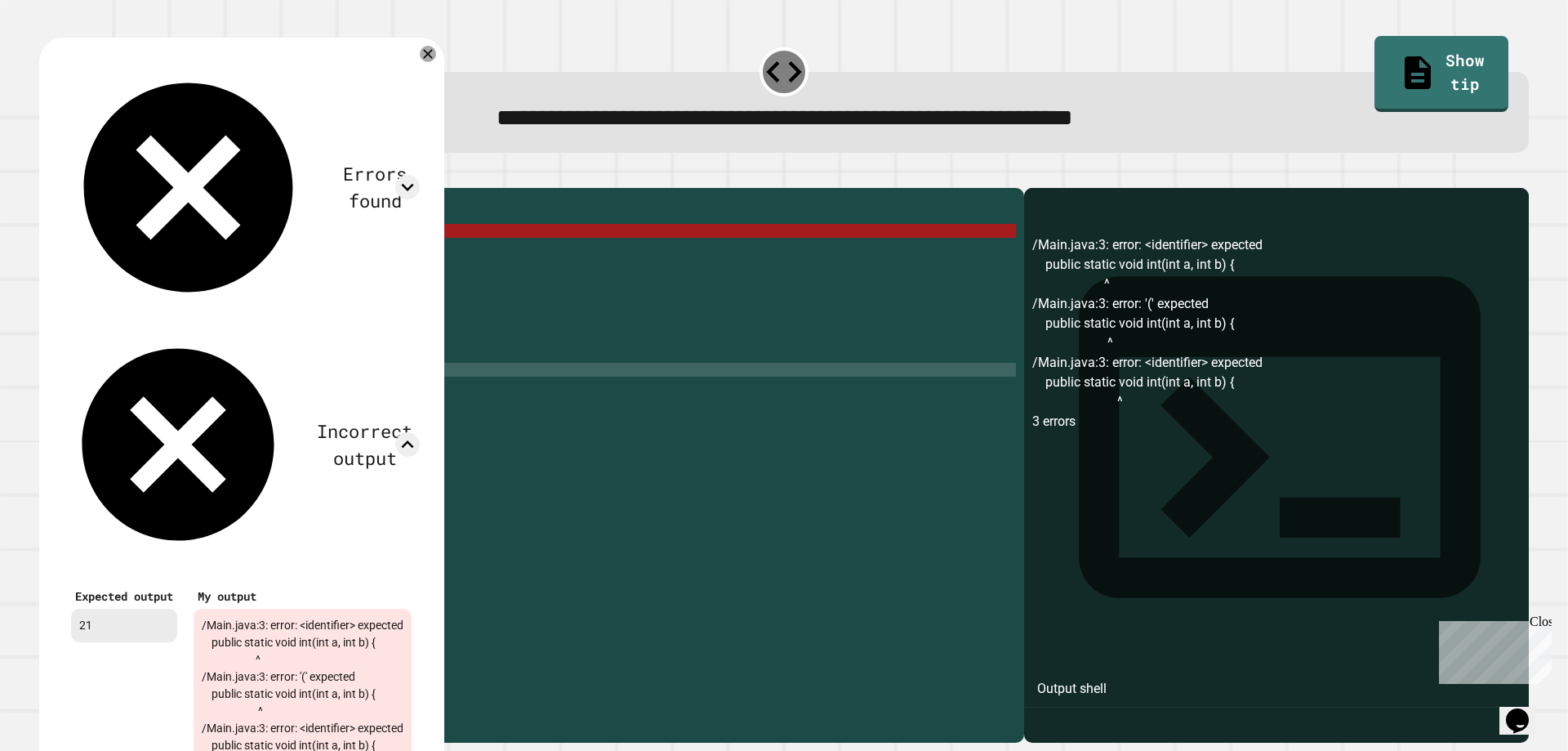
scroll to position [13, 0]
click at [468, 498] on div "public class Main { public static void int ( int a , int b ) { return a * b ; }…" at bounding box center [547, 446] width 938 height 500
click at [438, 63] on icon at bounding box center [428, 53] width 20 height 20
